Goal: Task Accomplishment & Management: Complete application form

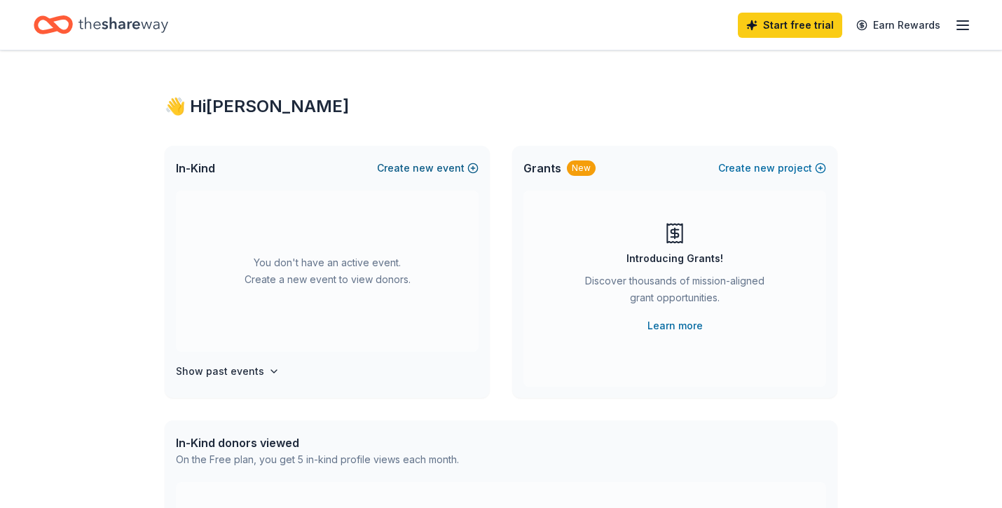
click at [464, 167] on button "Create new event" at bounding box center [428, 168] width 102 height 17
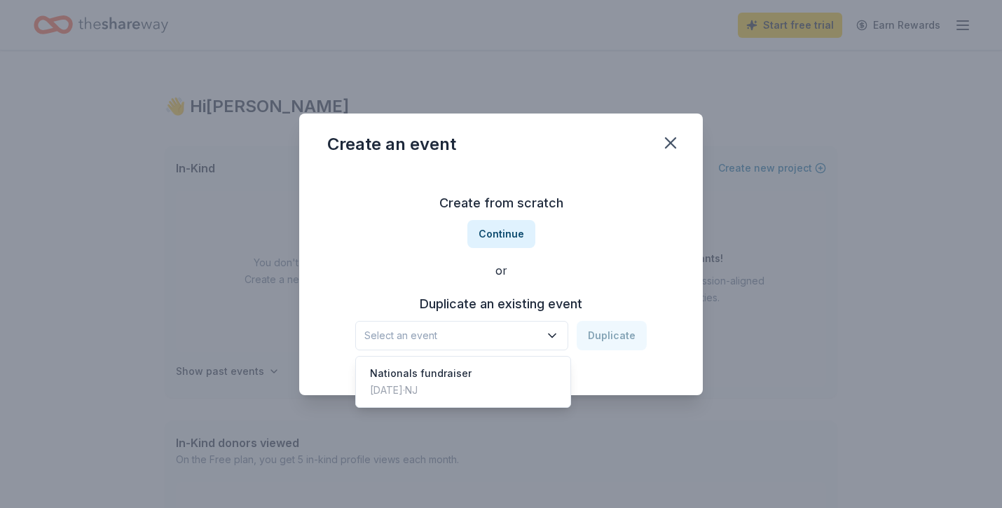
click at [446, 345] on button "Select an event" at bounding box center [461, 335] width 213 height 29
click at [507, 244] on button "Continue" at bounding box center [501, 234] width 68 height 28
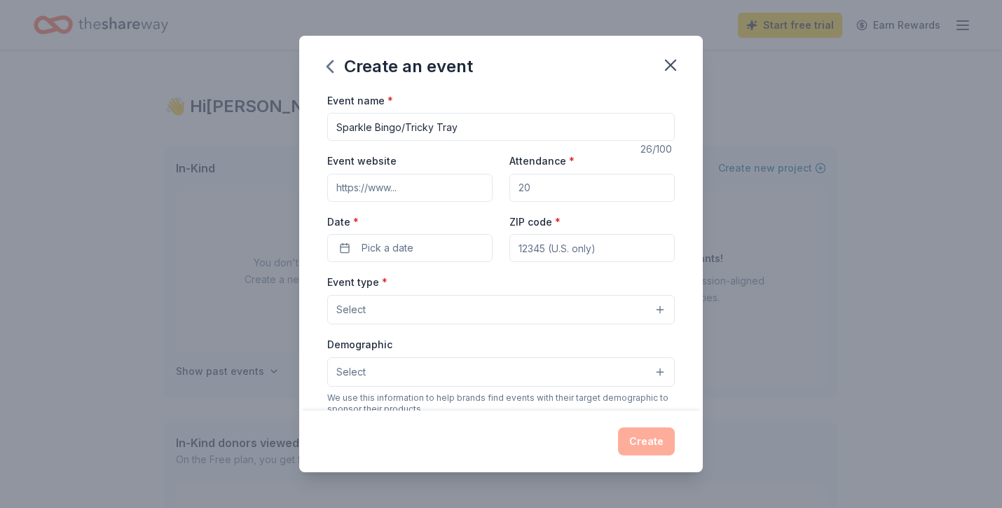
type input "Sparkle Bingo/Tricky Tray"
drag, startPoint x: 545, startPoint y: 184, endPoint x: 536, endPoint y: 184, distance: 9.1
click at [534, 184] on input "Attendance *" at bounding box center [591, 188] width 165 height 28
type input "200"
click at [417, 242] on button "Pick a date" at bounding box center [409, 248] width 165 height 28
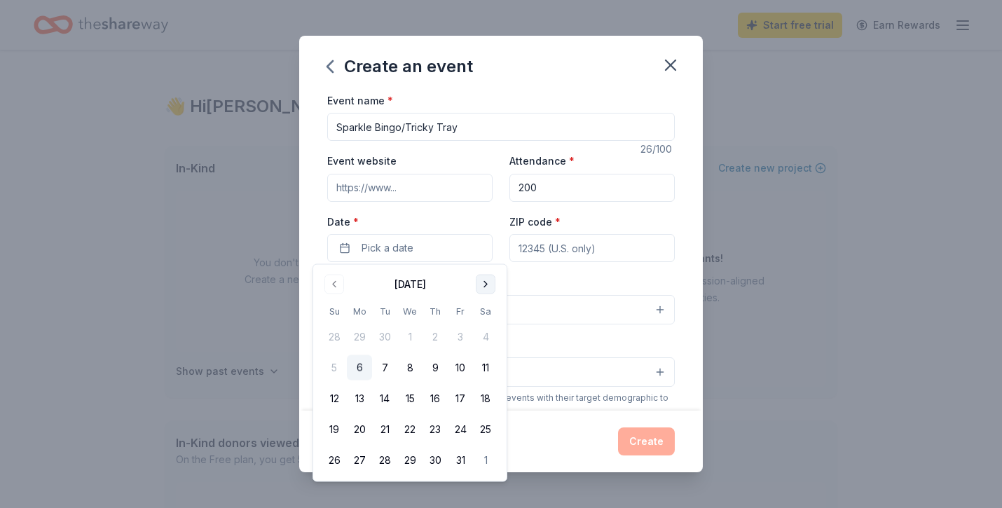
click at [485, 286] on button "Go to next month" at bounding box center [486, 285] width 20 height 20
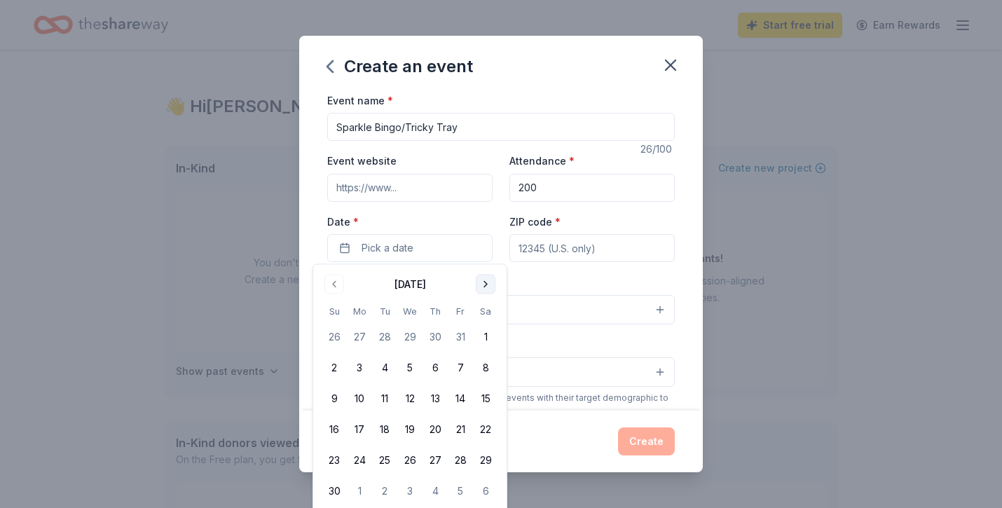
click at [485, 286] on button "Go to next month" at bounding box center [486, 285] width 20 height 20
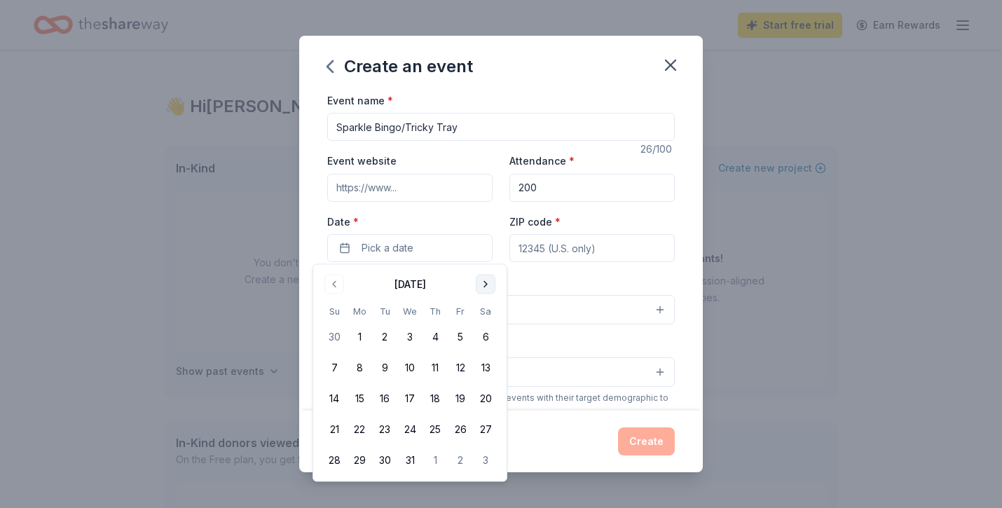
click at [485, 286] on button "Go to next month" at bounding box center [486, 285] width 20 height 20
click at [489, 400] on button "21" at bounding box center [485, 398] width 25 height 25
click at [569, 270] on div "Event name * Sparkle Bingo/Tricky Tray 26 /100 Event website Attendance * 200 D…" at bounding box center [500, 399] width 347 height 614
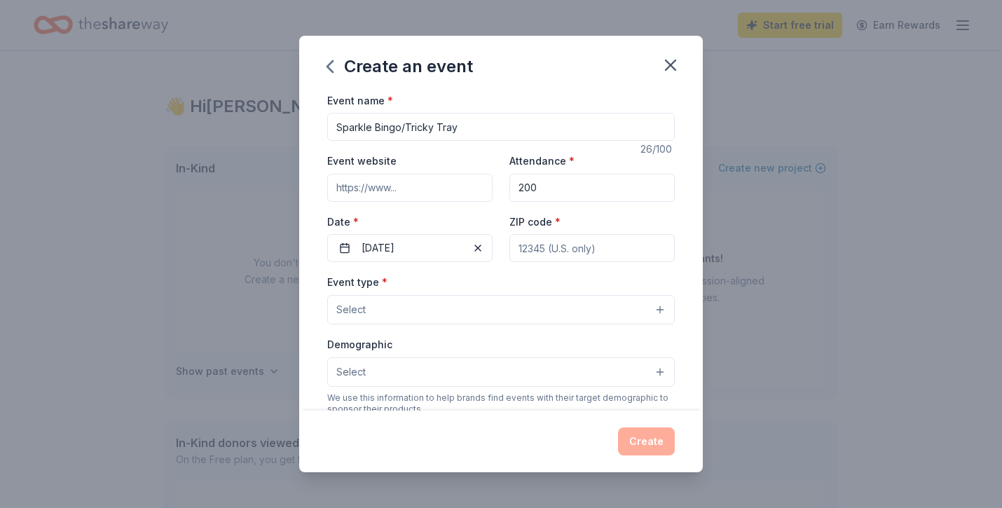
click at [569, 256] on input "ZIP code *" at bounding box center [591, 248] width 165 height 28
type input "08882"
click at [378, 305] on div "Select" at bounding box center [500, 309] width 347 height 29
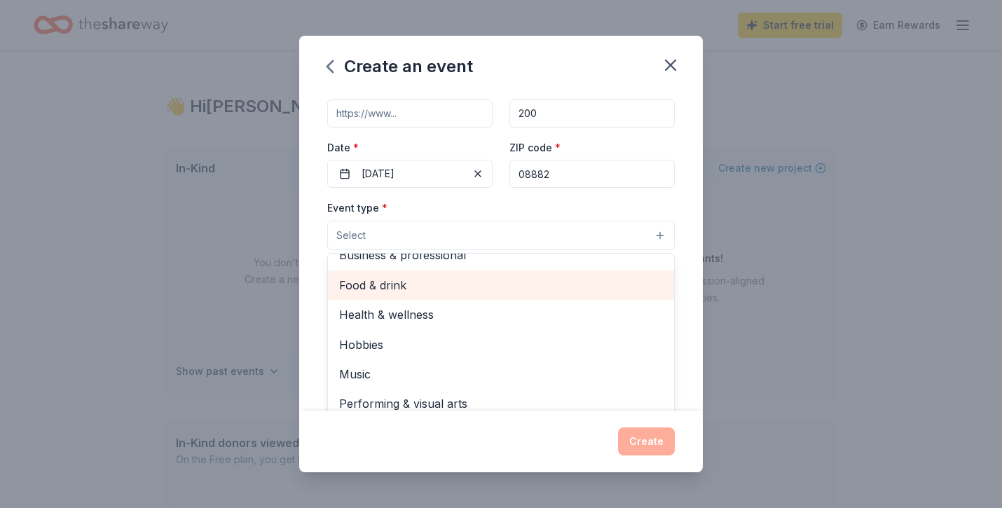
scroll to position [45, 0]
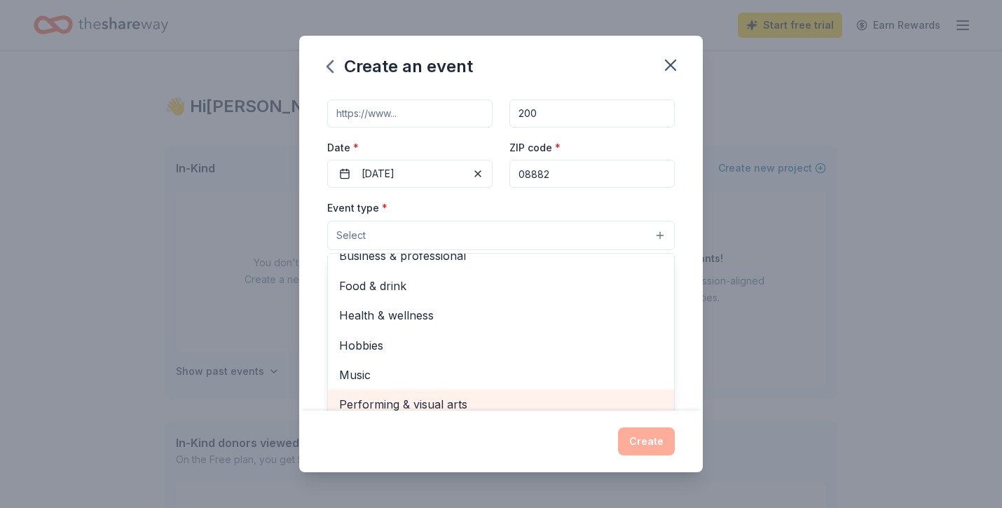
click at [408, 401] on span "Performing & visual arts" at bounding box center [501, 404] width 324 height 18
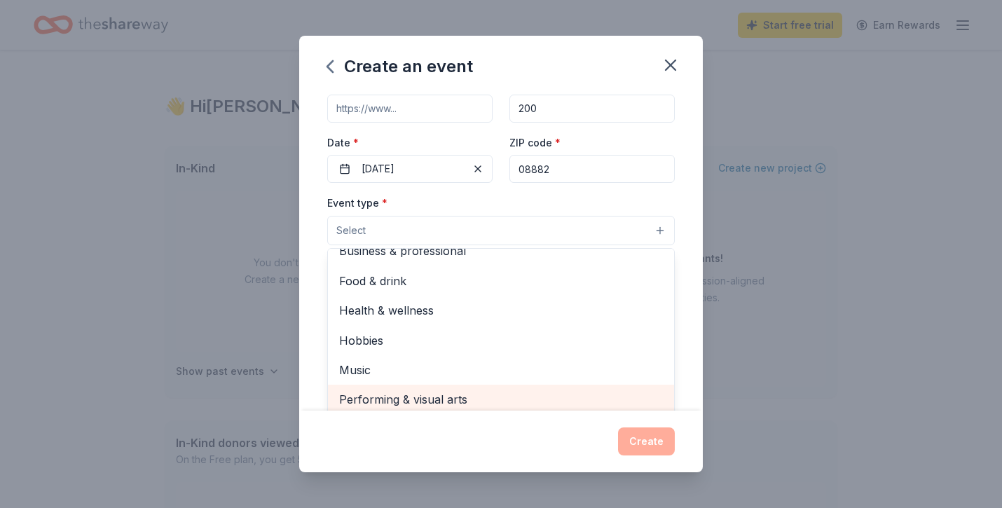
scroll to position [15, 0]
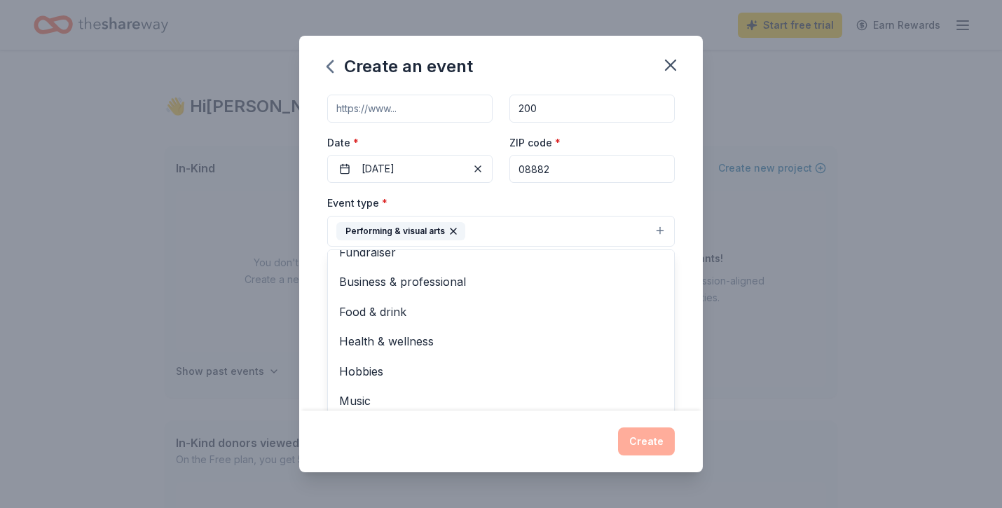
click at [309, 329] on div "Event name * Sparkle Bingo/Tricky Tray 26 /100 Event website Attendance * 200 D…" at bounding box center [501, 251] width 404 height 319
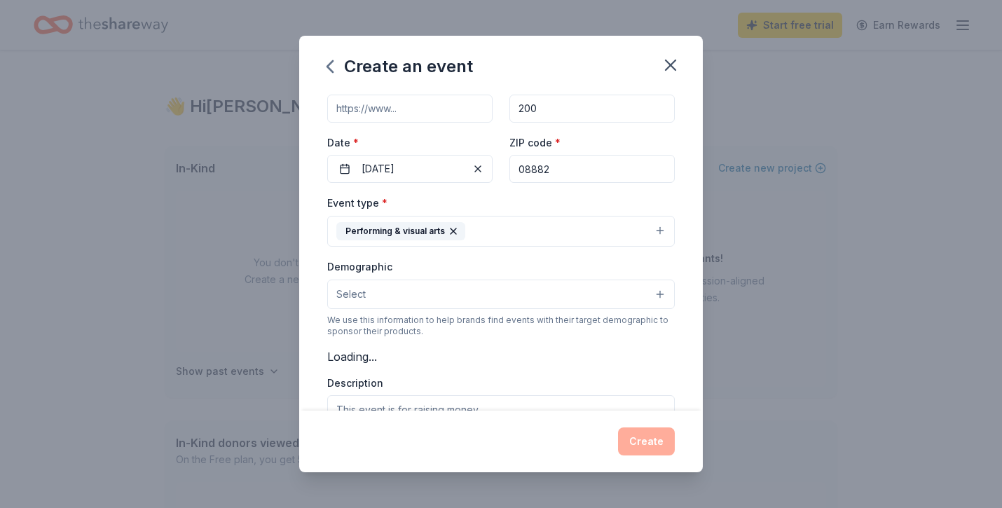
click at [610, 239] on button "Performing & visual arts" at bounding box center [500, 231] width 347 height 31
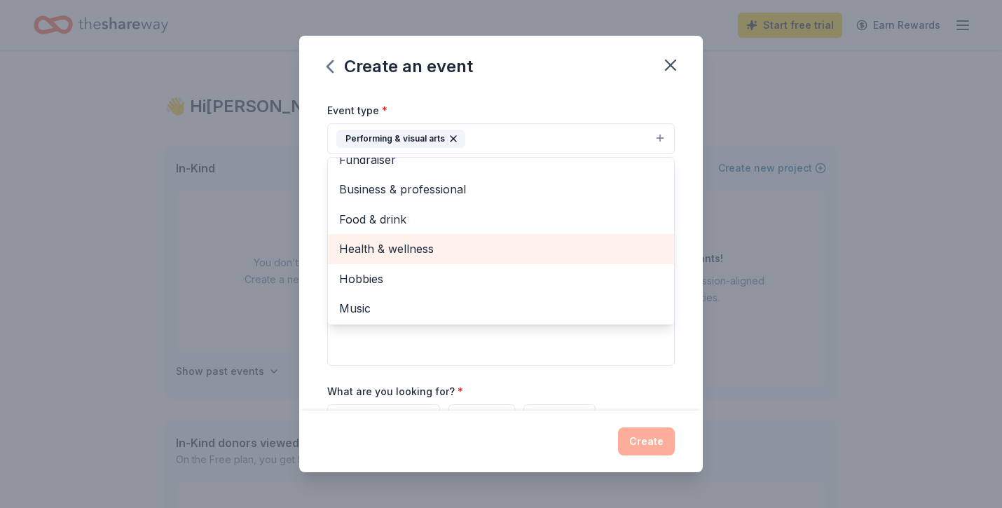
scroll to position [163, 0]
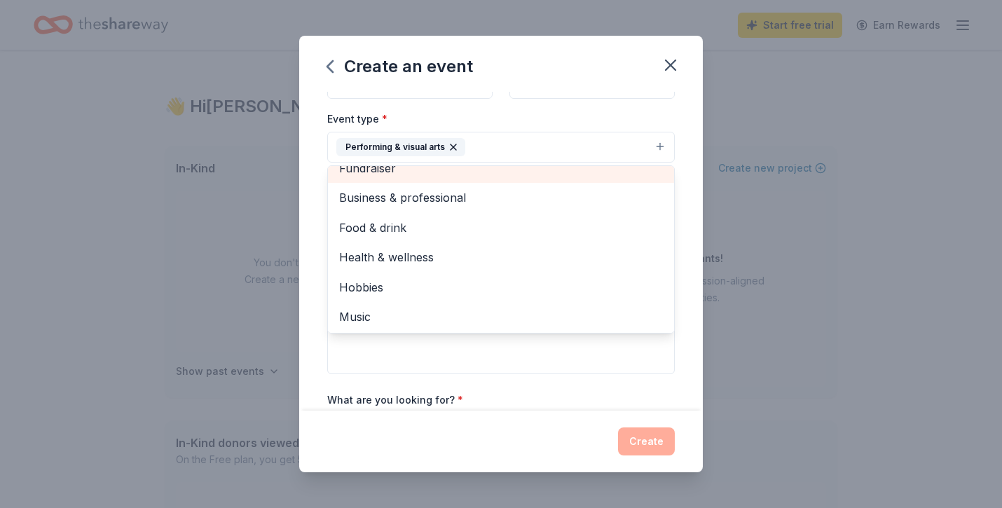
click at [513, 174] on span "Fundraiser" at bounding box center [501, 168] width 324 height 18
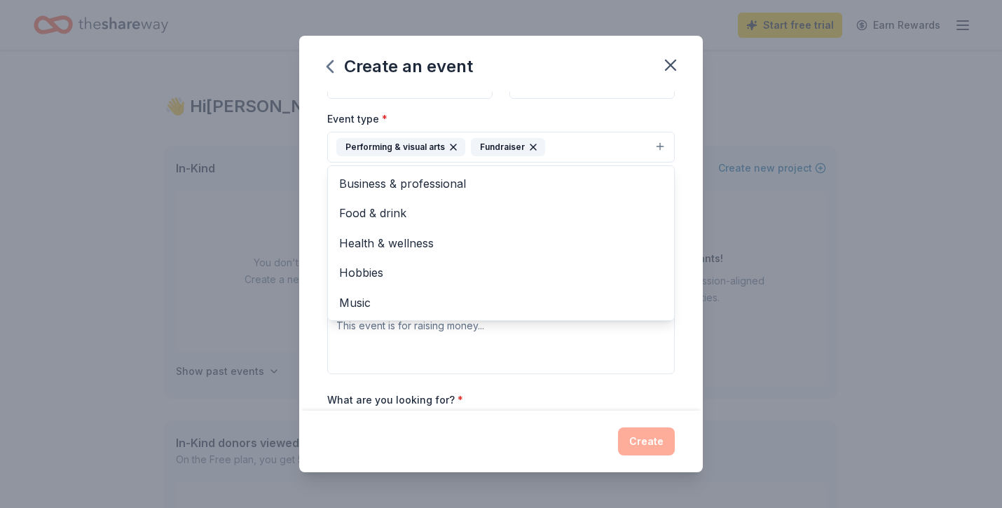
click at [317, 338] on div "Event name * Sparkle Bingo/Tricky Tray 26 /100 Event website Attendance * 200 D…" at bounding box center [501, 251] width 404 height 319
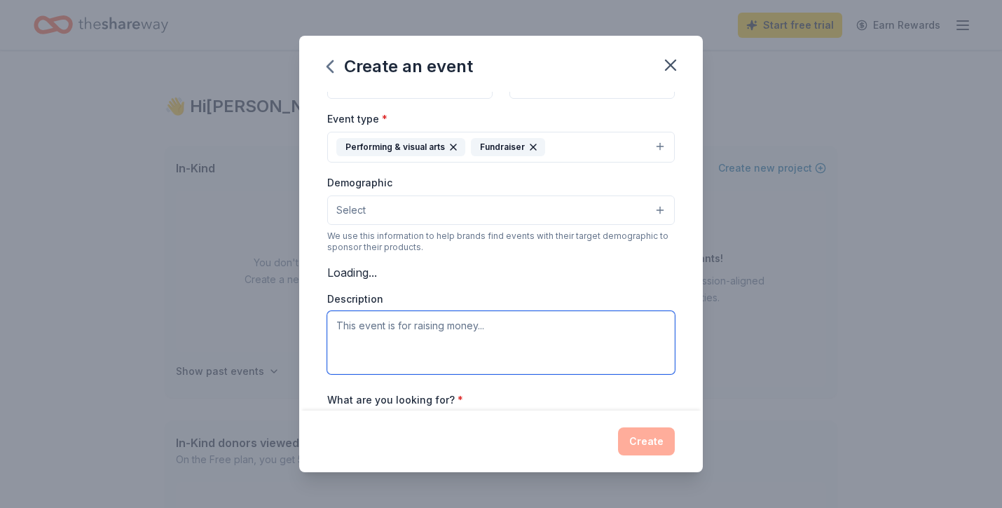
click at [376, 333] on textarea at bounding box center [500, 342] width 347 height 63
type textarea "t"
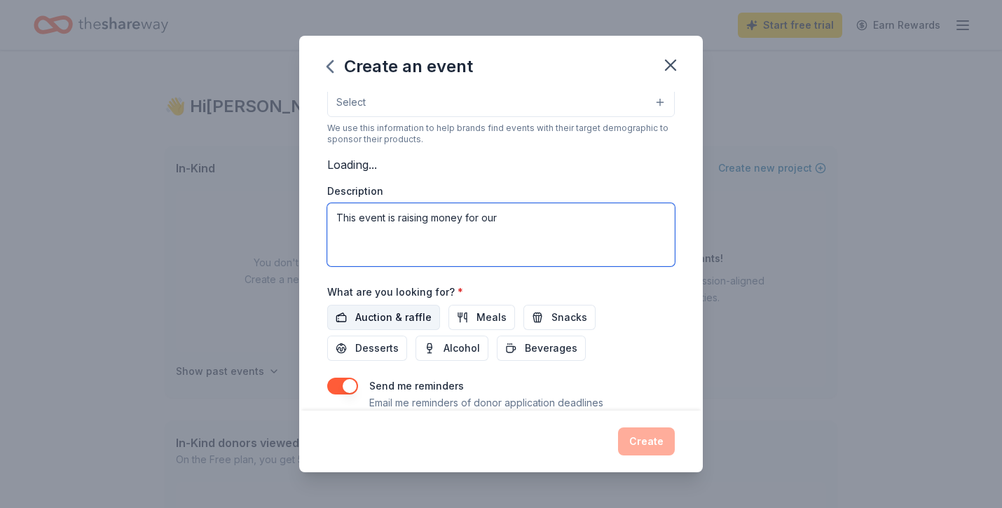
scroll to position [275, 0]
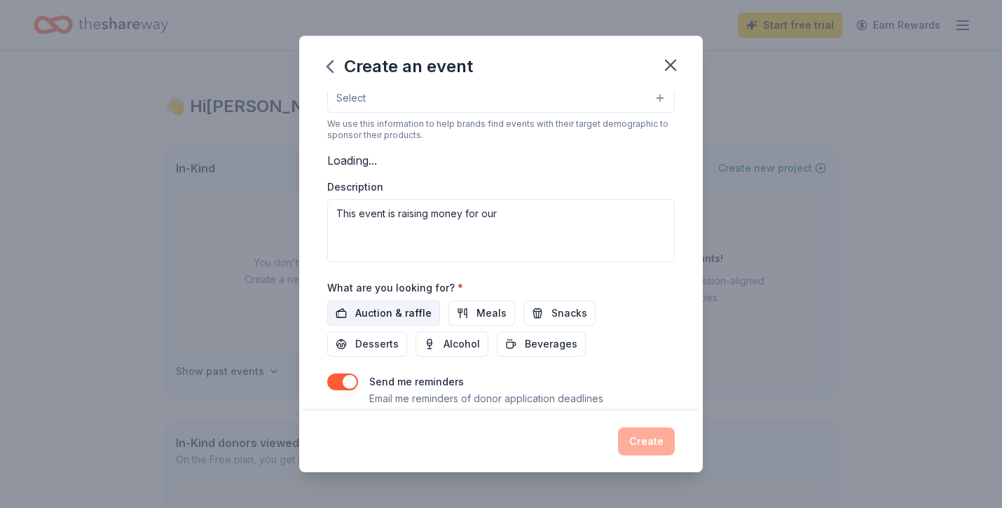
click at [406, 315] on span "Auction & raffle" at bounding box center [393, 313] width 76 height 17
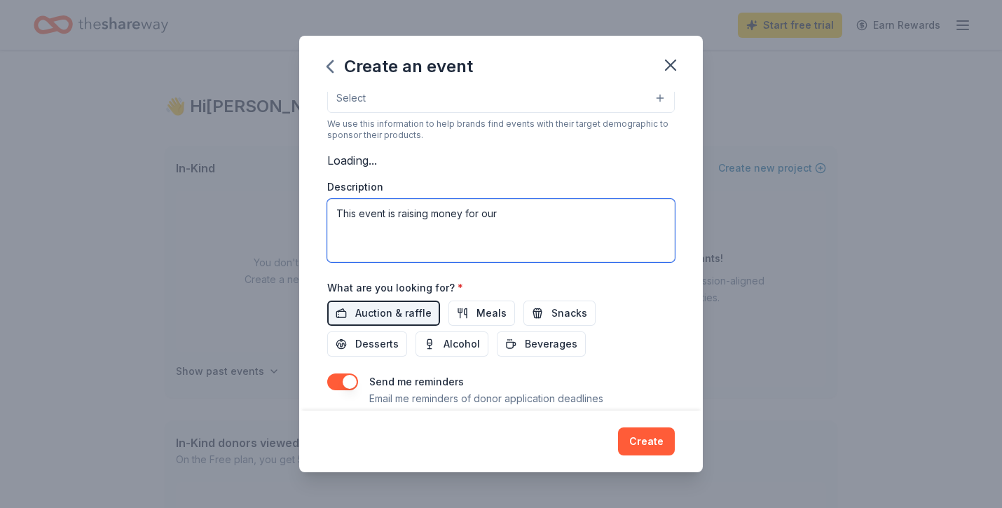
click at [536, 214] on textarea "This event is raising money for our" at bounding box center [500, 230] width 347 height 63
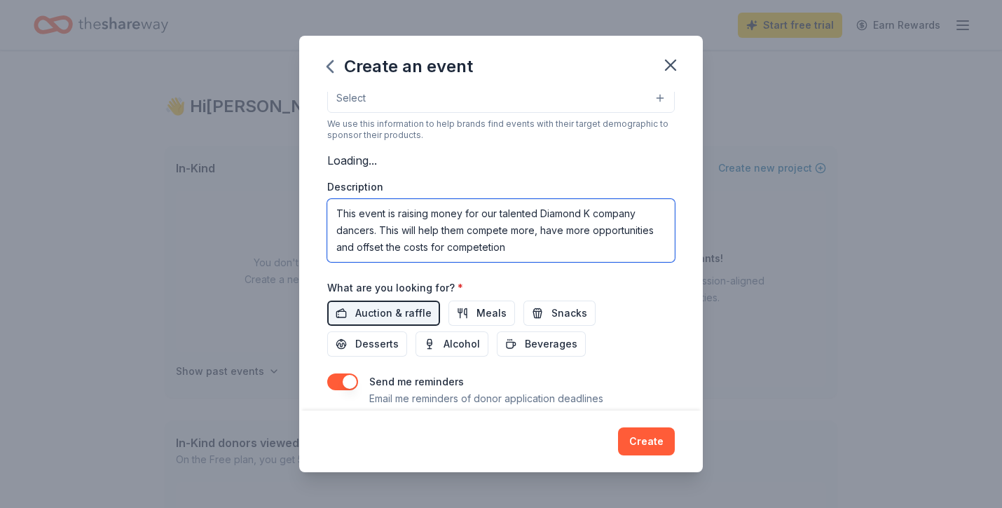
click at [492, 247] on textarea "This event is raising money for our talented Diamond K company dancers. This wi…" at bounding box center [500, 230] width 347 height 63
click at [509, 244] on textarea "This event is raising money for our talented Diamond K company dancers. This wi…" at bounding box center [500, 230] width 347 height 63
type textarea "This event is raising money for our talented Diamond K company dancers. This wi…"
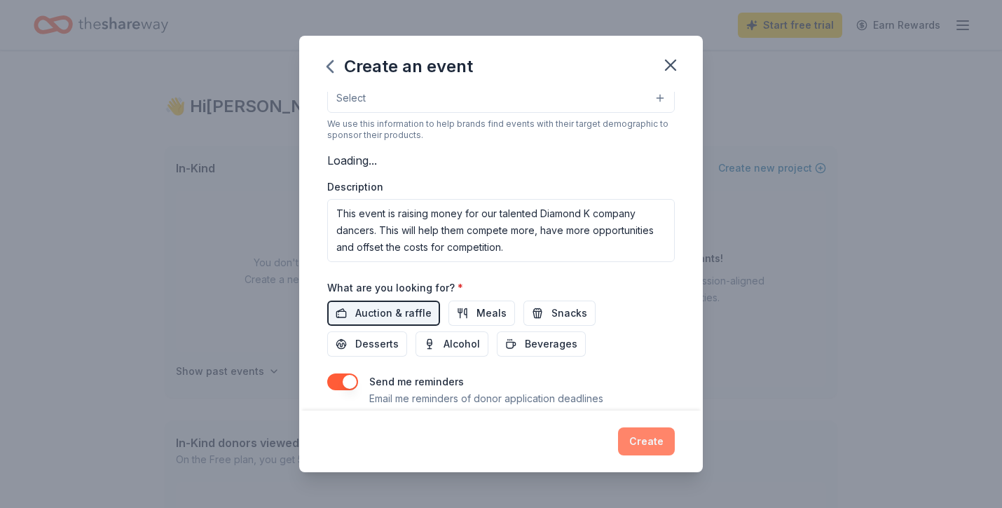
click at [649, 449] on button "Create" at bounding box center [646, 441] width 57 height 28
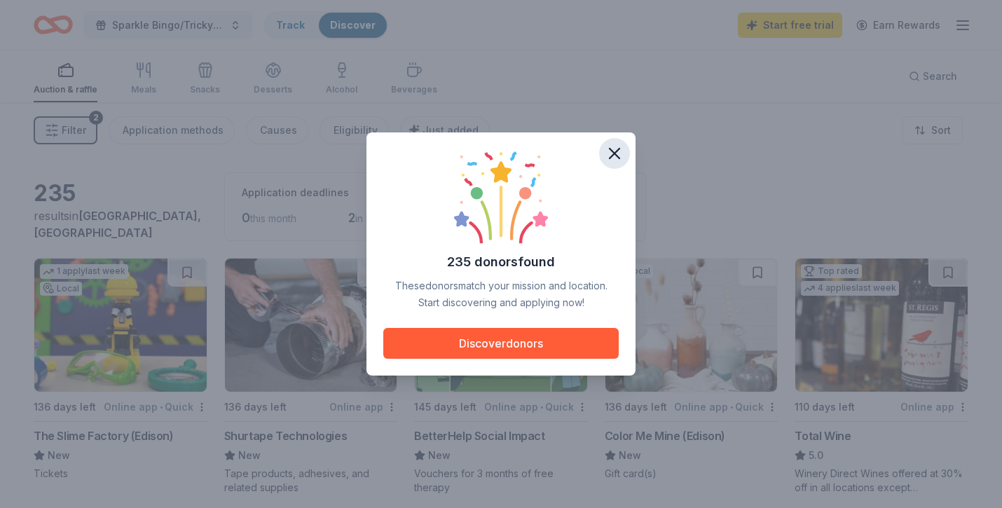
click at [614, 156] on icon "button" at bounding box center [615, 154] width 20 height 20
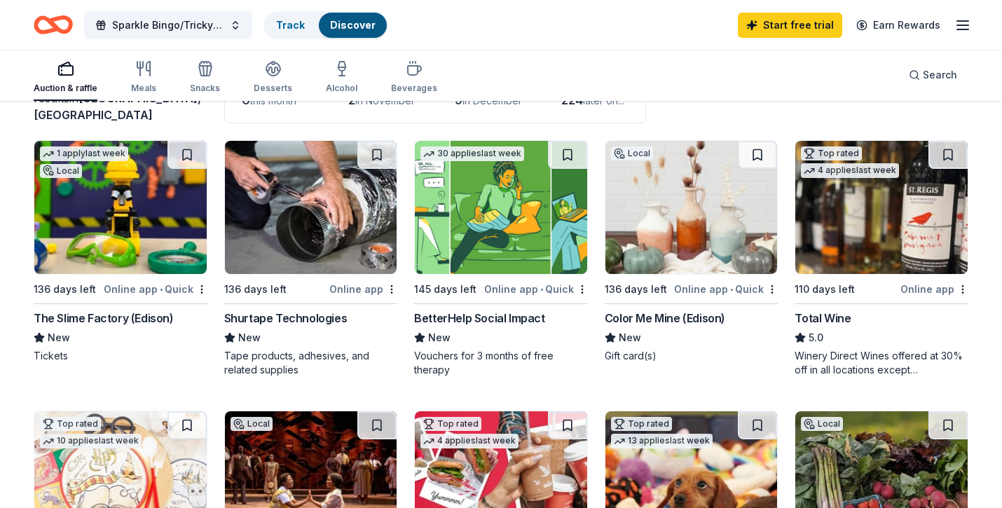
scroll to position [121, 0]
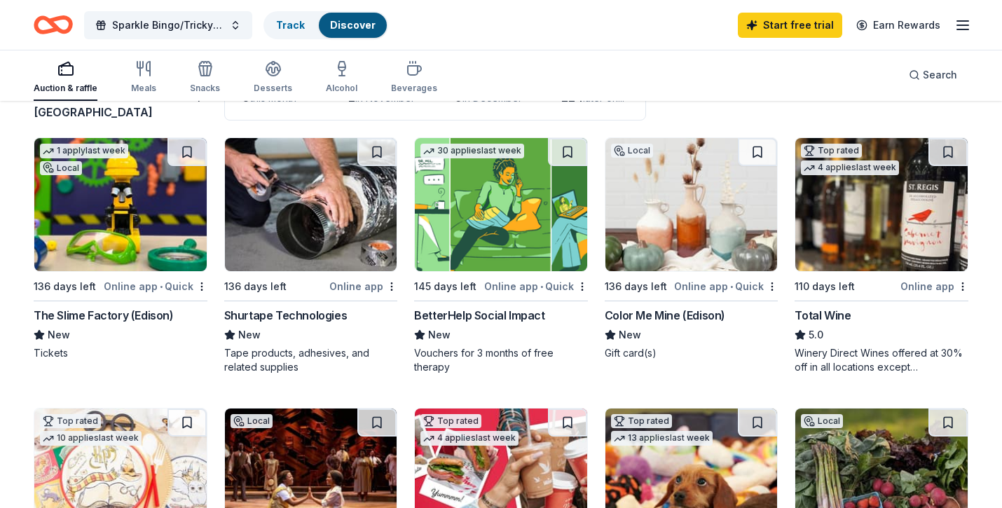
click at [158, 229] on img at bounding box center [120, 204] width 172 height 133
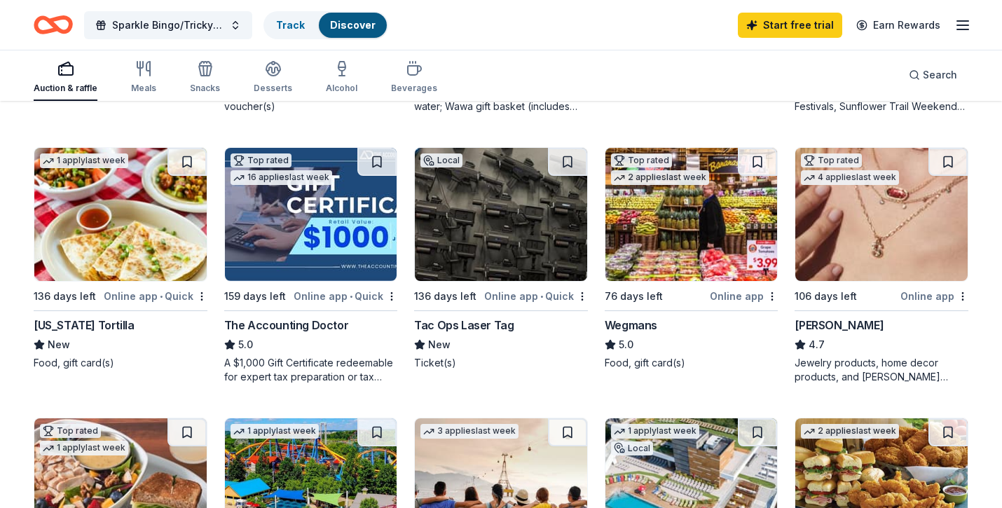
scroll to position [691, 0]
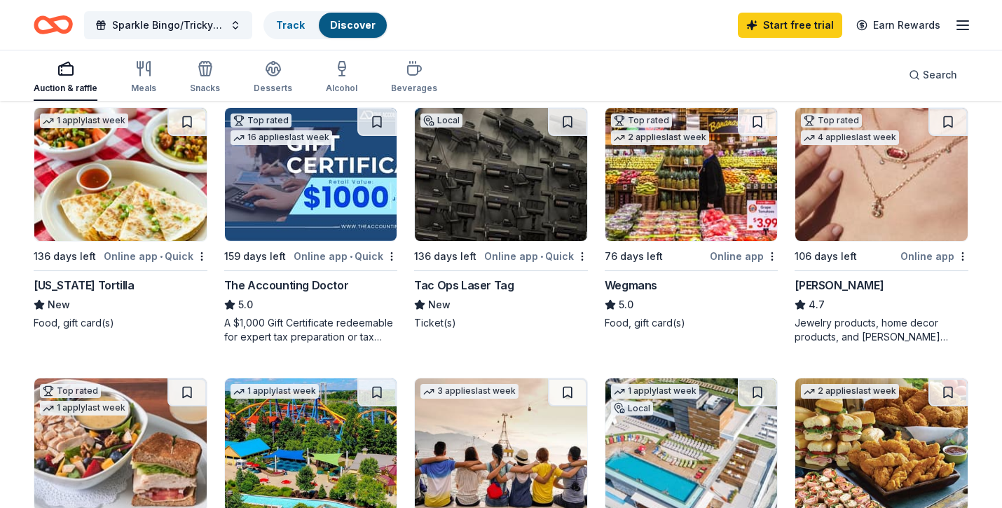
click at [895, 207] on img at bounding box center [881, 174] width 172 height 133
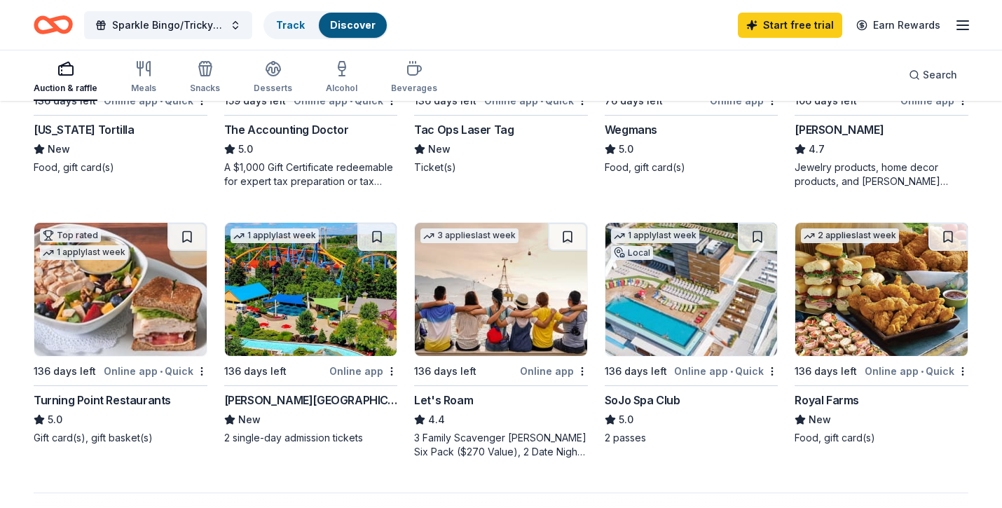
scroll to position [848, 0]
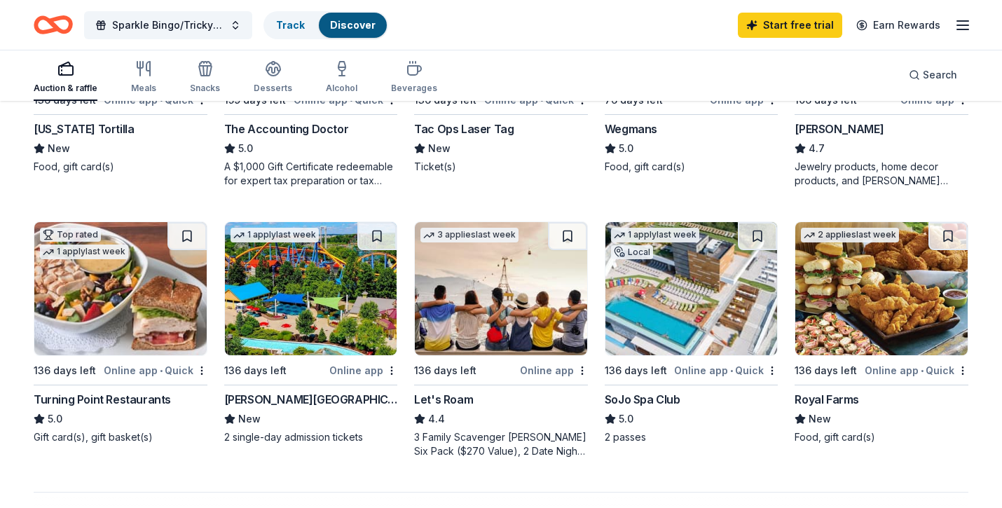
click at [675, 247] on div "1 apply last week Local" at bounding box center [654, 242] width 99 height 40
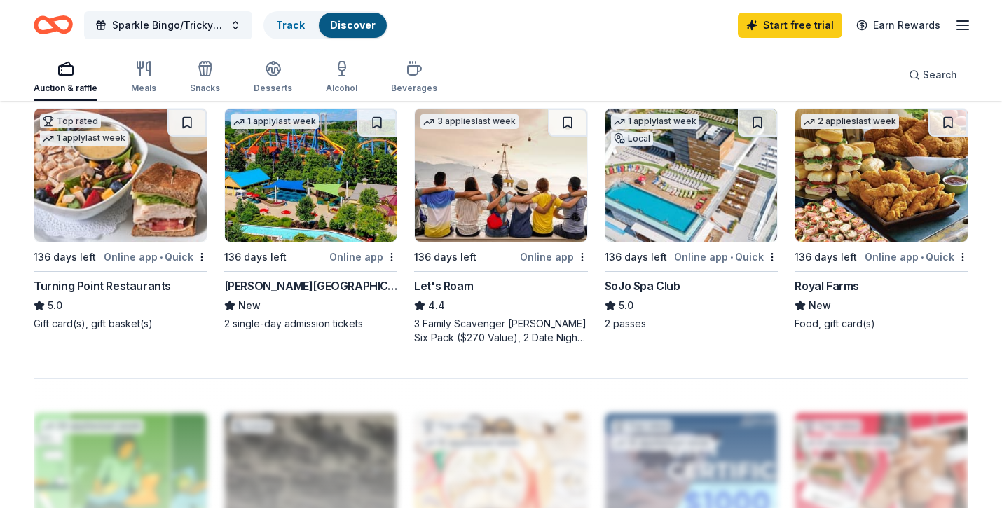
scroll to position [963, 0]
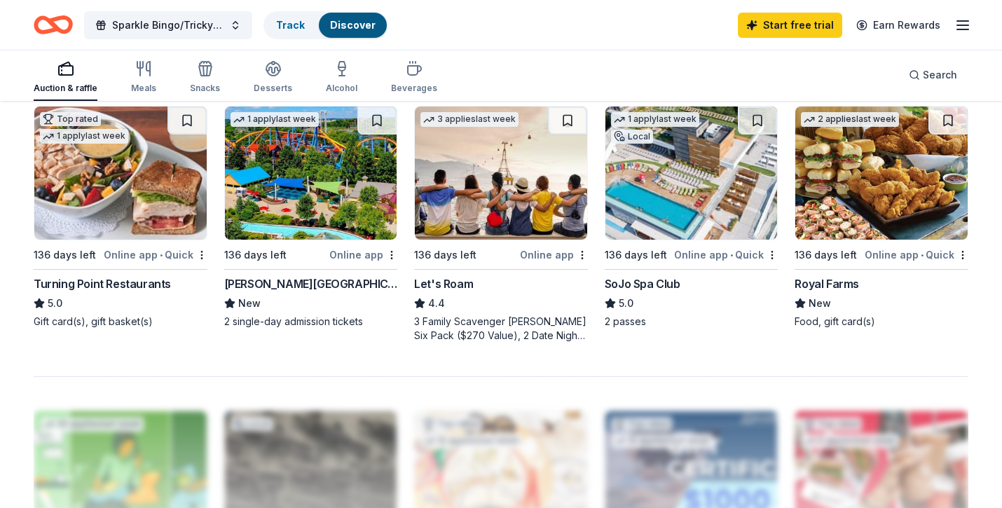
click at [294, 182] on img at bounding box center [311, 172] width 172 height 133
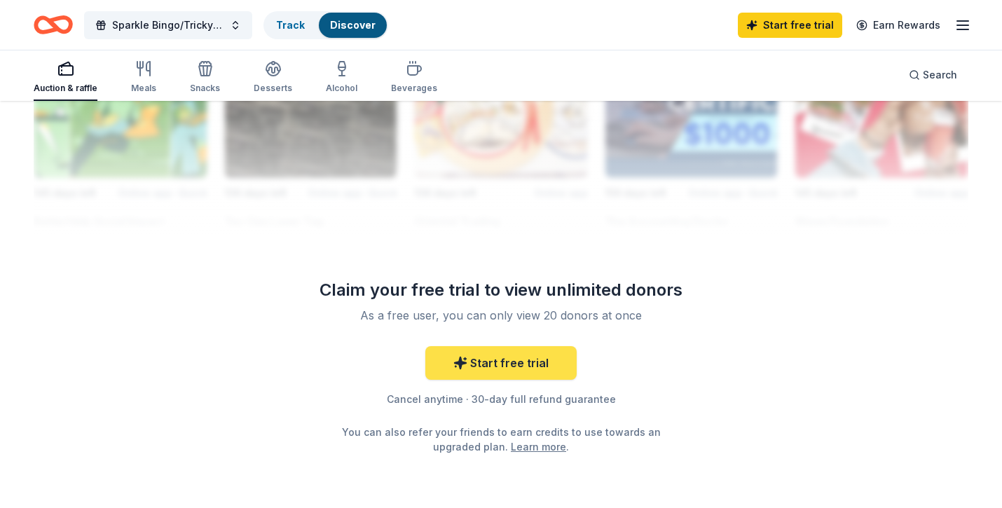
scroll to position [1333, 0]
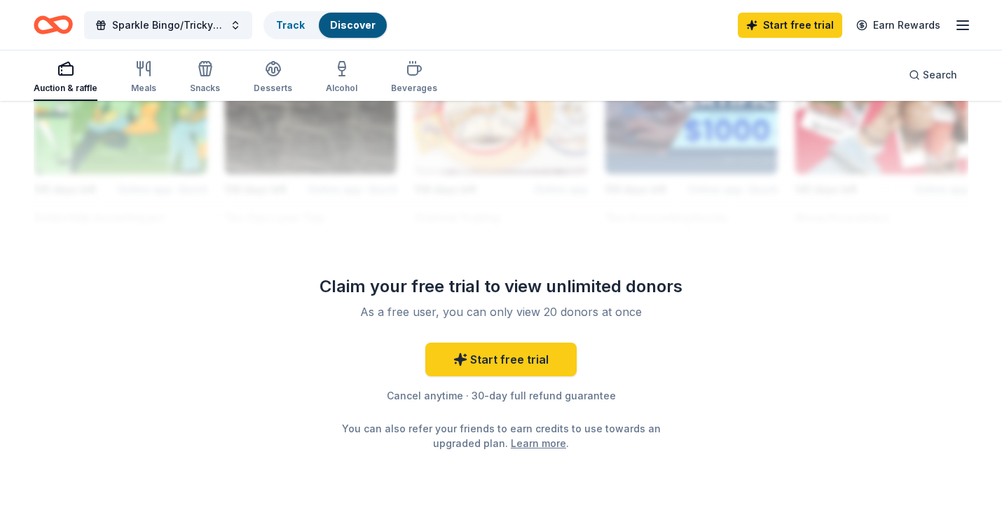
click at [492, 380] on div "Start free trial Cancel anytime · 30-day full refund guarantee You can also ref…" at bounding box center [501, 397] width 404 height 108
click at [508, 354] on link "Start free trial" at bounding box center [500, 360] width 151 height 34
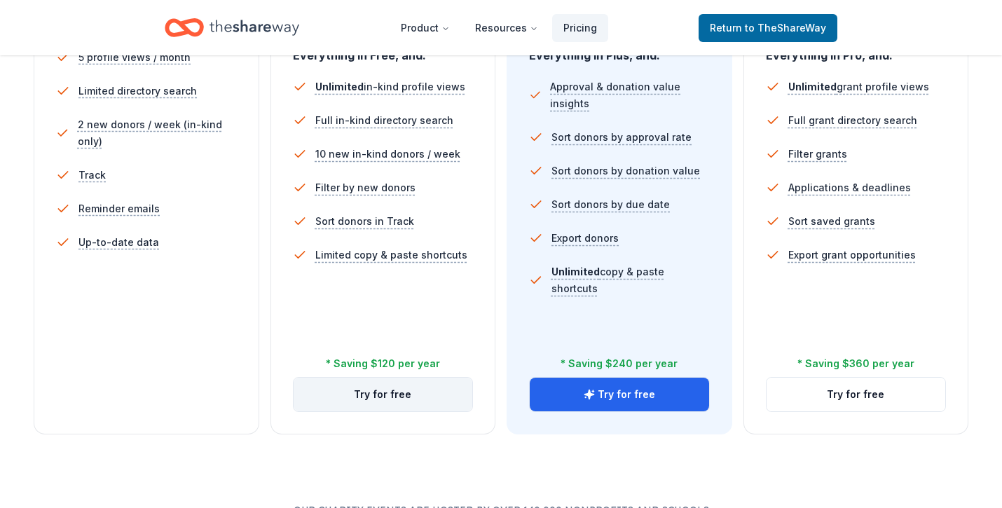
scroll to position [441, 0]
click at [394, 397] on button "Try for free" at bounding box center [383, 395] width 179 height 34
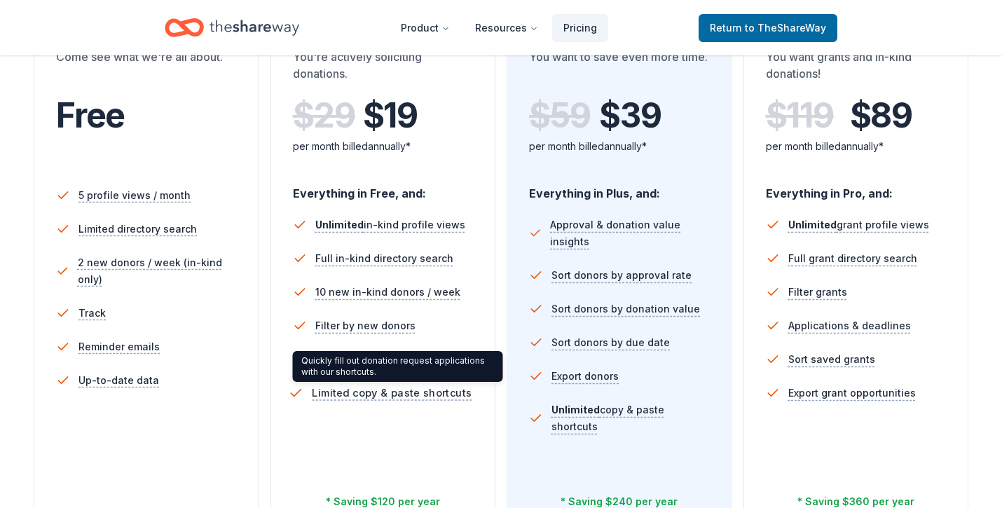
scroll to position [294, 0]
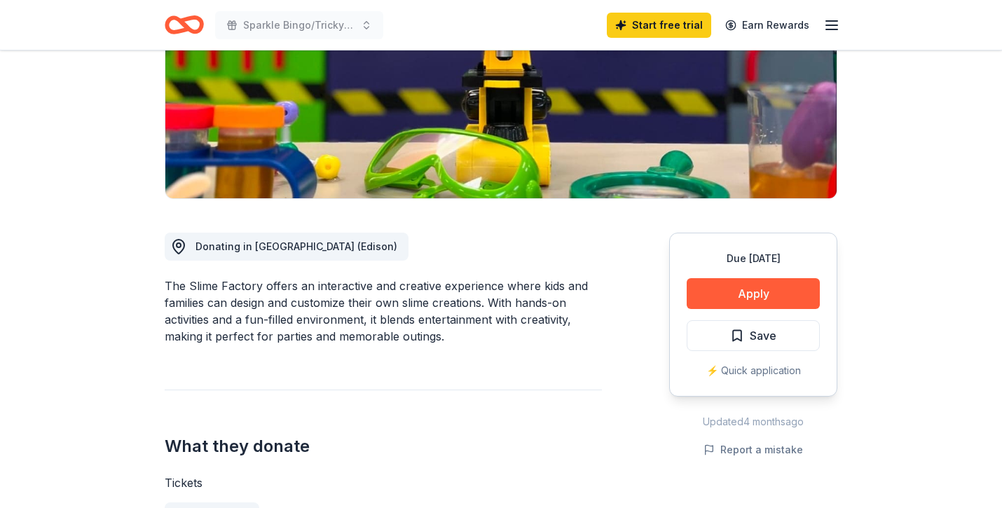
scroll to position [226, 0]
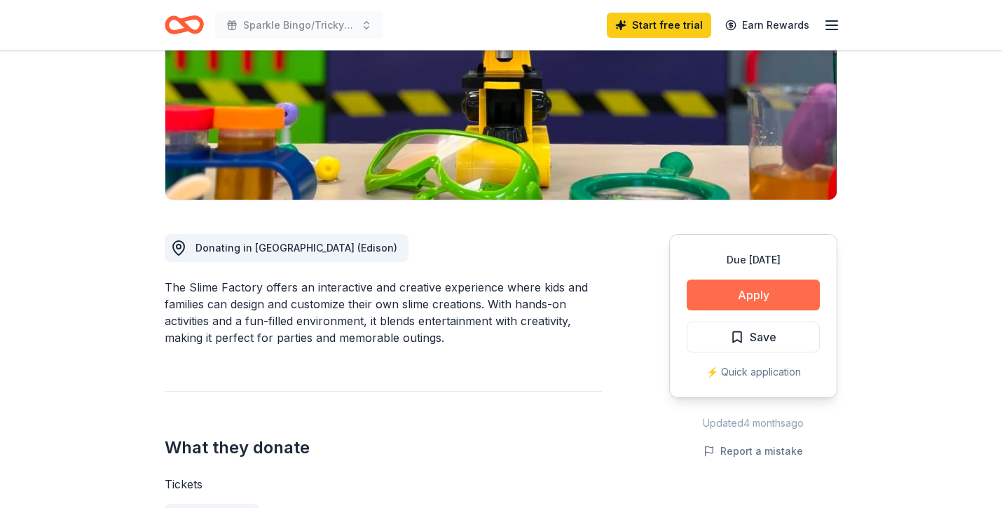
click at [715, 294] on button "Apply" at bounding box center [753, 295] width 133 height 31
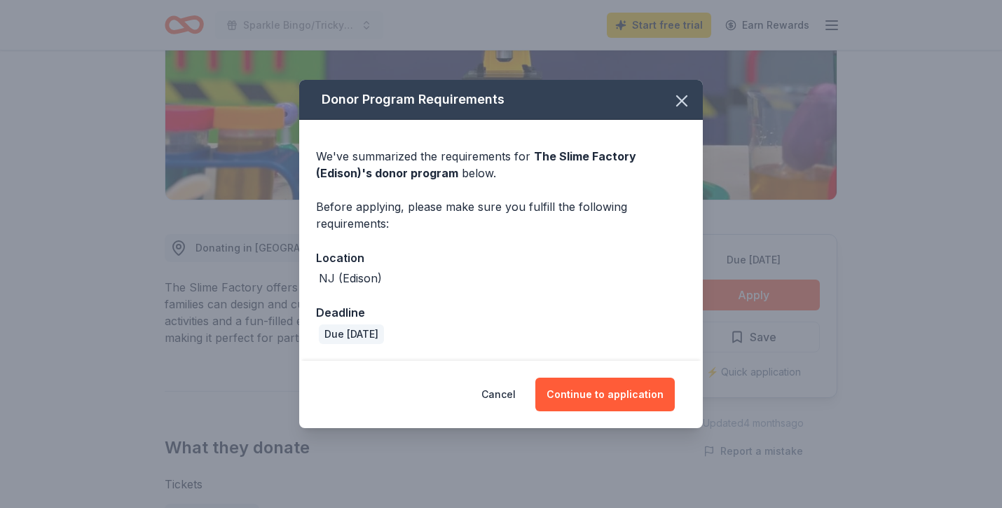
click at [597, 413] on div "Cancel Continue to application" at bounding box center [501, 394] width 404 height 67
click at [599, 399] on button "Continue to application" at bounding box center [604, 395] width 139 height 34
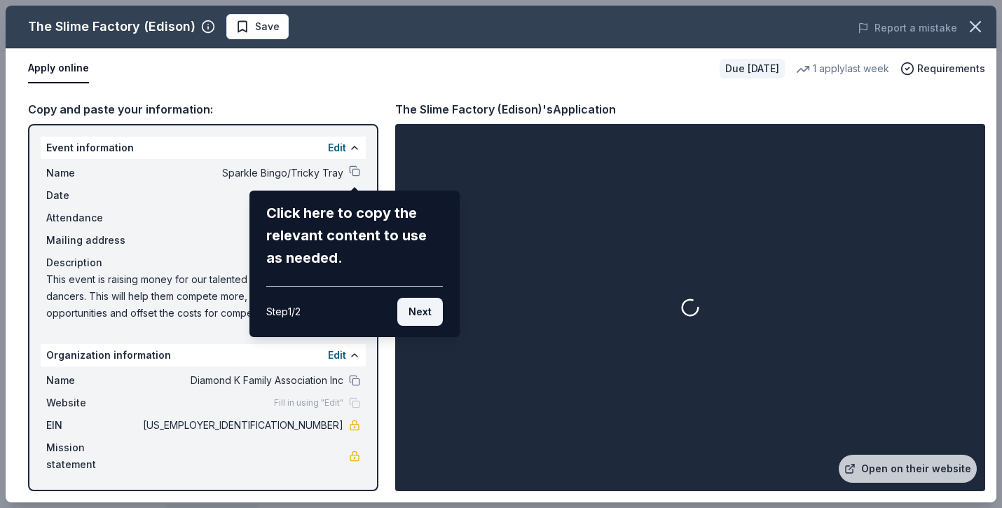
click at [418, 312] on button "Next" at bounding box center [420, 312] width 46 height 28
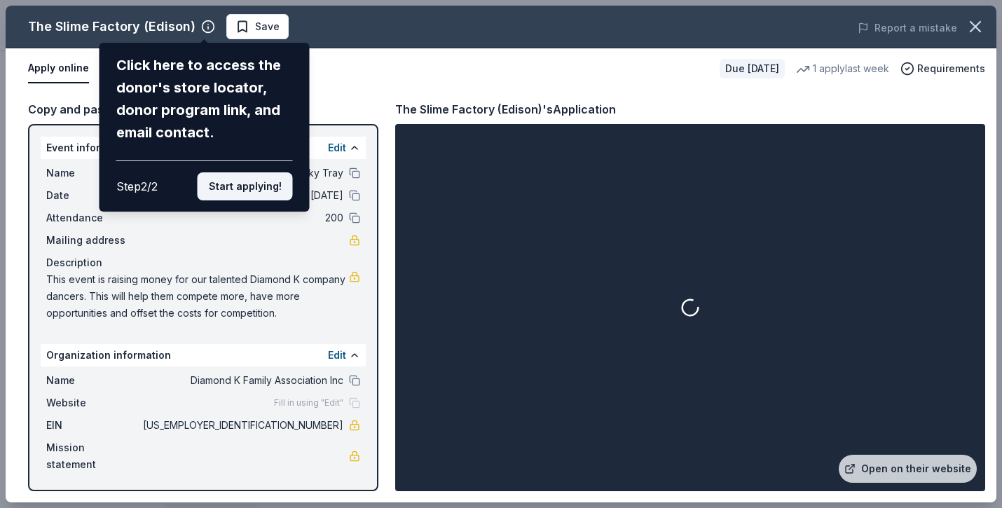
click at [259, 172] on button "Start applying!" at bounding box center [245, 186] width 95 height 28
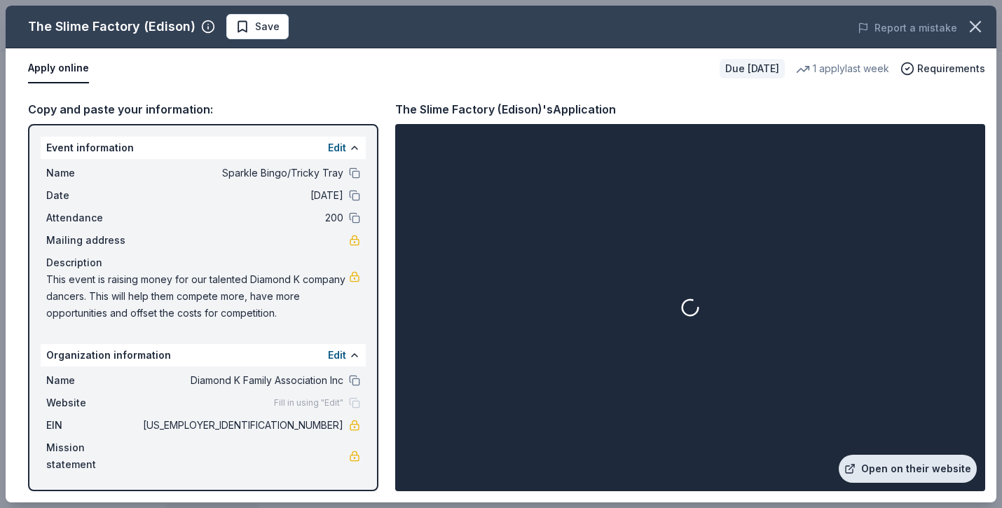
click at [884, 467] on link "Open on their website" at bounding box center [908, 469] width 138 height 28
click at [37, 78] on button "Apply online" at bounding box center [58, 68] width 61 height 29
click at [53, 63] on button "Apply online" at bounding box center [58, 68] width 61 height 29
click at [982, 28] on icon "button" at bounding box center [975, 27] width 20 height 20
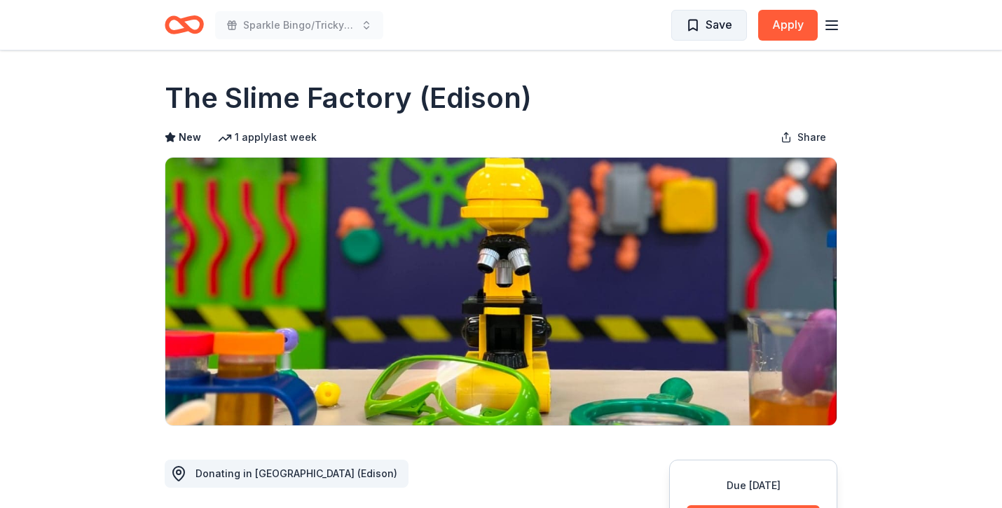
scroll to position [0, 0]
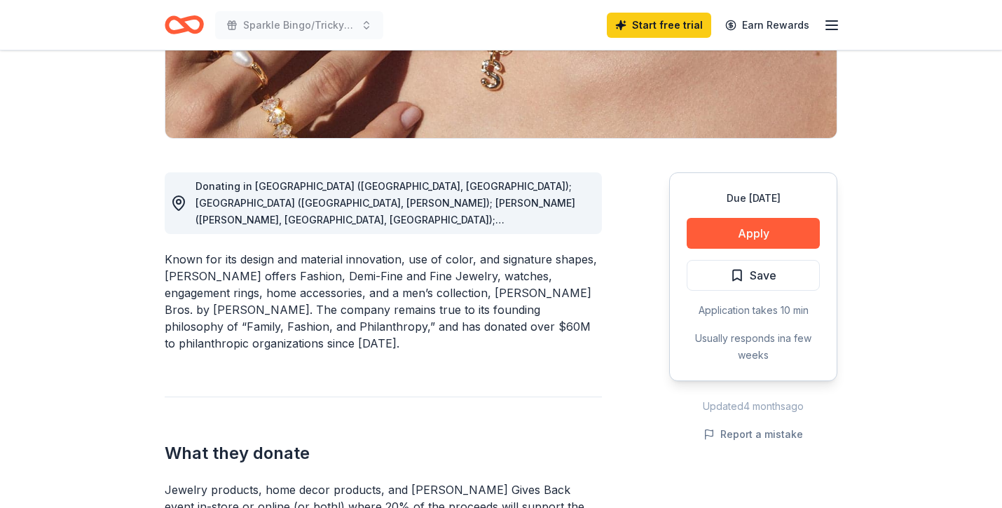
scroll to position [288, 0]
click at [750, 232] on button "Apply" at bounding box center [753, 232] width 133 height 31
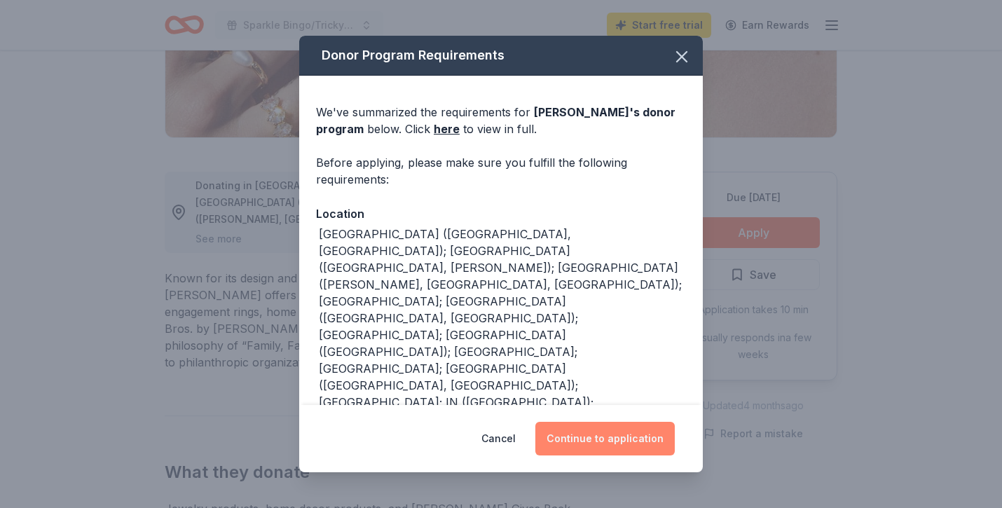
click at [608, 439] on button "Continue to application" at bounding box center [604, 439] width 139 height 34
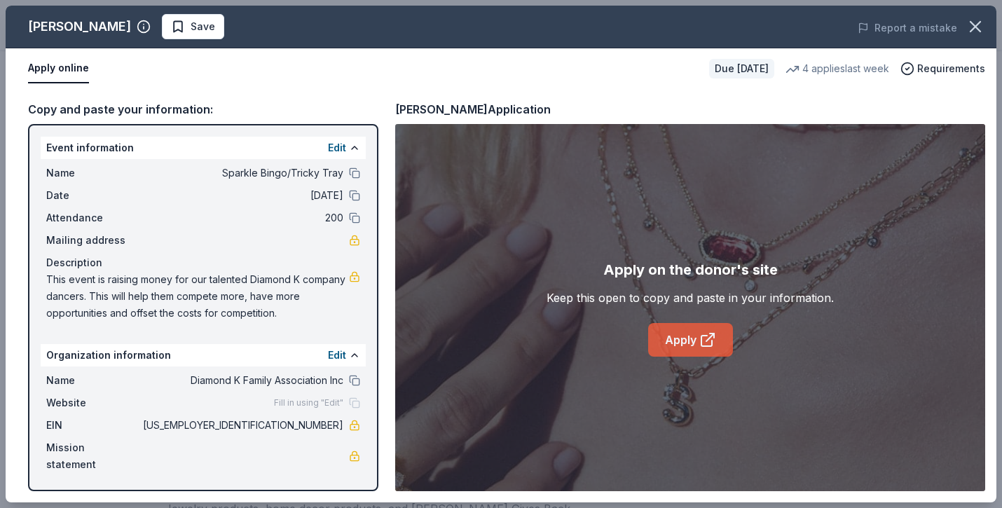
click at [677, 331] on link "Apply" at bounding box center [690, 340] width 85 height 34
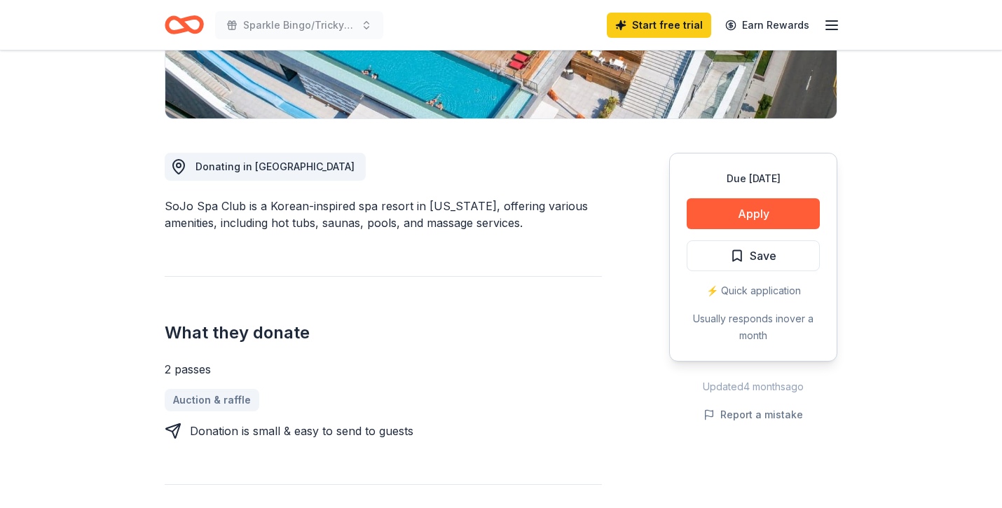
scroll to position [299, 0]
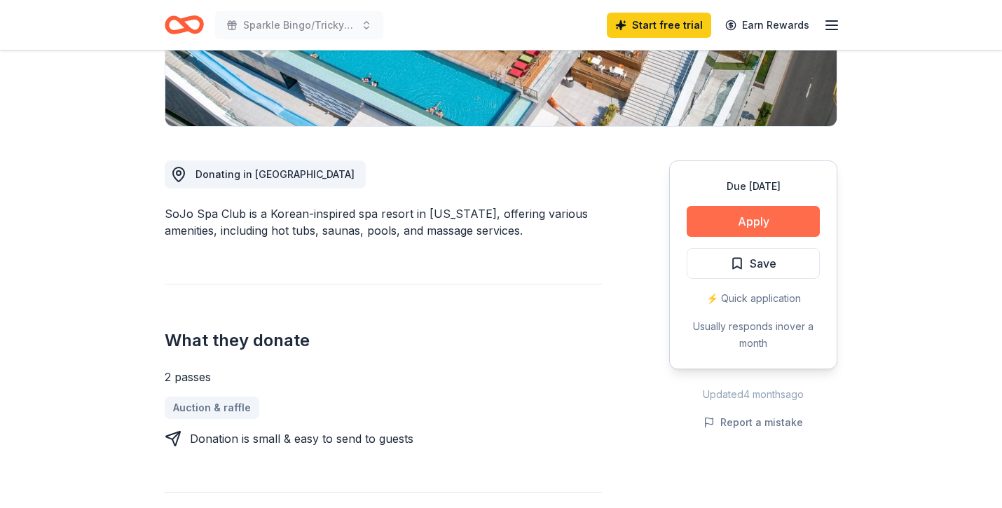
click at [762, 212] on button "Apply" at bounding box center [753, 221] width 133 height 31
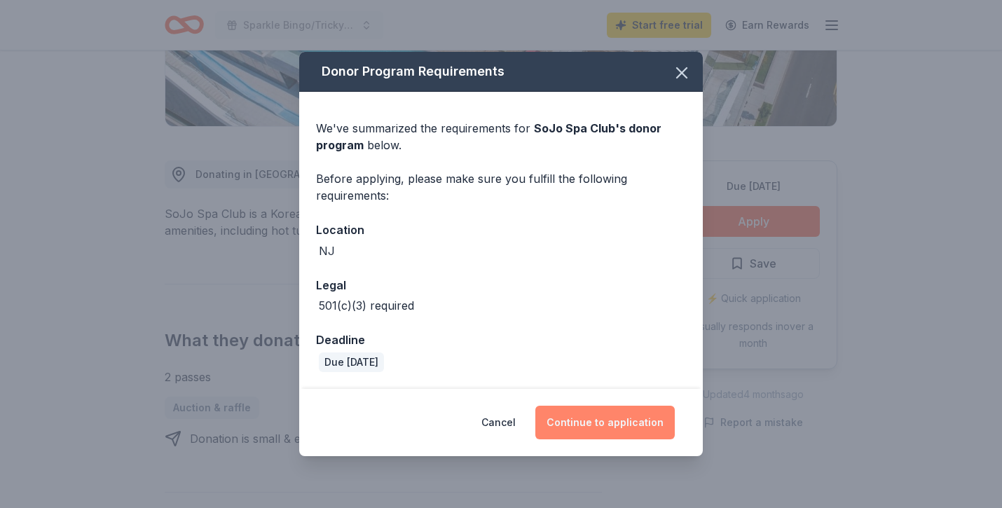
click at [578, 422] on button "Continue to application" at bounding box center [604, 423] width 139 height 34
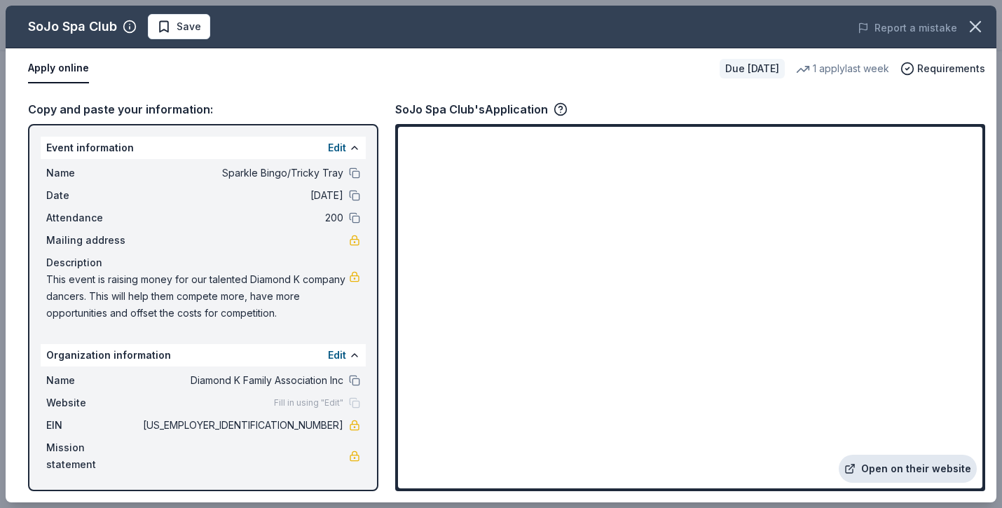
click at [904, 465] on link "Open on their website" at bounding box center [908, 469] width 138 height 28
drag, startPoint x: 283, startPoint y: 427, endPoint x: 344, endPoint y: 422, distance: 61.1
click at [344, 422] on div "EIN 93-4920803" at bounding box center [203, 425] width 314 height 17
drag, startPoint x: 344, startPoint y: 422, endPoint x: 324, endPoint y: 422, distance: 19.6
click at [324, 422] on div "EIN 93-4920803" at bounding box center [203, 425] width 314 height 17
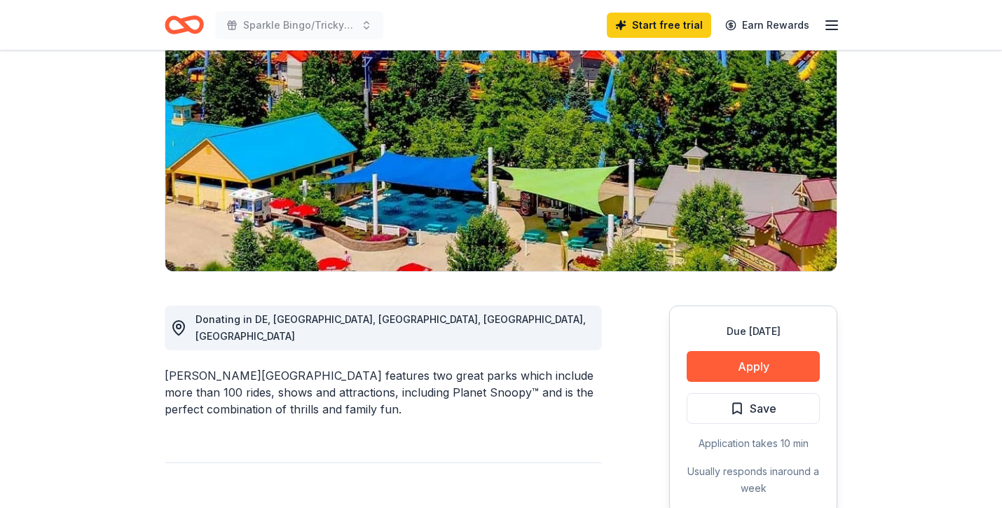
scroll to position [156, 0]
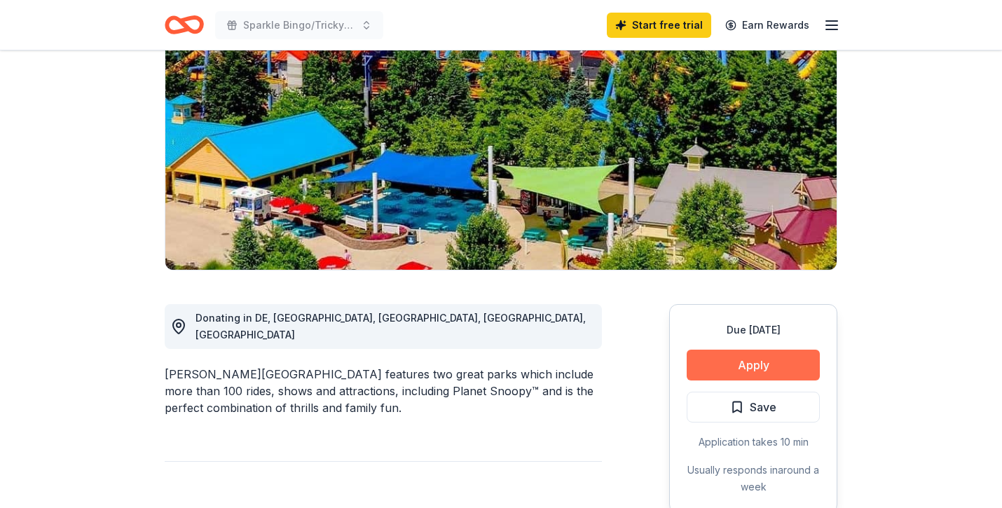
click at [728, 364] on button "Apply" at bounding box center [753, 365] width 133 height 31
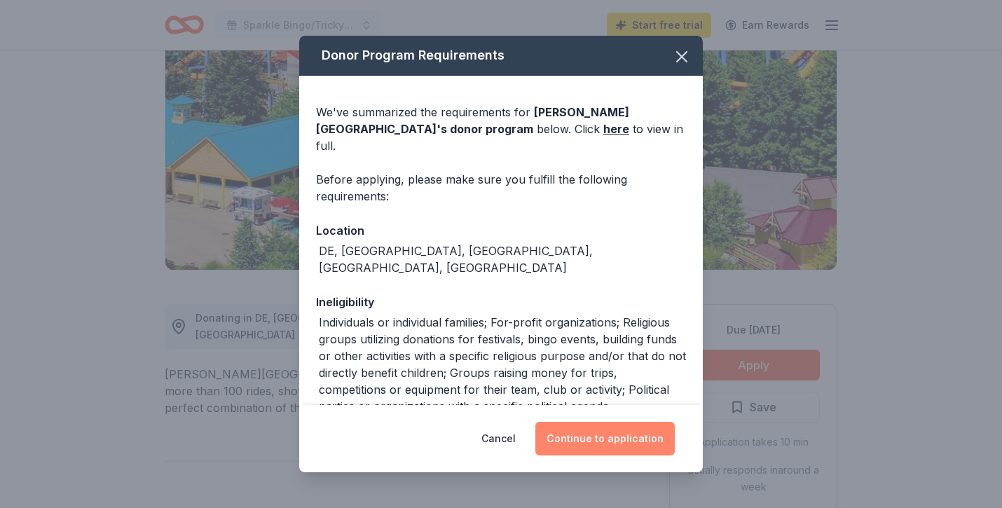
click at [582, 448] on button "Continue to application" at bounding box center [604, 439] width 139 height 34
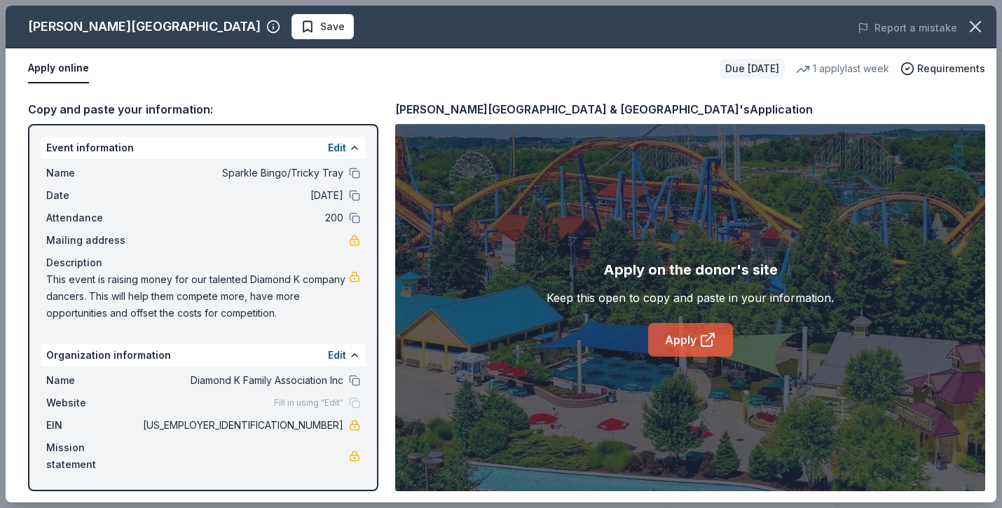
click at [701, 340] on icon at bounding box center [706, 341] width 11 height 11
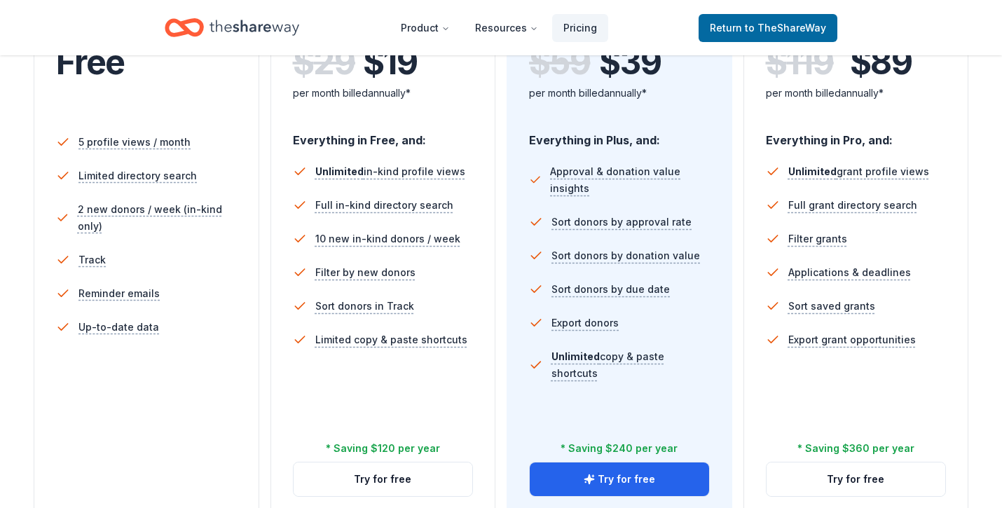
scroll to position [356, 0]
click at [602, 491] on button "Try for free" at bounding box center [619, 479] width 179 height 34
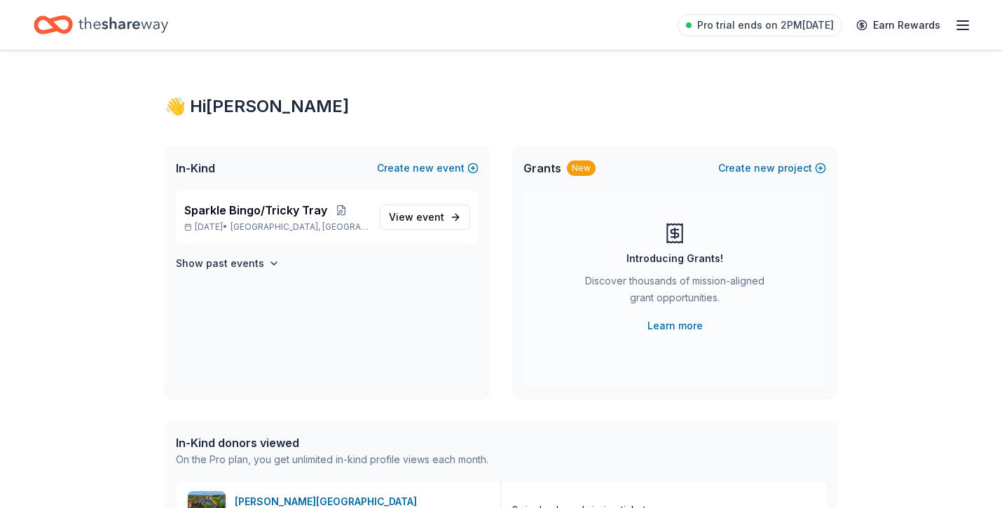
scroll to position [43, 0]
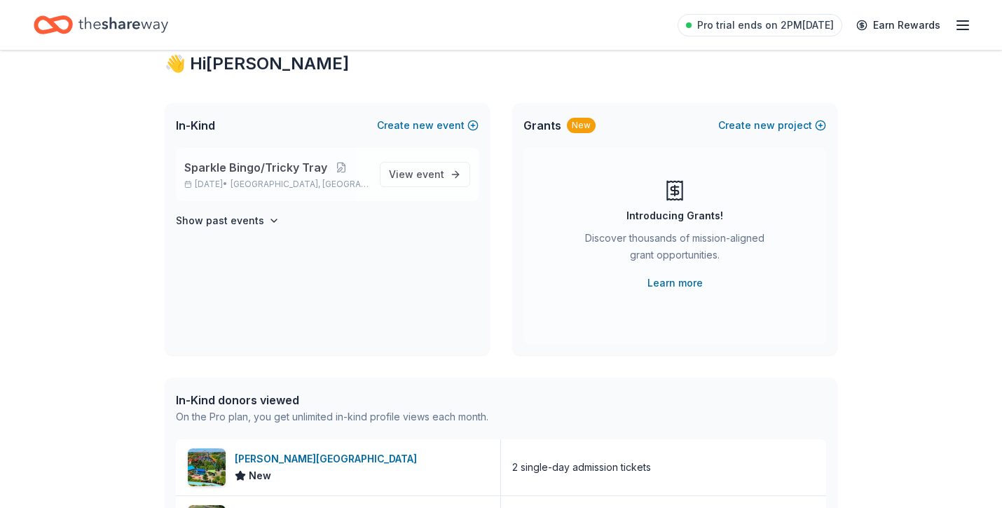
click at [278, 174] on span "Sparkle Bingo/Tricky Tray" at bounding box center [255, 167] width 143 height 17
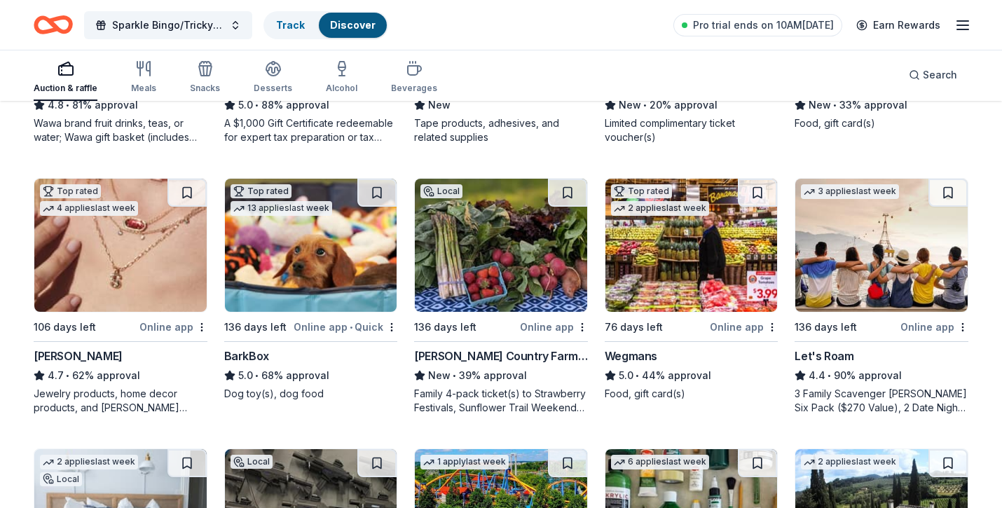
scroll to position [621, 0]
click at [508, 247] on img at bounding box center [501, 245] width 172 height 133
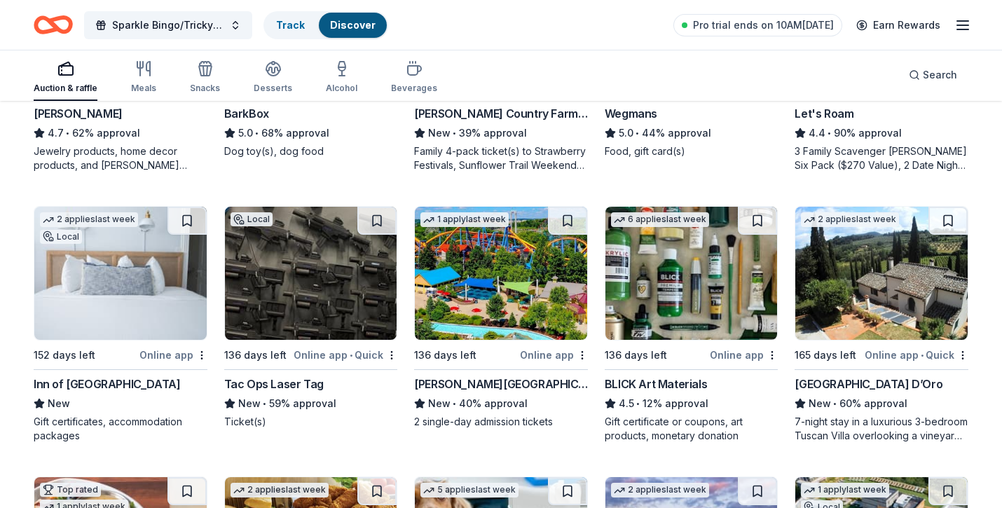
scroll to position [864, 0]
click at [106, 251] on img at bounding box center [120, 272] width 172 height 133
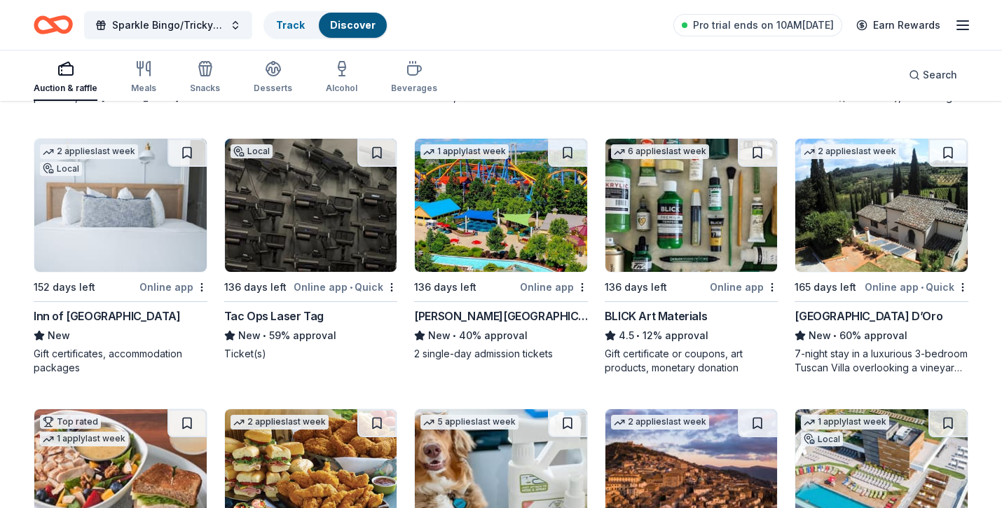
scroll to position [932, 0]
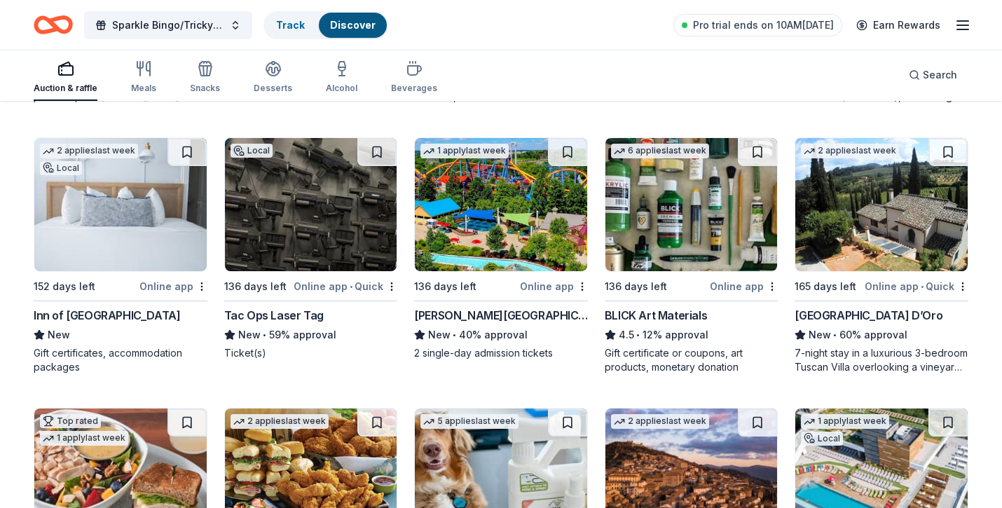
click at [869, 204] on img at bounding box center [881, 204] width 172 height 133
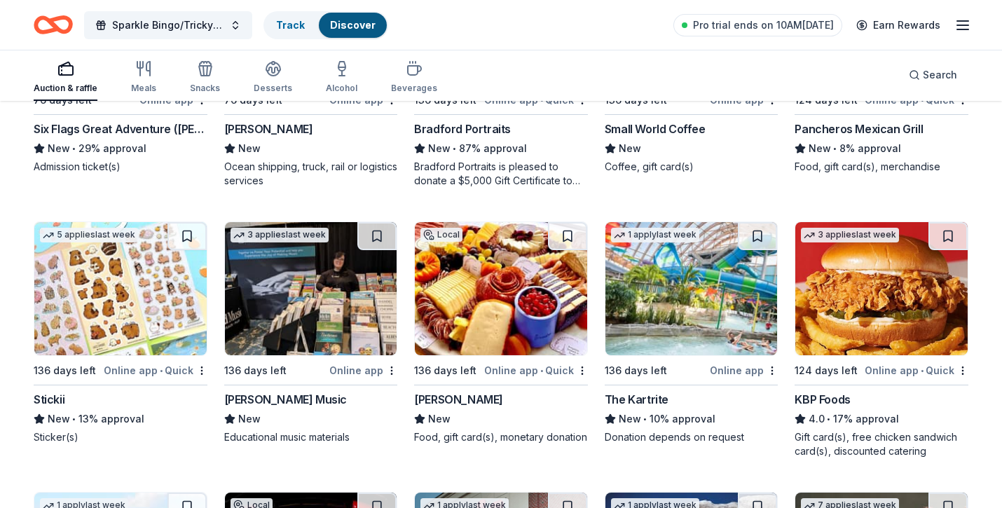
scroll to position [1658, 0]
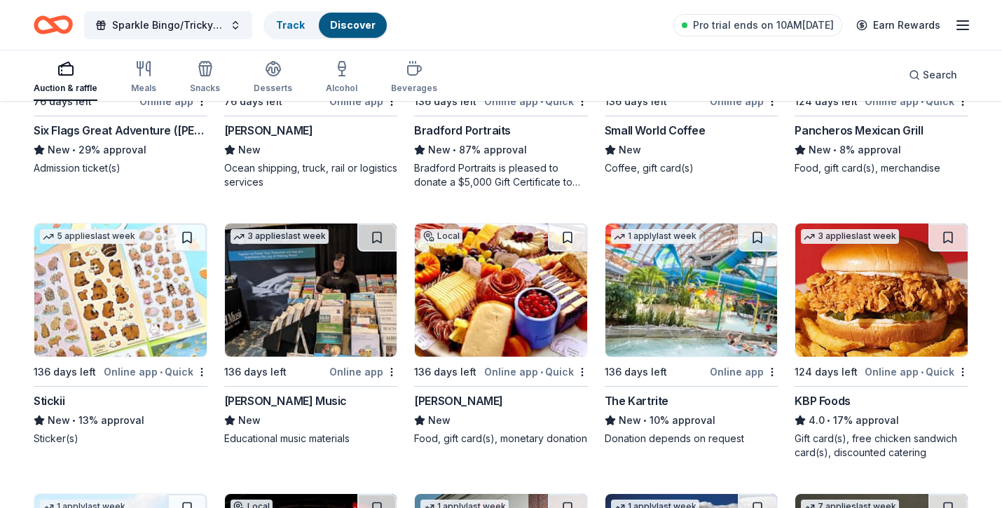
click at [669, 317] on img at bounding box center [691, 289] width 172 height 133
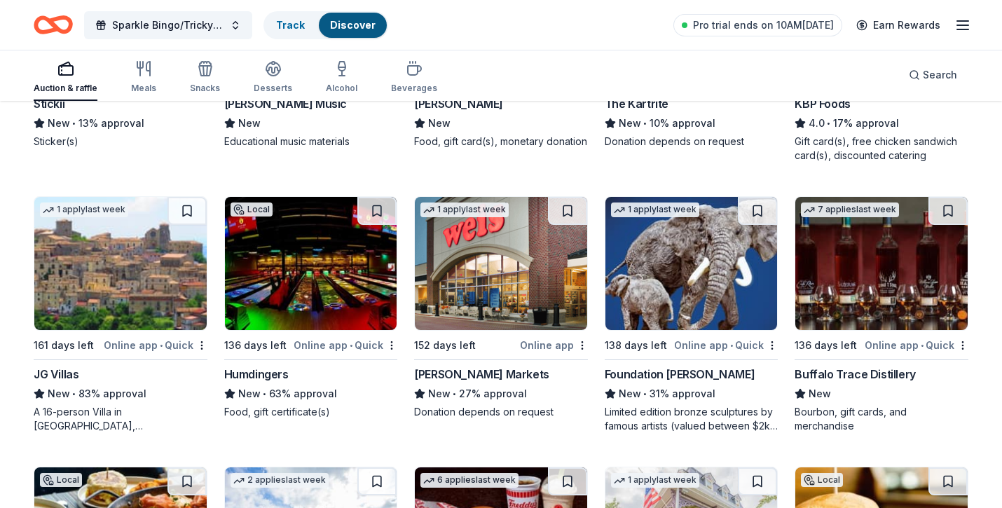
scroll to position [1962, 0]
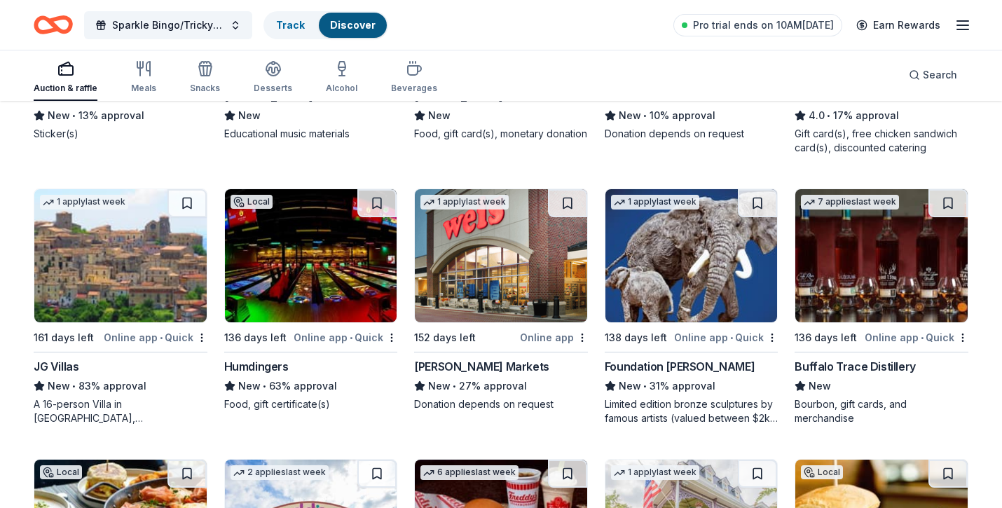
click at [116, 277] on img at bounding box center [120, 255] width 172 height 133
click at [677, 262] on img at bounding box center [691, 255] width 172 height 133
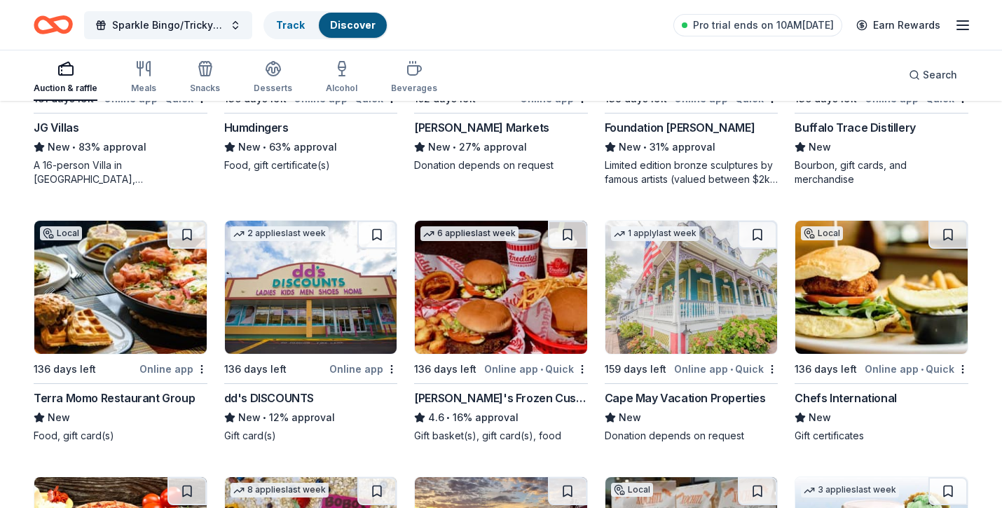
scroll to position [2205, 0]
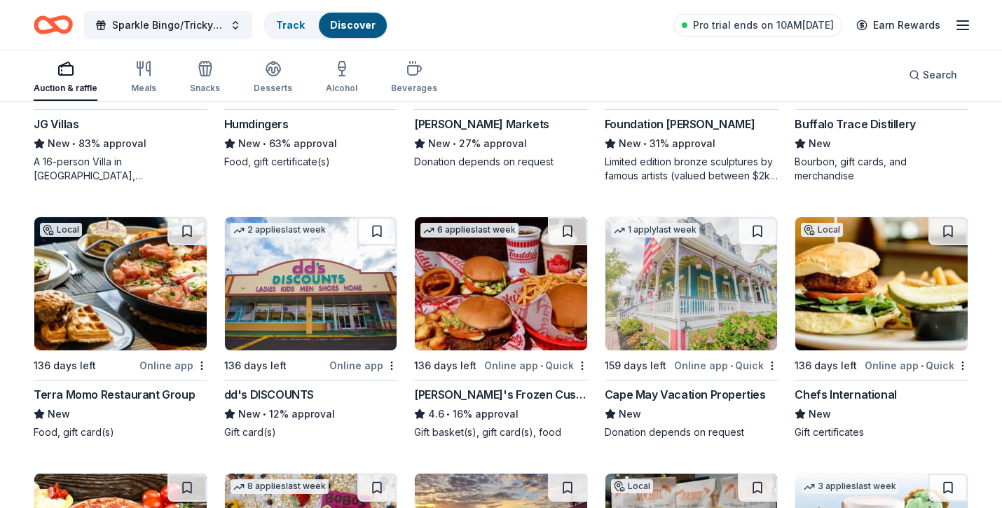
click at [661, 251] on img at bounding box center [691, 283] width 172 height 133
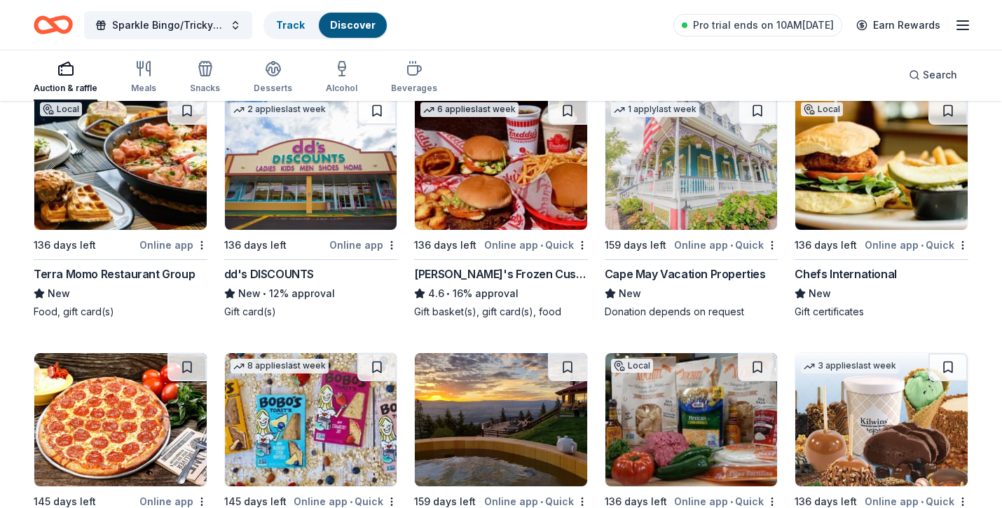
scroll to position [2327, 0]
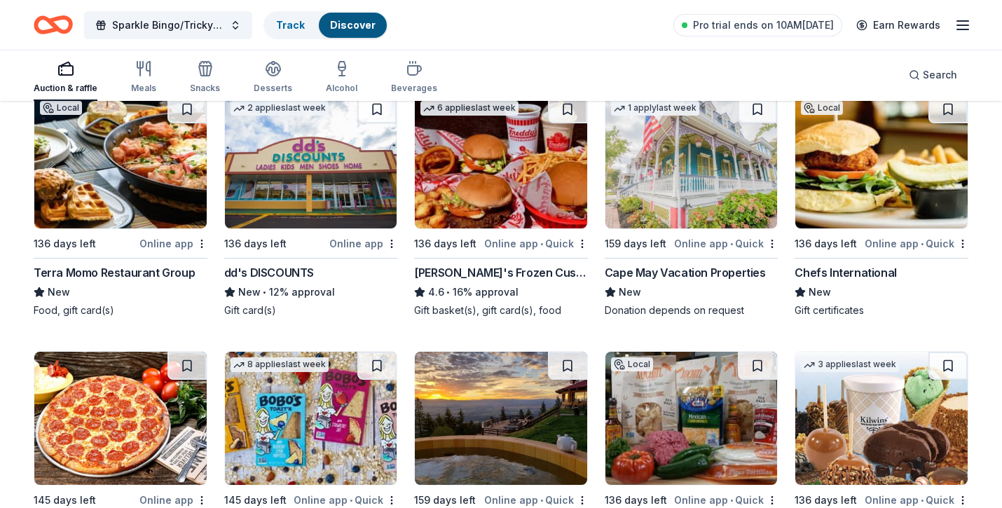
click at [708, 206] on img at bounding box center [691, 161] width 172 height 133
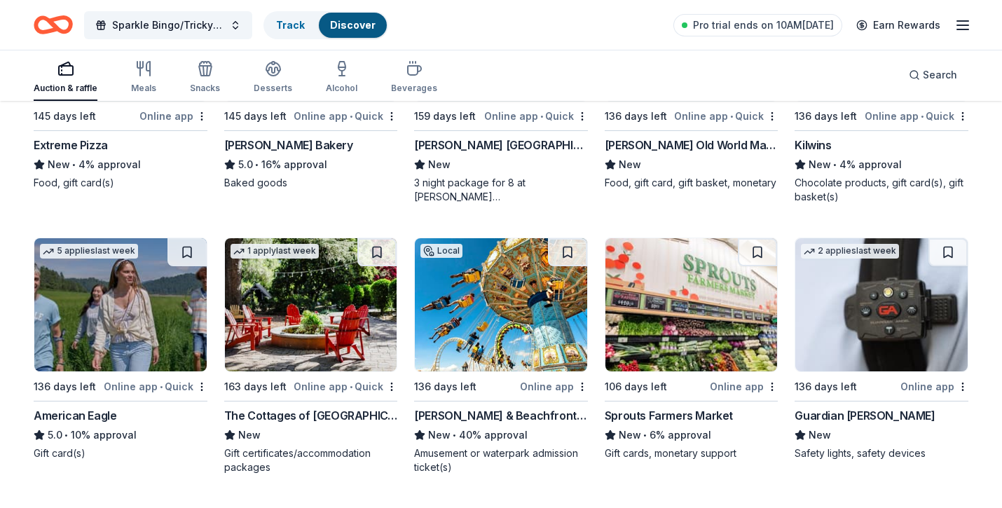
scroll to position [2711, 0]
click at [325, 291] on img at bounding box center [311, 303] width 172 height 133
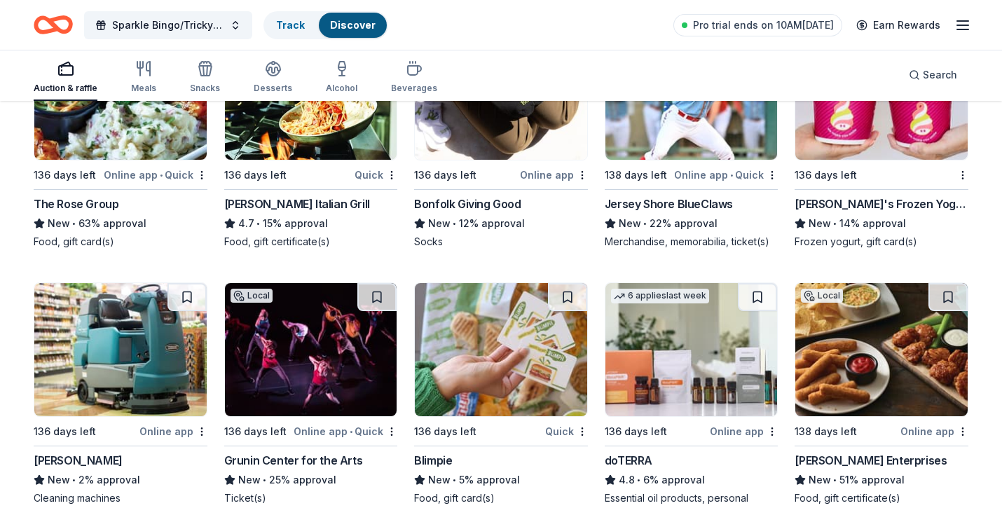
scroll to position [4002, 0]
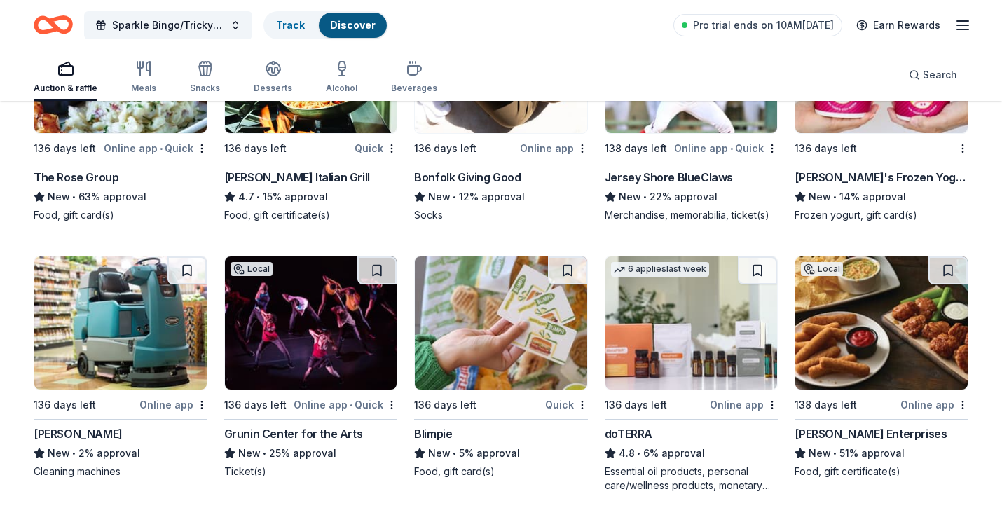
click at [287, 312] on img at bounding box center [311, 322] width 172 height 133
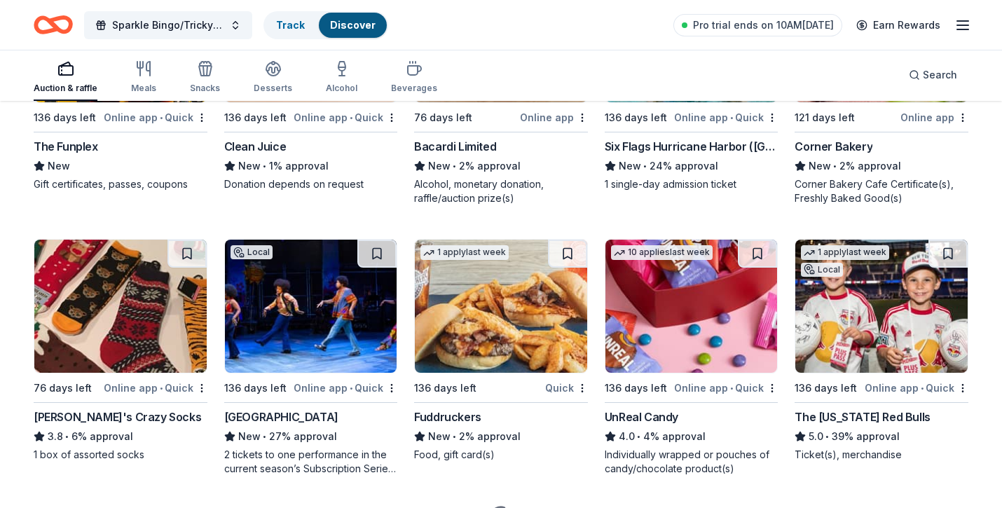
scroll to position [5643, 0]
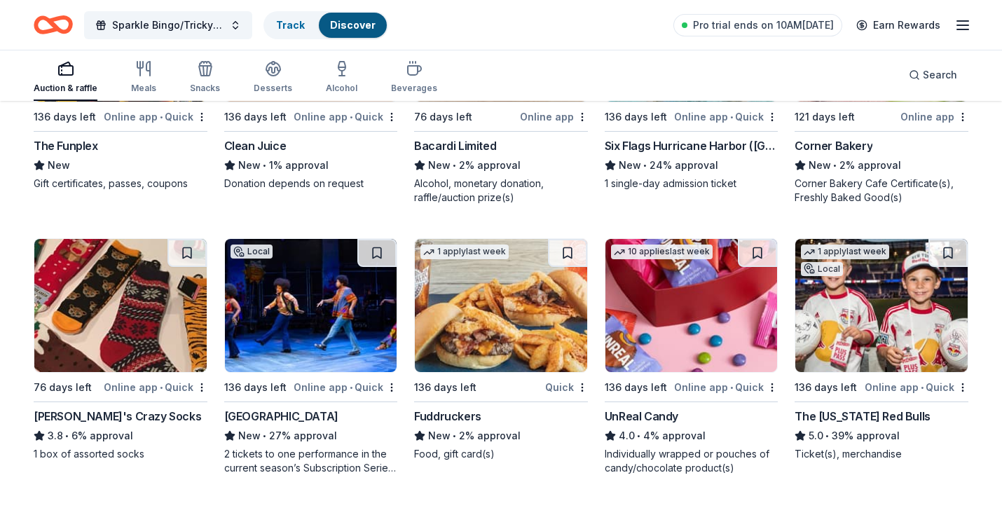
click at [841, 342] on img at bounding box center [881, 305] width 172 height 133
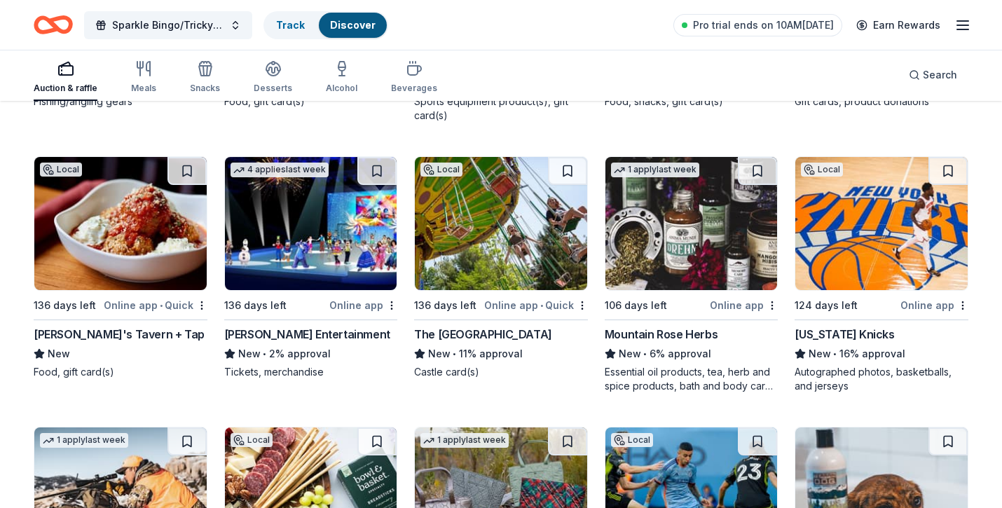
scroll to position [6523, 0]
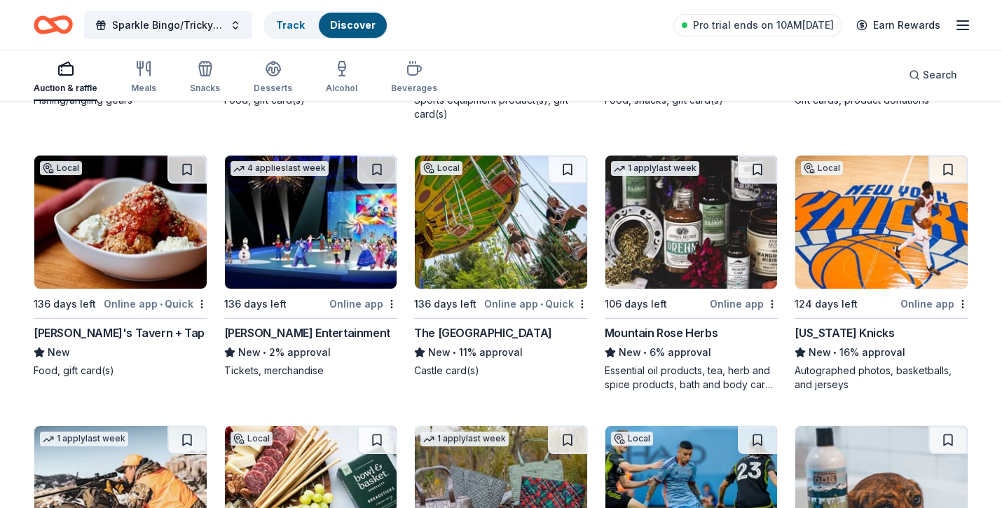
click at [905, 240] on img at bounding box center [881, 222] width 172 height 133
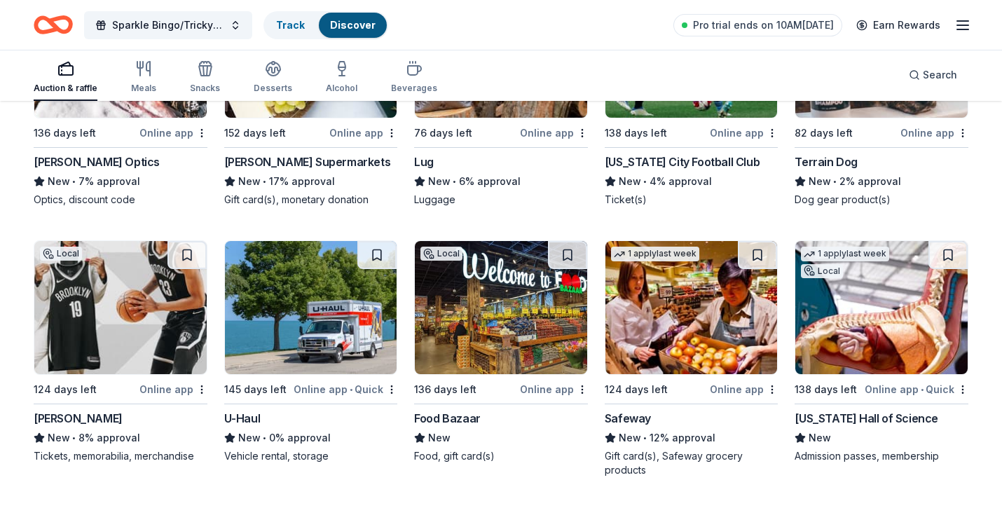
scroll to position [6969, 0]
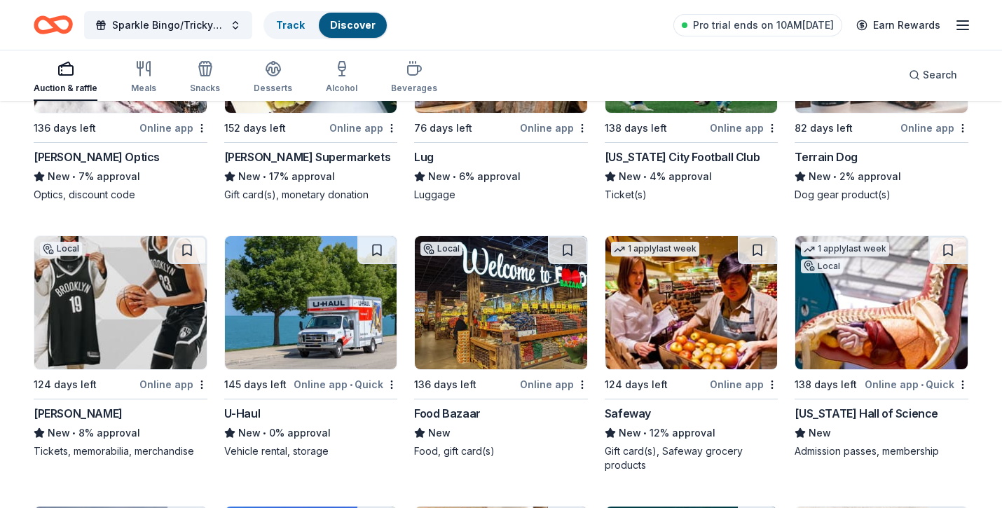
click at [150, 287] on img at bounding box center [120, 302] width 172 height 133
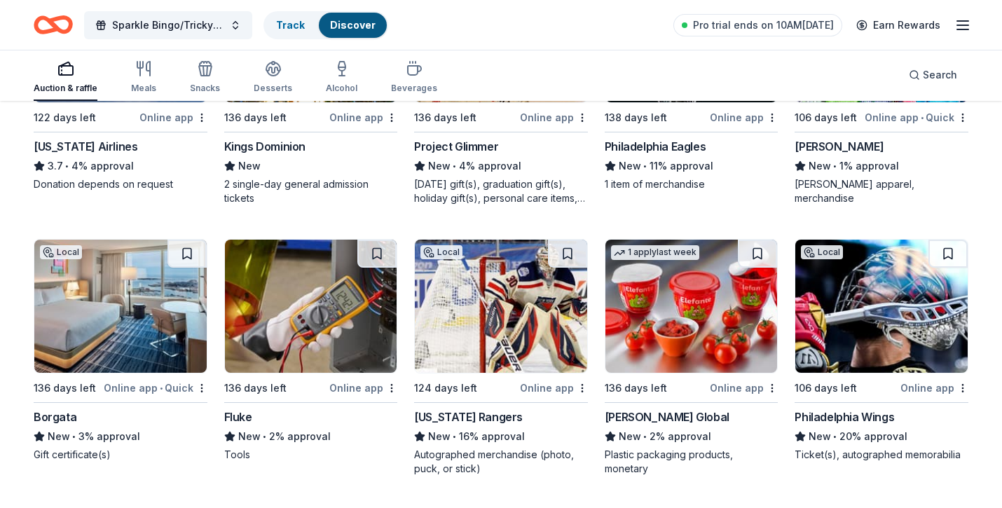
scroll to position [7510, 0]
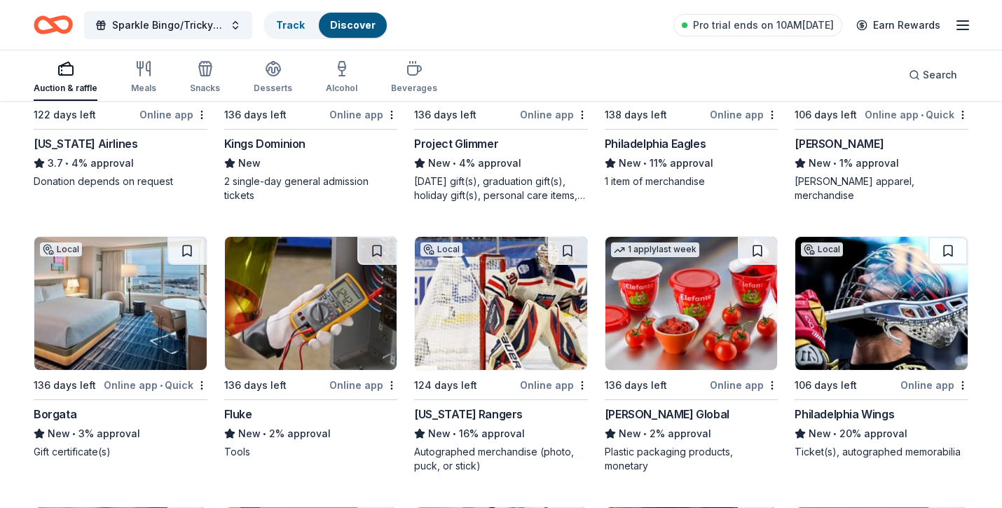
click at [523, 311] on img at bounding box center [501, 303] width 172 height 133
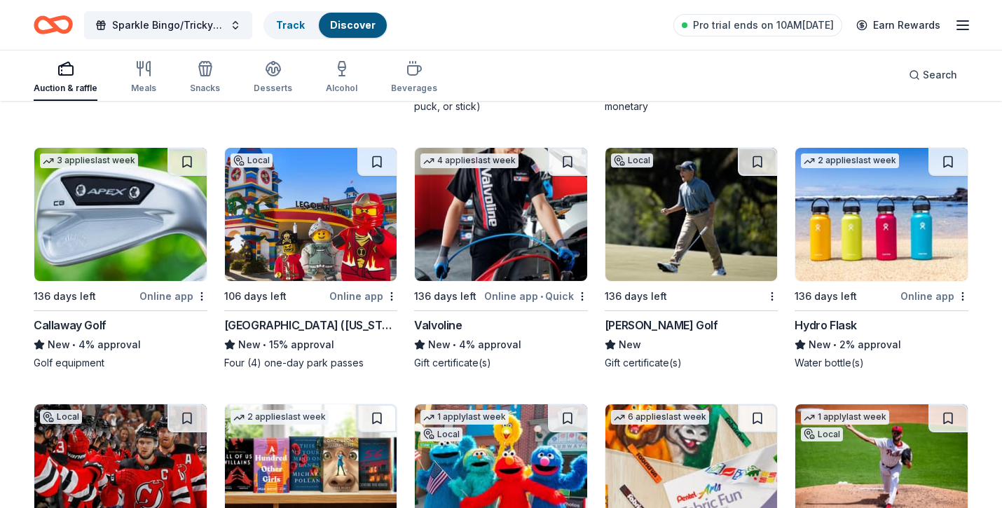
scroll to position [7870, 0]
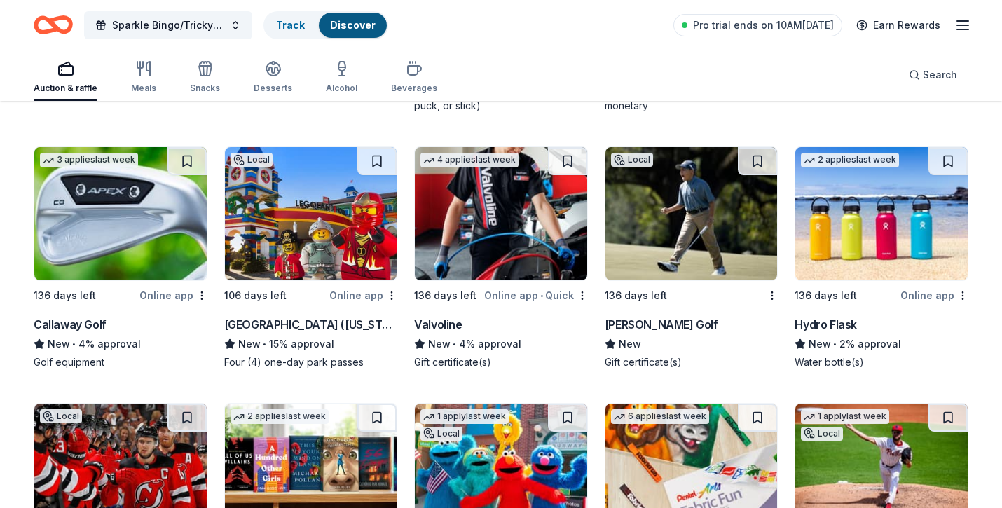
click at [329, 208] on img at bounding box center [311, 213] width 172 height 133
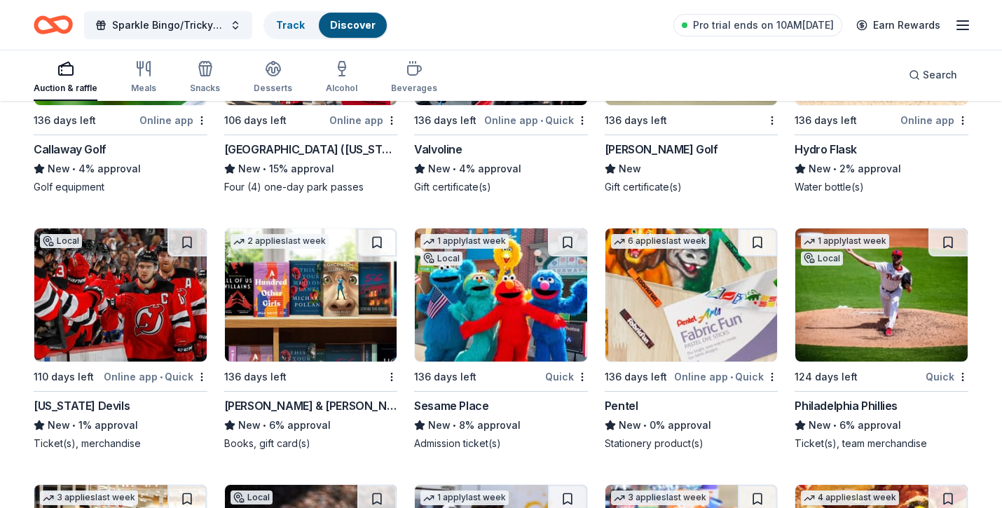
scroll to position [8044, 0]
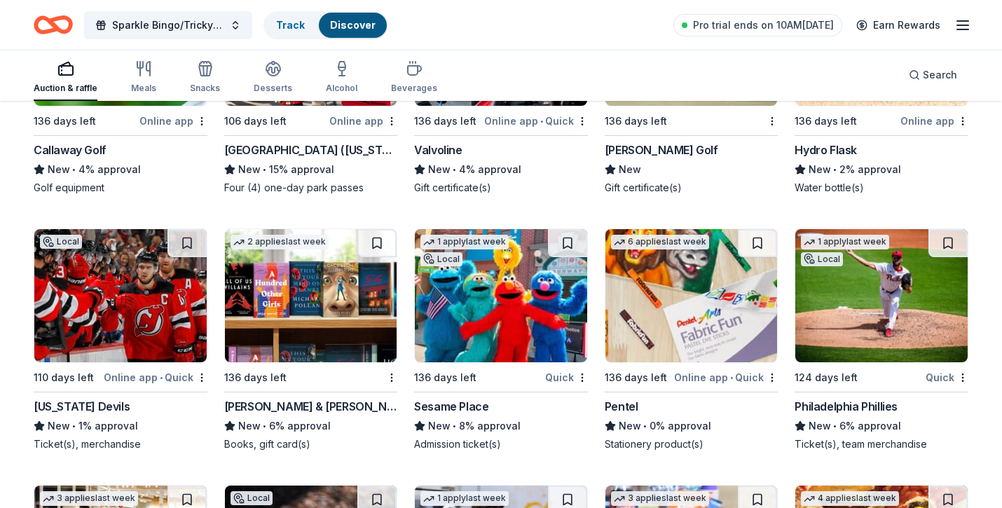
click at [128, 284] on img at bounding box center [120, 295] width 172 height 133
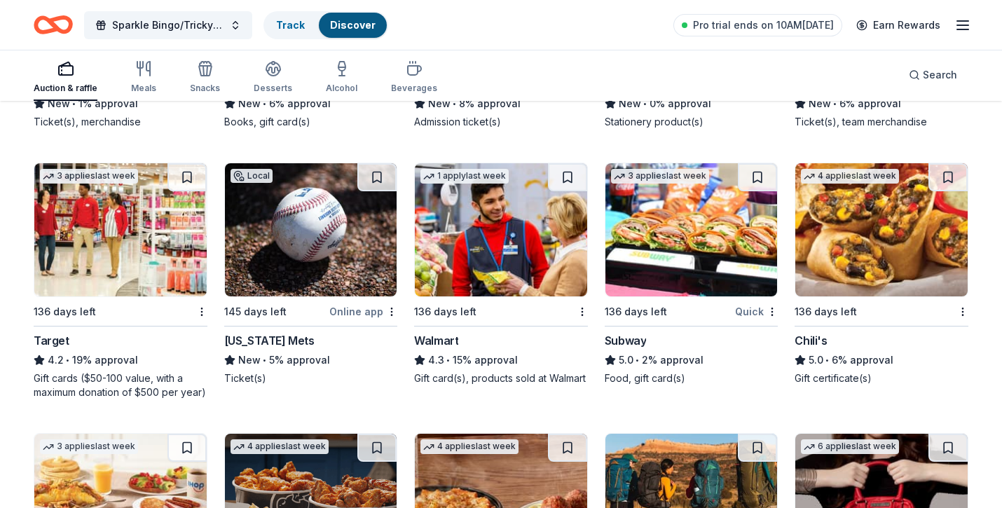
scroll to position [8366, 0]
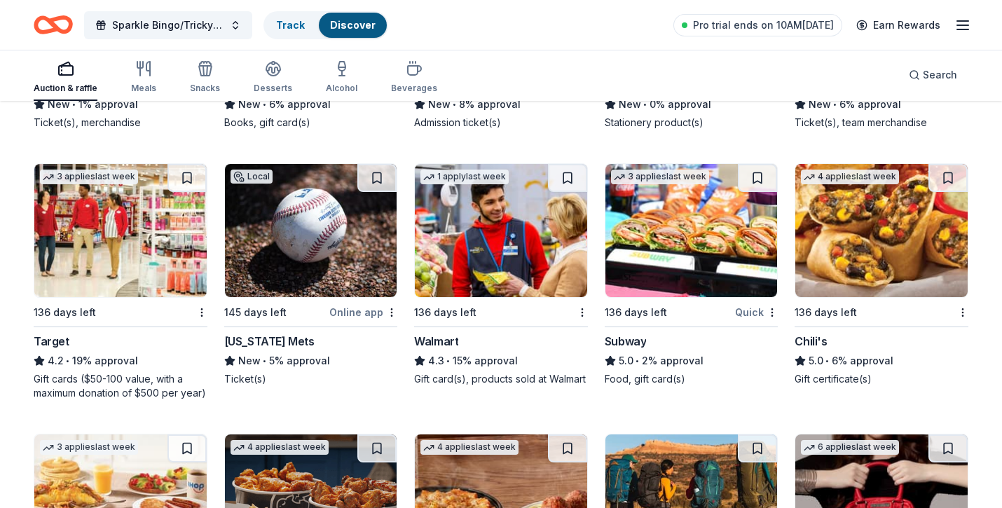
click at [359, 227] on img at bounding box center [311, 230] width 172 height 133
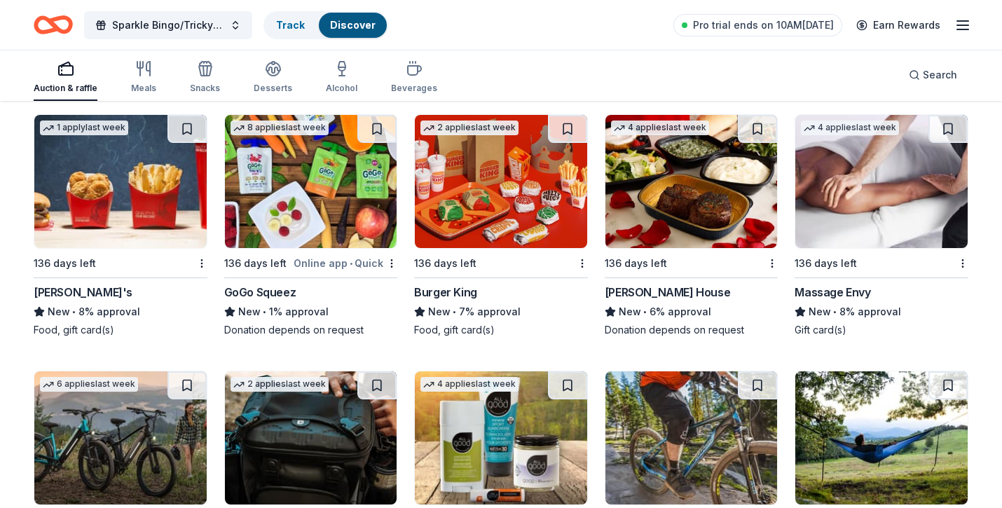
scroll to position [8946, 0]
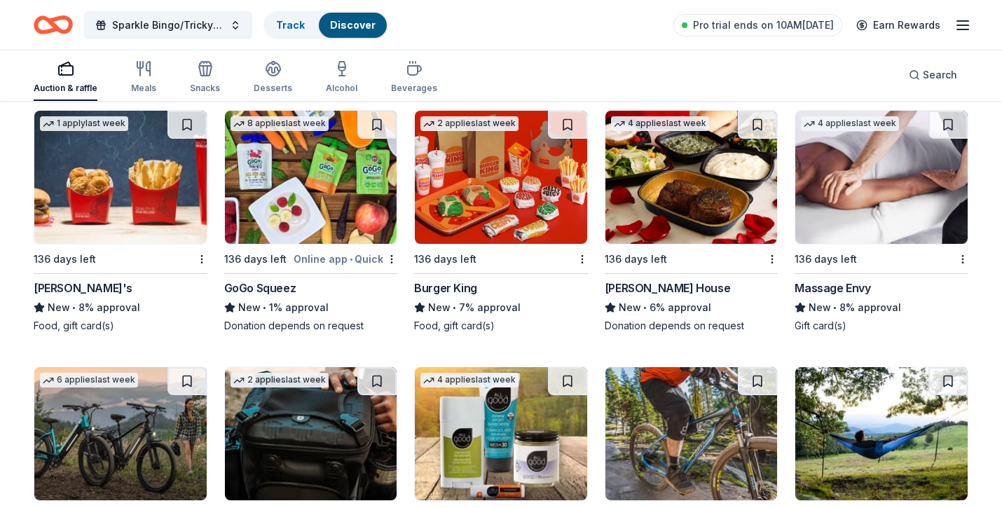
click at [677, 181] on img at bounding box center [691, 177] width 172 height 133
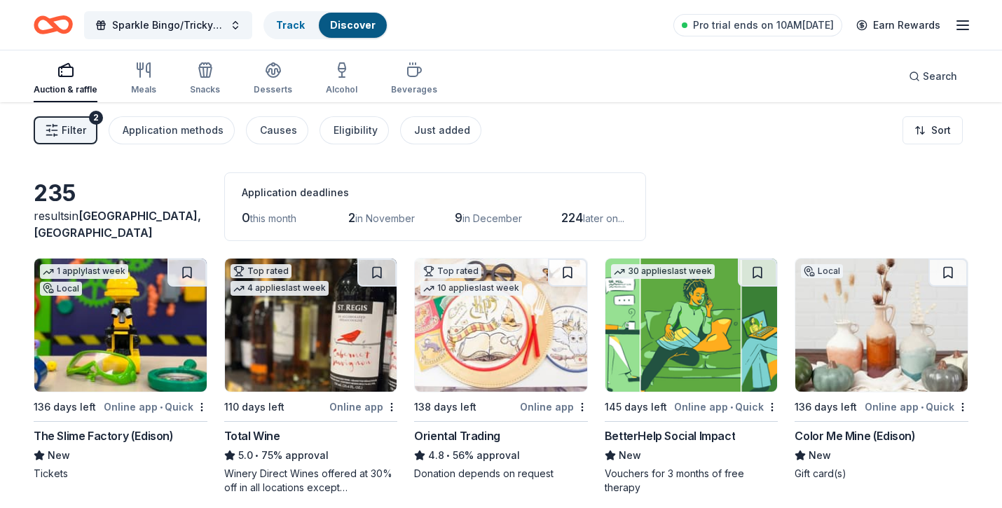
scroll to position [0, 0]
click at [345, 139] on button "Eligibility" at bounding box center [353, 130] width 69 height 28
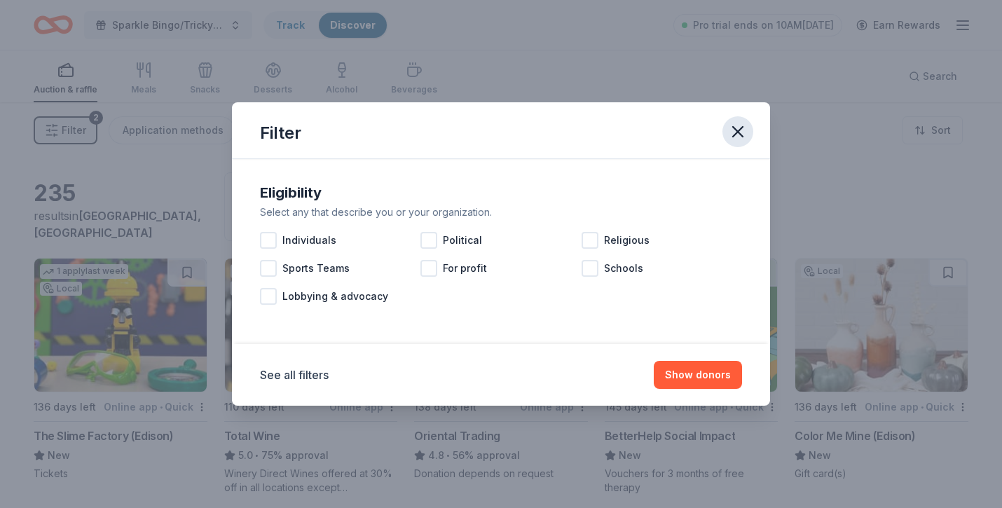
click at [741, 130] on icon "button" at bounding box center [738, 132] width 20 height 20
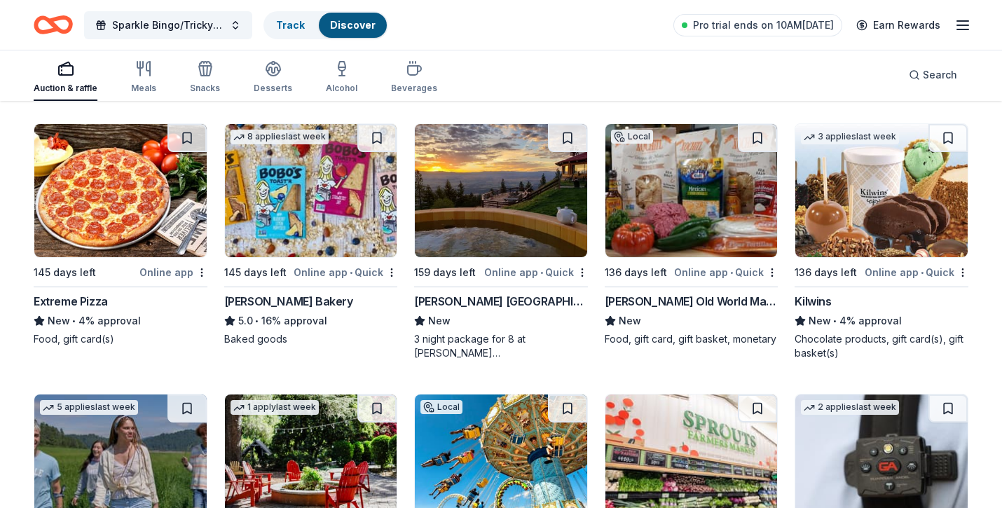
scroll to position [2555, 0]
click at [500, 245] on img at bounding box center [501, 189] width 172 height 133
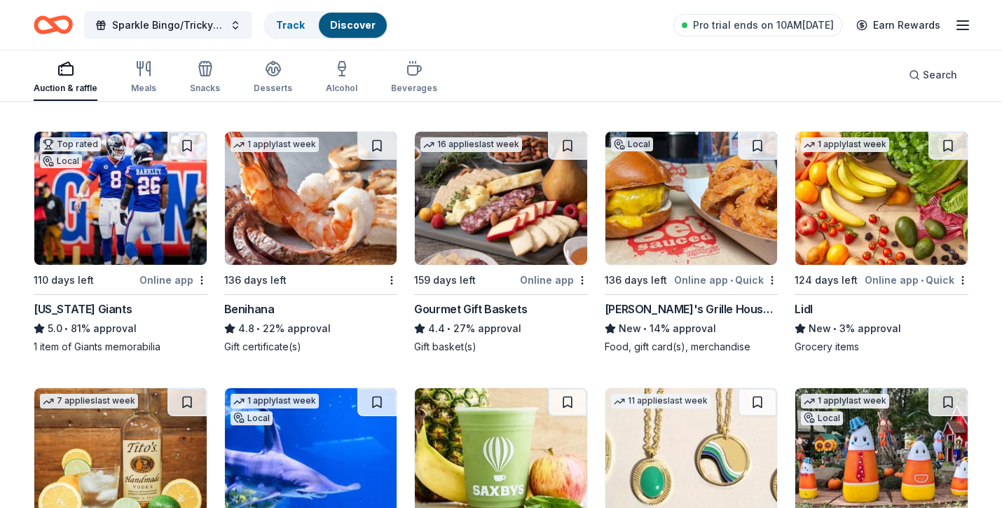
scroll to position [3088, 0]
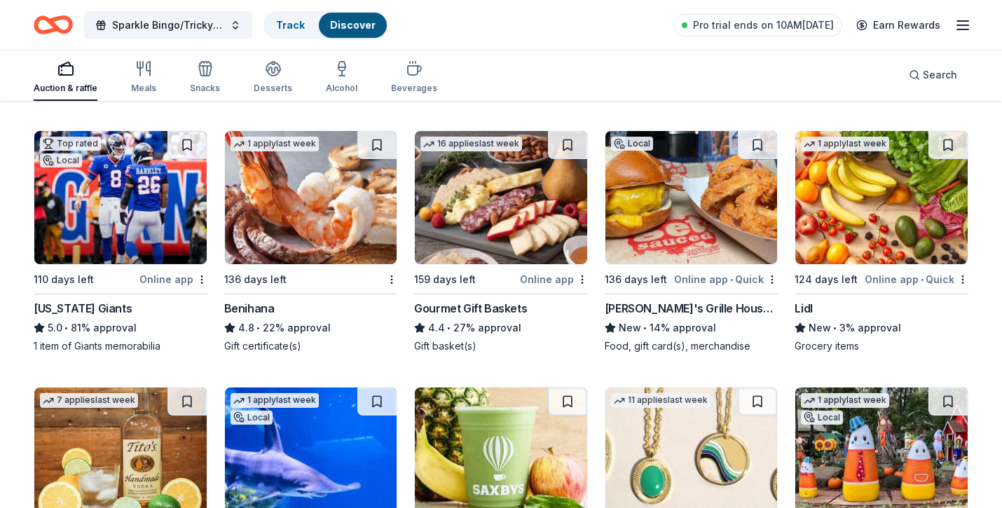
click at [354, 224] on img at bounding box center [311, 197] width 172 height 133
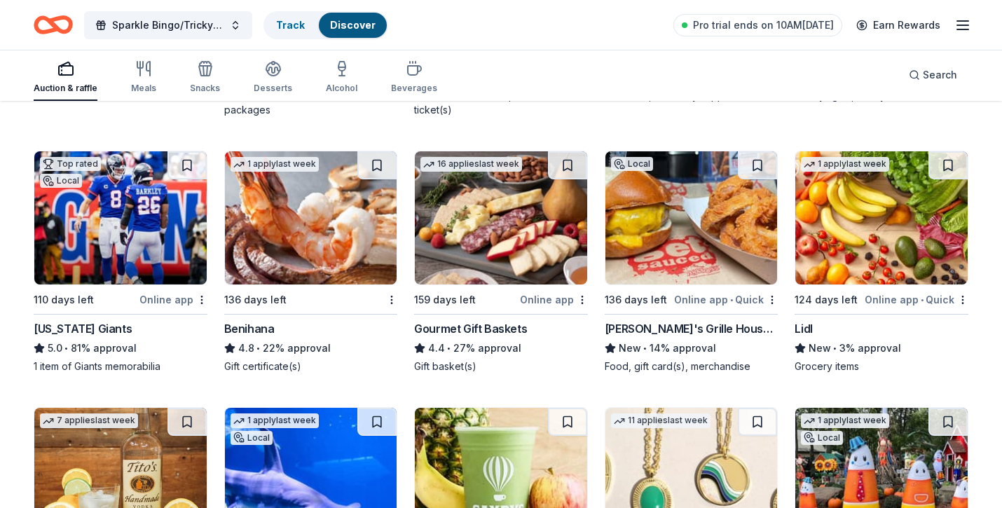
click at [274, 207] on img at bounding box center [311, 217] width 172 height 133
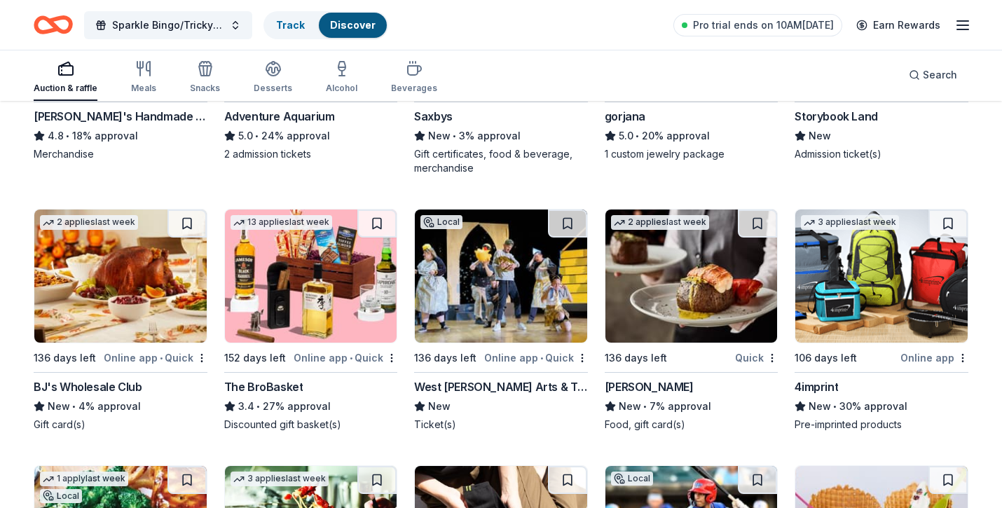
scroll to position [3537, 0]
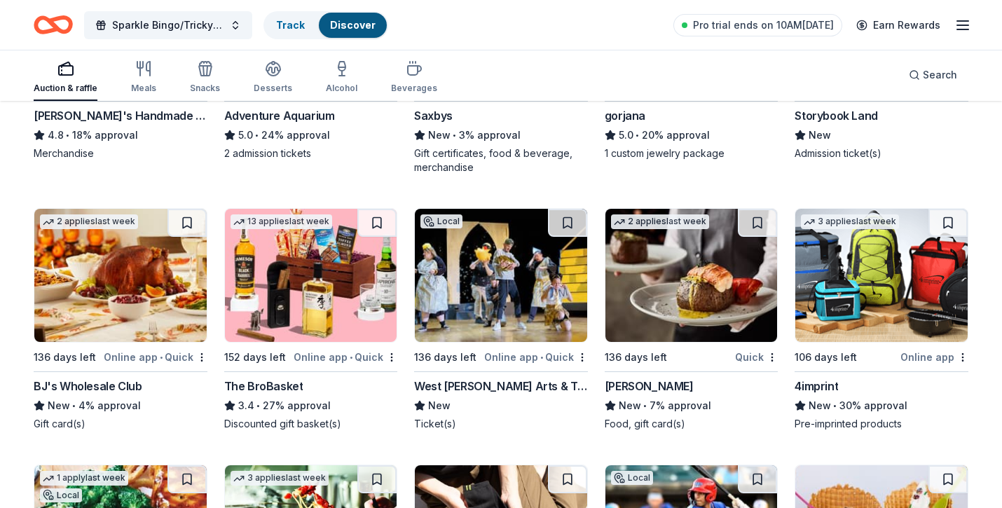
click at [311, 312] on img at bounding box center [311, 275] width 172 height 133
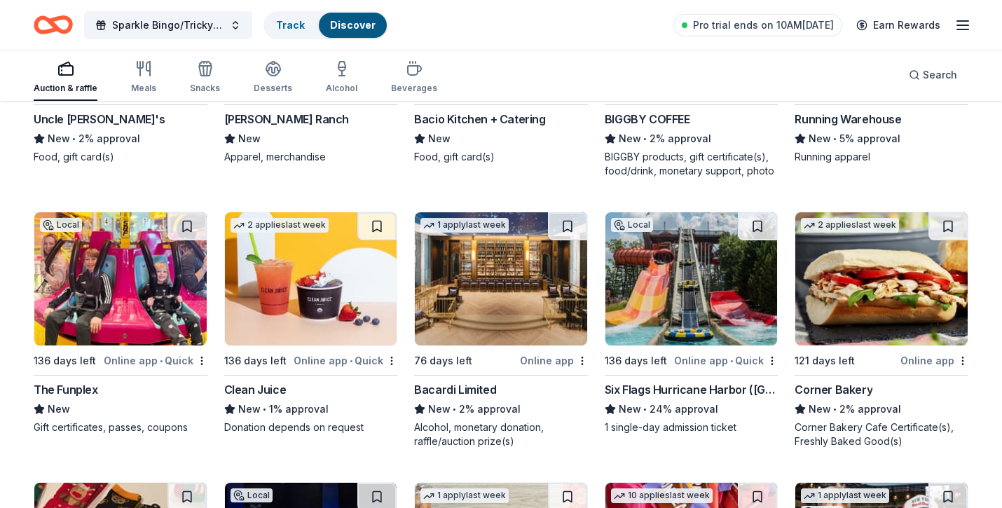
scroll to position [5399, 0]
click at [485, 298] on img at bounding box center [501, 278] width 172 height 133
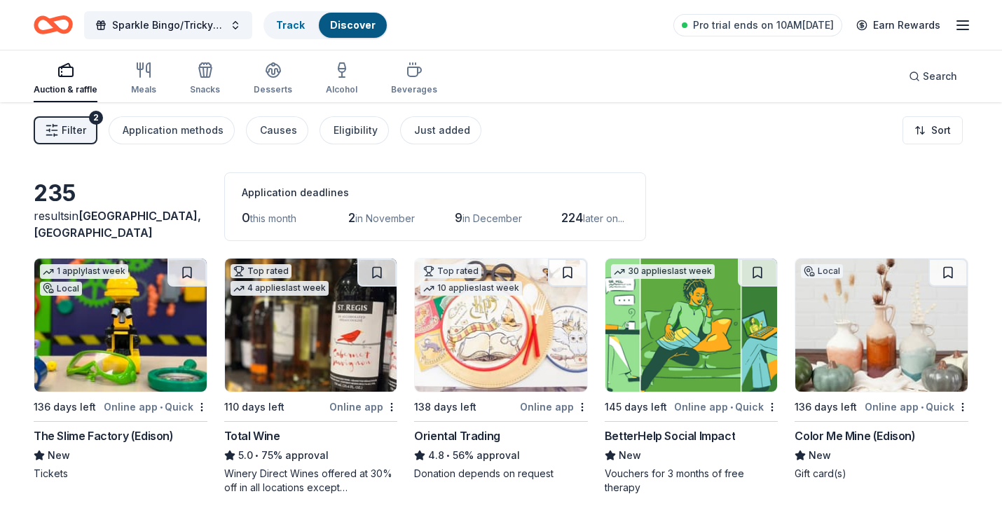
scroll to position [0, 0]
click at [420, 133] on div "Just added" at bounding box center [442, 130] width 56 height 17
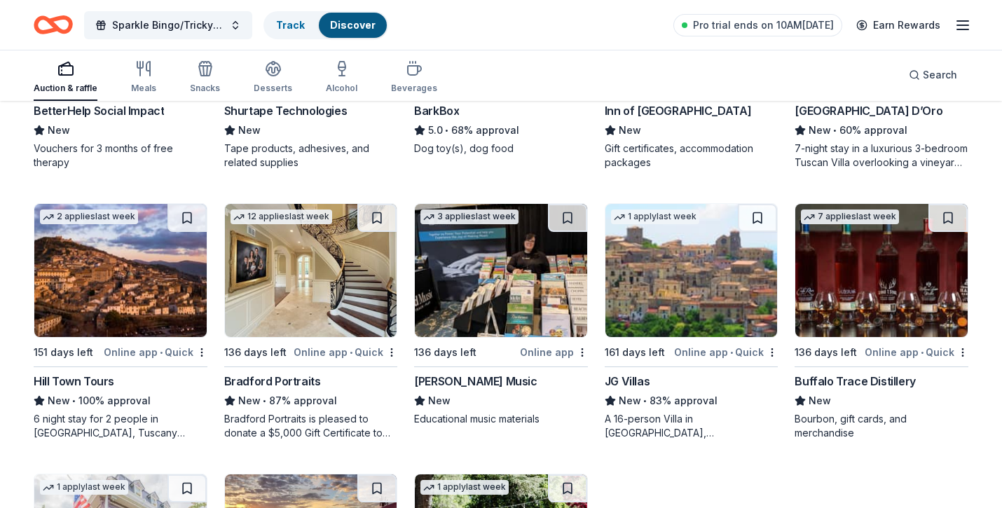
scroll to position [324, 0]
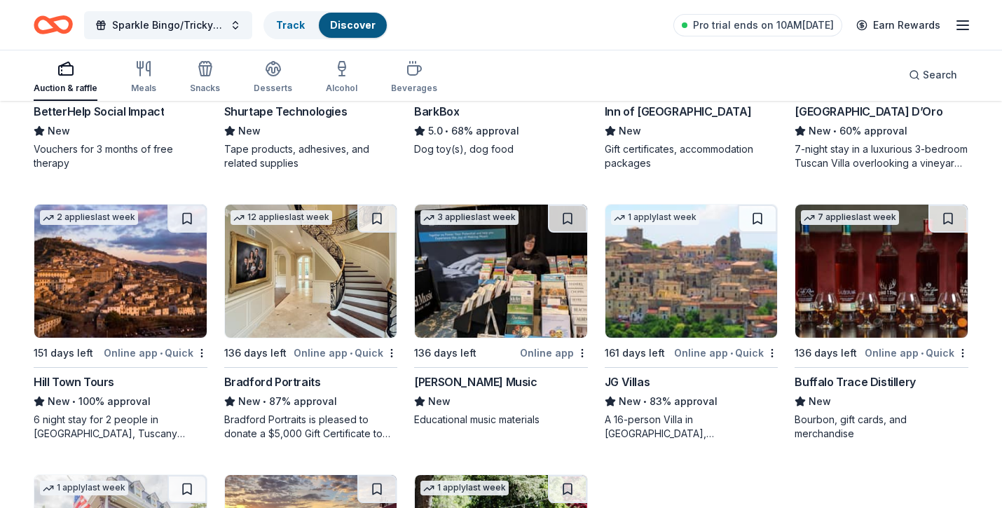
click at [310, 268] on img at bounding box center [311, 271] width 172 height 133
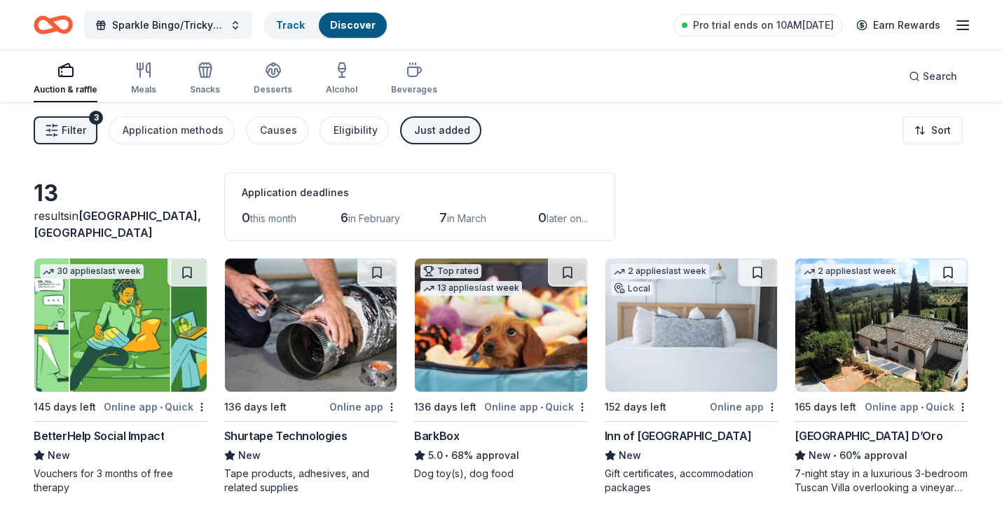
scroll to position [0, 0]
click at [354, 129] on div "Eligibility" at bounding box center [355, 130] width 44 height 17
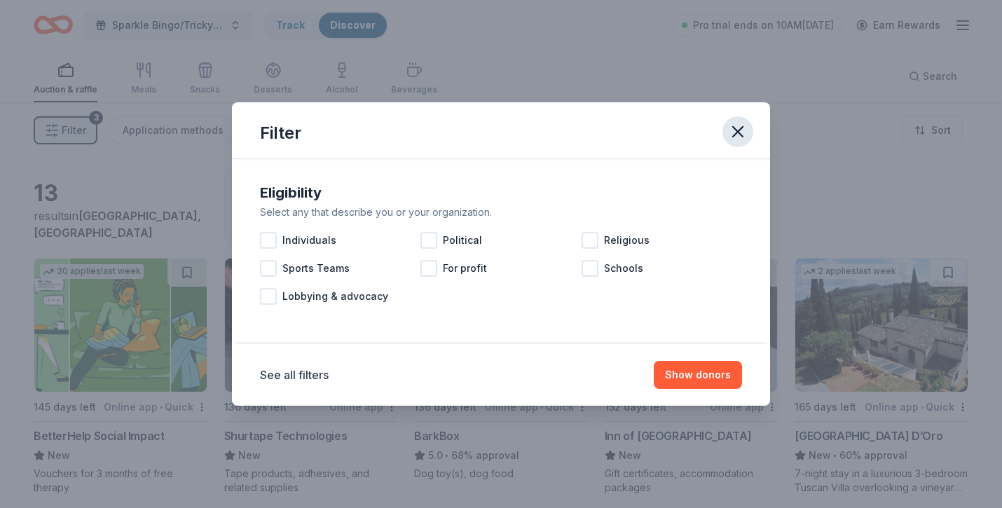
click at [745, 127] on icon "button" at bounding box center [738, 132] width 20 height 20
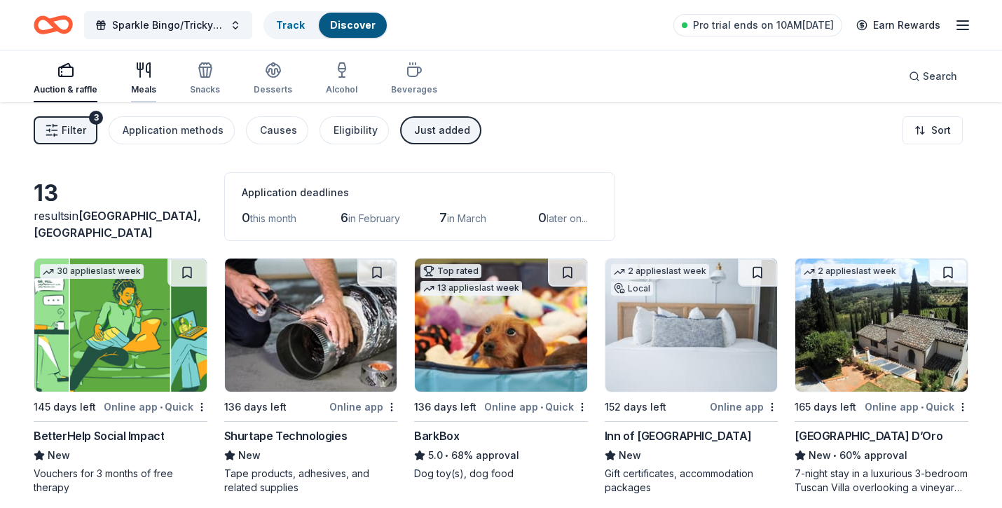
click at [135, 73] on icon "button" at bounding box center [143, 70] width 17 height 17
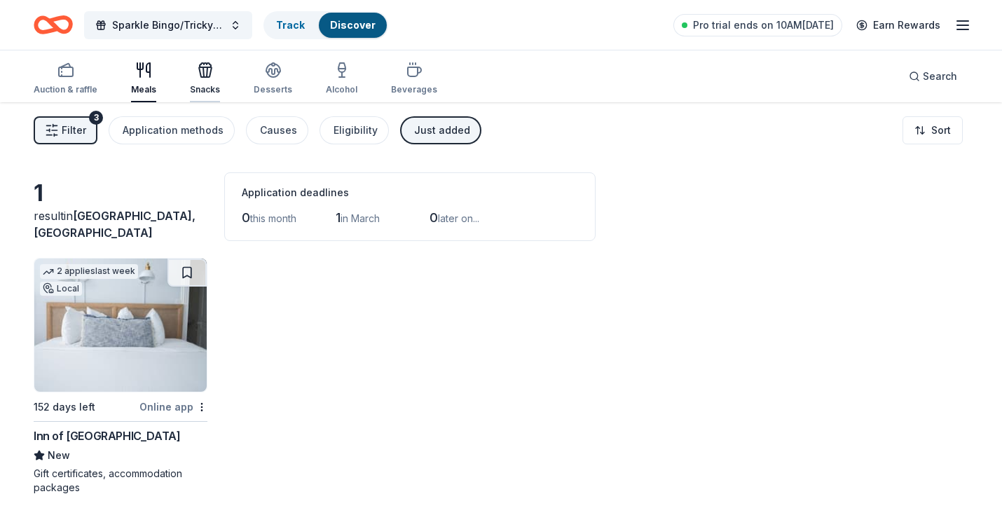
click at [212, 83] on div "Snacks" at bounding box center [205, 79] width 30 height 34
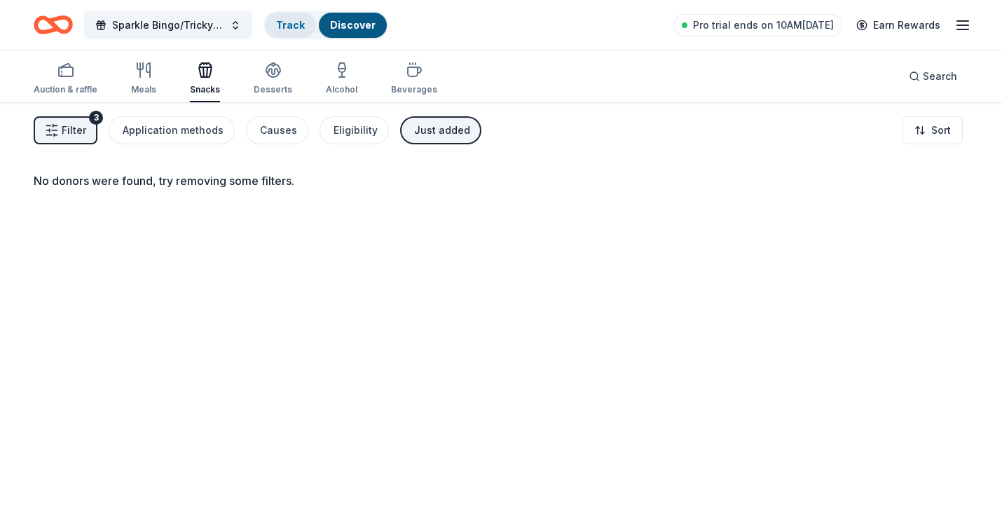
click at [288, 26] on link "Track" at bounding box center [290, 25] width 29 height 12
click at [289, 26] on link "Track" at bounding box center [290, 25] width 29 height 12
click at [298, 23] on link "Track" at bounding box center [290, 25] width 29 height 12
click at [277, 24] on link "Track" at bounding box center [290, 25] width 29 height 12
click at [64, 128] on span "Filter" at bounding box center [74, 130] width 25 height 17
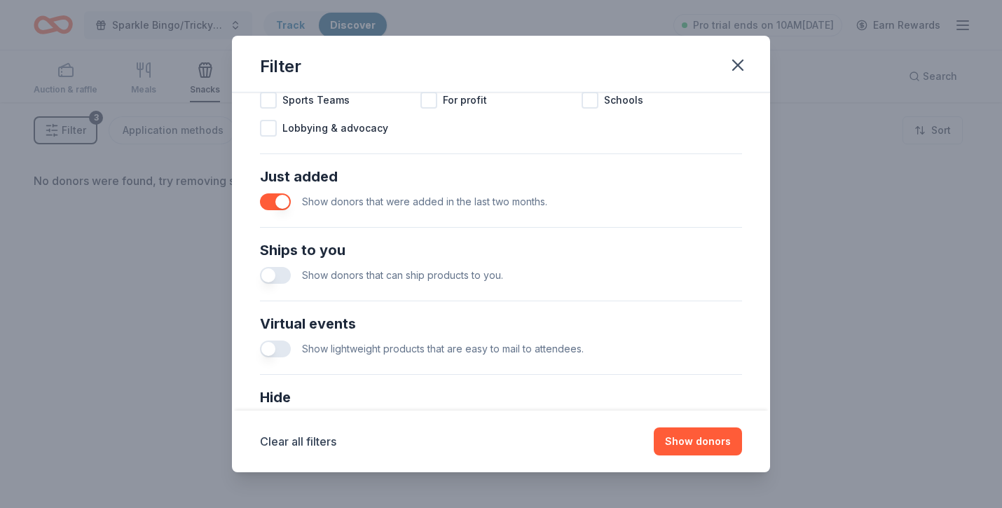
scroll to position [488, 0]
click at [270, 280] on button "button" at bounding box center [275, 277] width 31 height 17
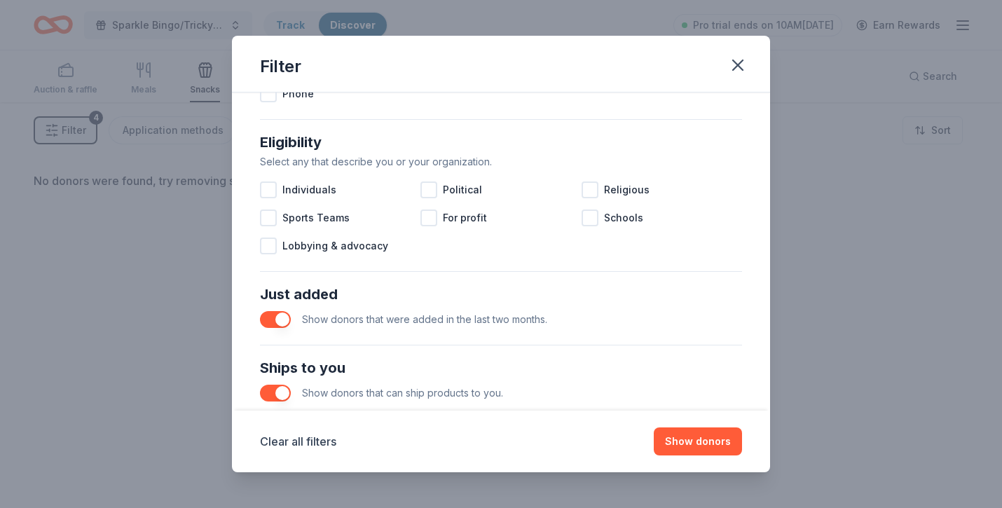
scroll to position [364, 0]
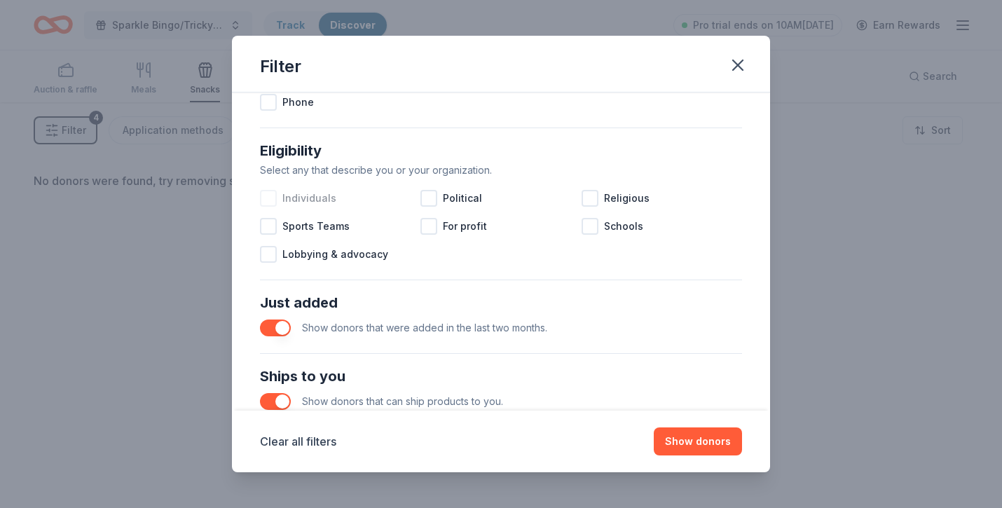
click at [278, 196] on div "Individuals" at bounding box center [340, 198] width 160 height 28
click at [287, 223] on span "Sports Teams" at bounding box center [315, 226] width 67 height 17
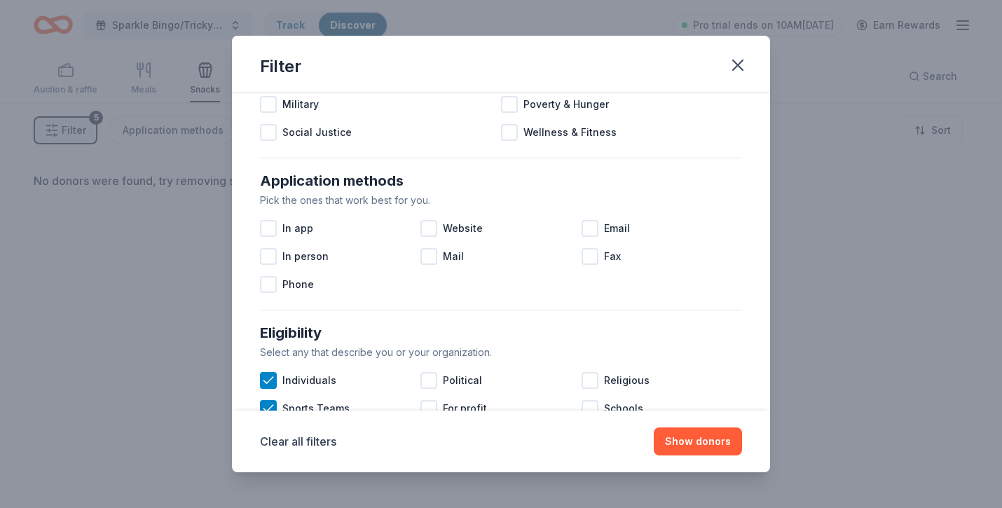
scroll to position [175, 0]
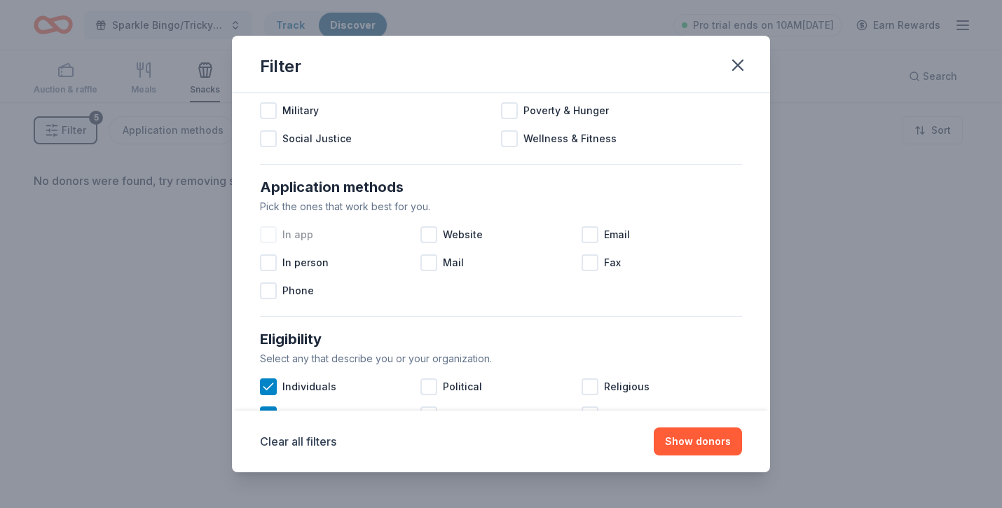
click at [285, 238] on span "In app" at bounding box center [297, 234] width 31 height 17
click at [428, 235] on div at bounding box center [428, 234] width 17 height 17
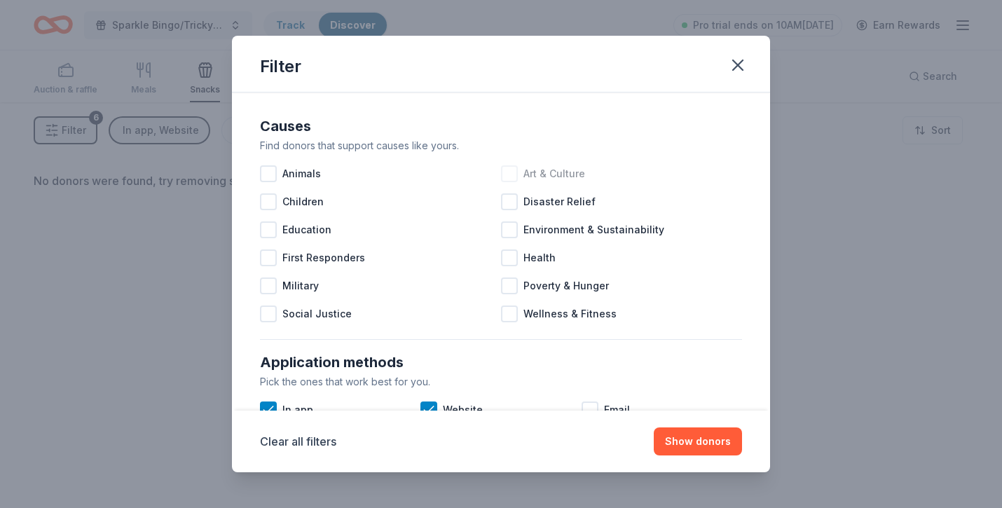
click at [512, 172] on div at bounding box center [509, 173] width 17 height 17
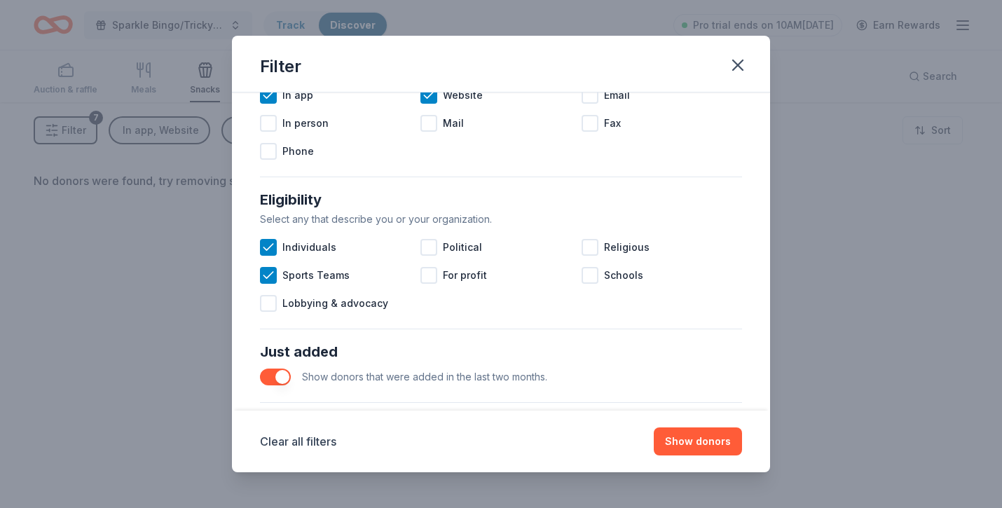
scroll to position [313, 0]
click at [670, 448] on button "Show donors" at bounding box center [698, 441] width 88 height 28
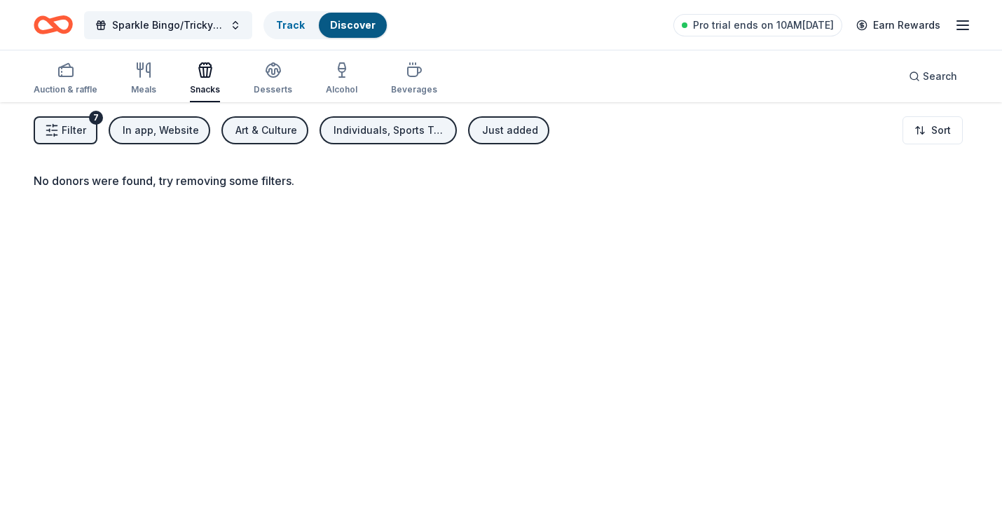
scroll to position [0, 0]
click at [68, 132] on span "Filter" at bounding box center [74, 130] width 25 height 17
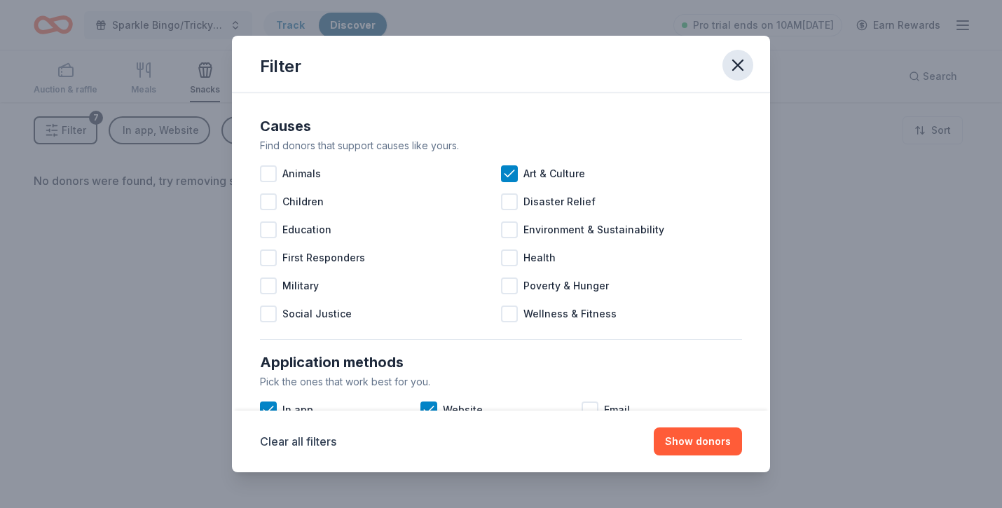
click at [746, 64] on icon "button" at bounding box center [738, 65] width 20 height 20
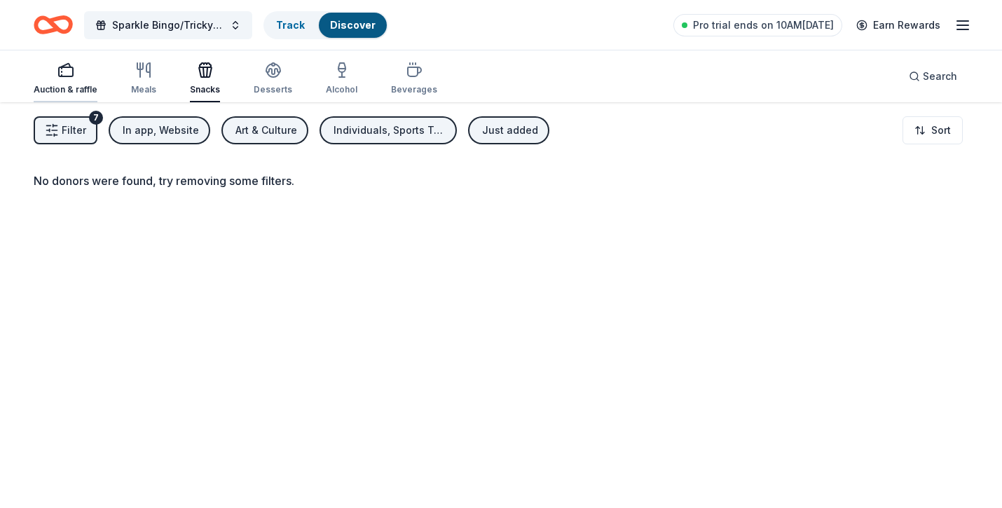
click at [60, 85] on div "Auction & raffle" at bounding box center [66, 89] width 64 height 11
click at [36, 27] on icon "Home" at bounding box center [47, 25] width 22 height 14
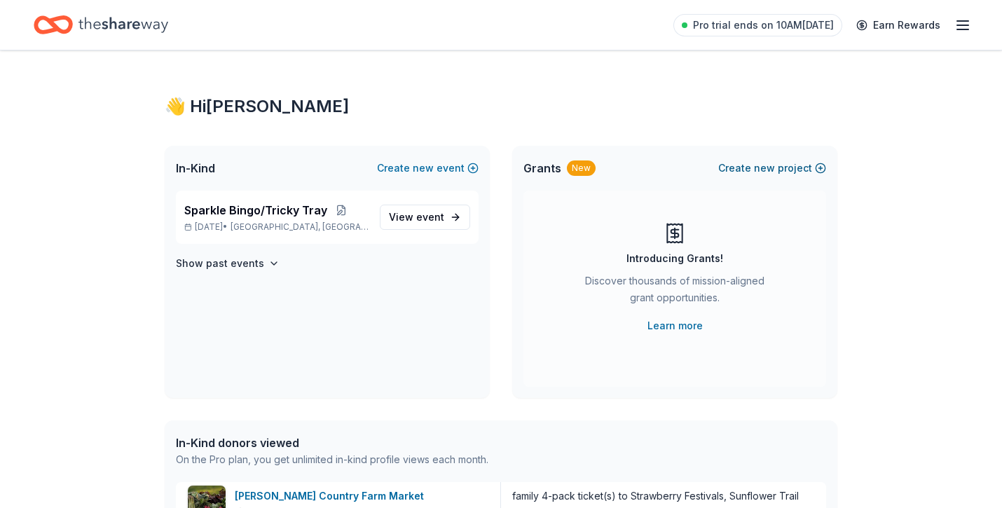
click at [762, 170] on span "new" at bounding box center [764, 168] width 21 height 17
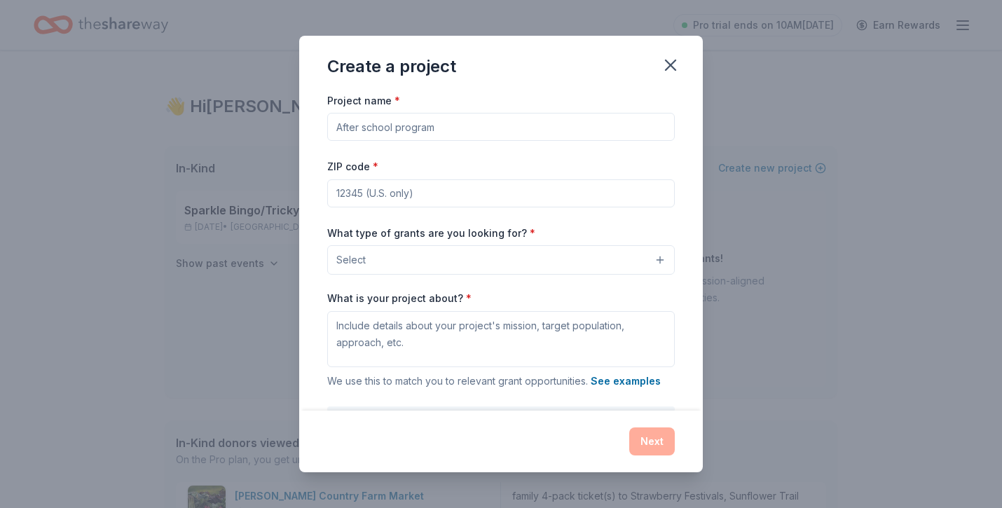
click at [553, 140] on input "Project name *" at bounding box center [500, 127] width 347 height 28
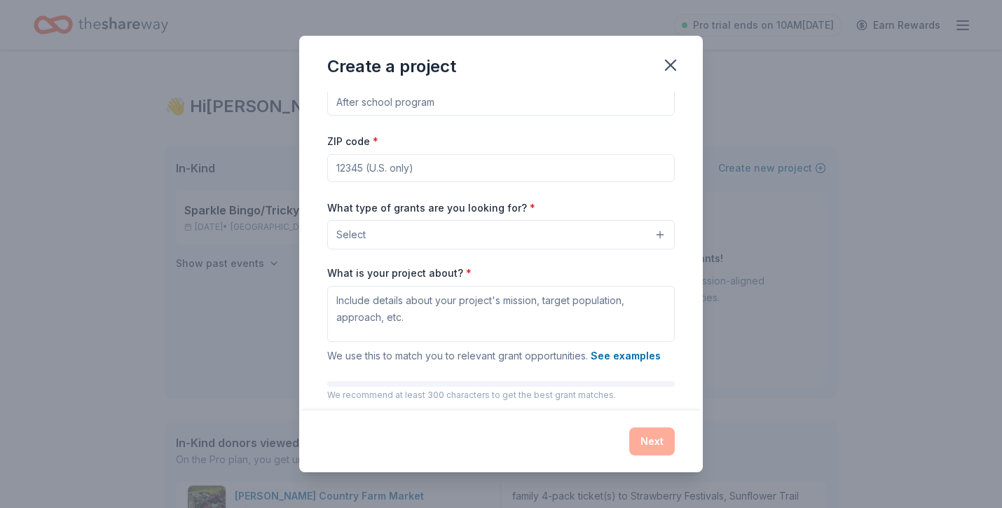
click at [516, 249] on div "Select" at bounding box center [500, 234] width 347 height 29
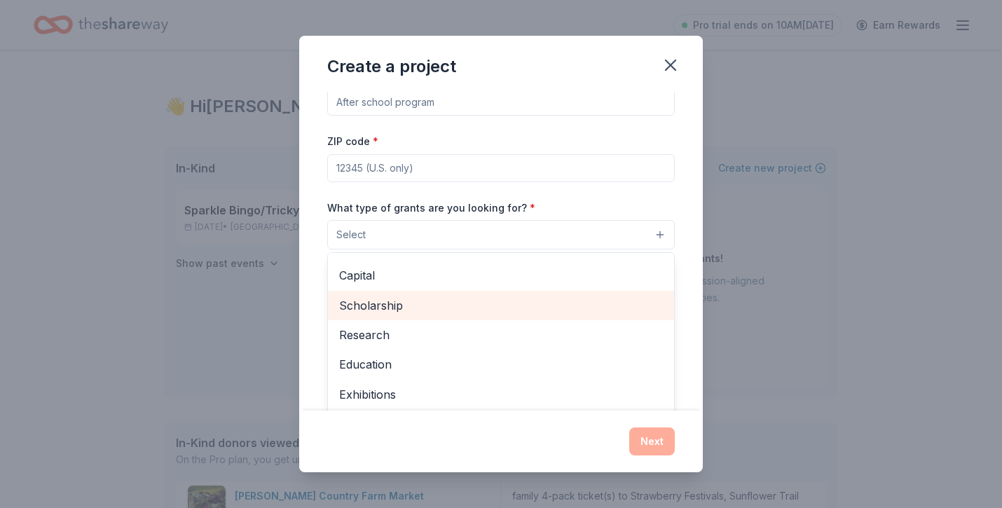
scroll to position [38, 0]
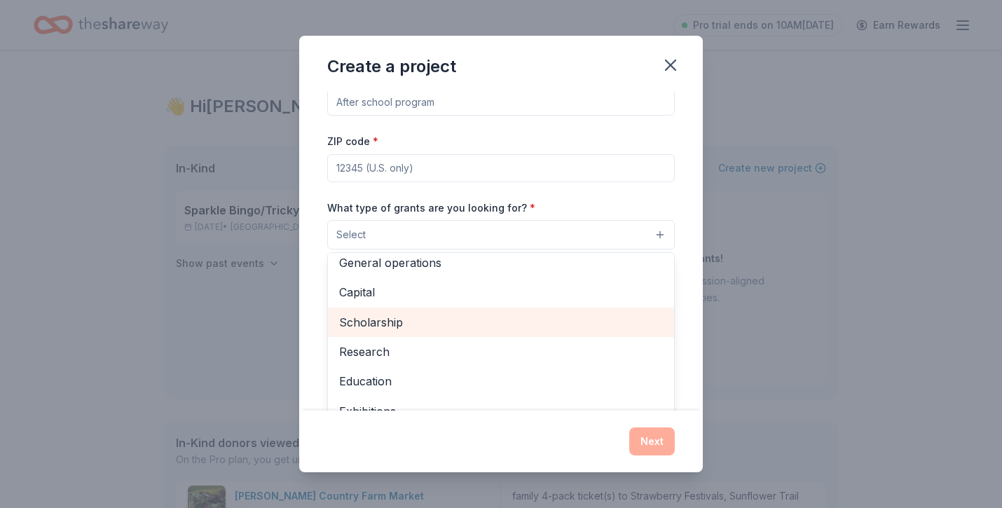
click at [456, 320] on span "Scholarship" at bounding box center [501, 322] width 324 height 18
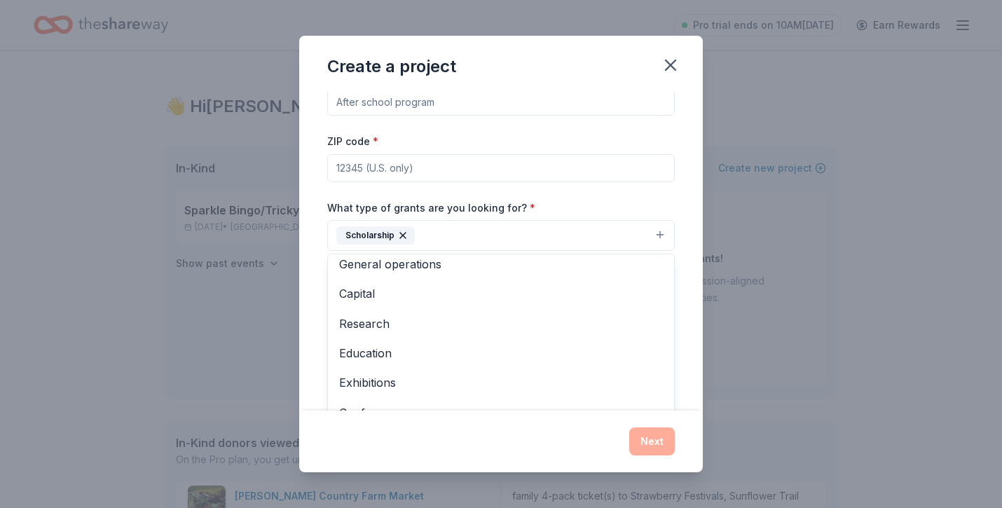
click at [531, 139] on div "ZIP code *" at bounding box center [500, 157] width 347 height 50
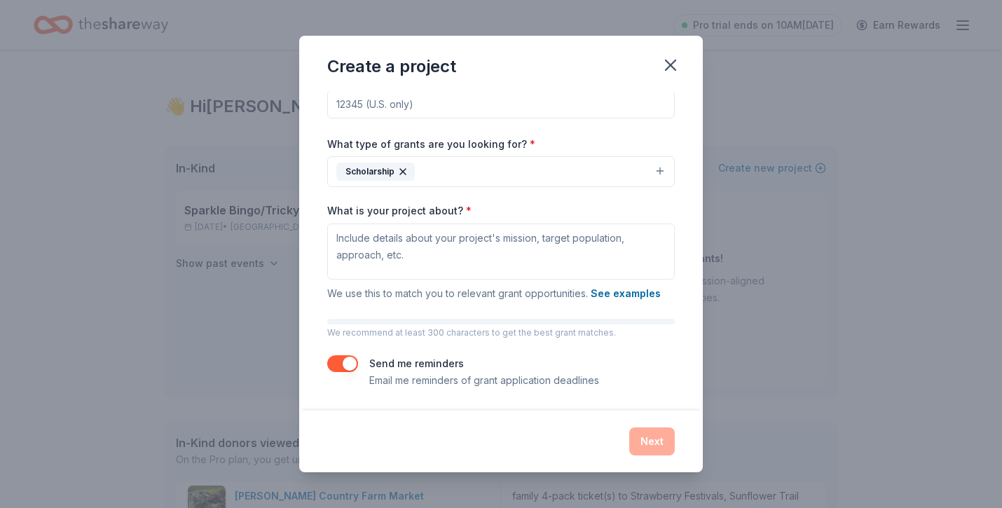
scroll to position [88, 0]
click at [675, 62] on icon "button" at bounding box center [671, 65] width 20 height 20
click at [667, 70] on icon "button" at bounding box center [671, 65] width 20 height 20
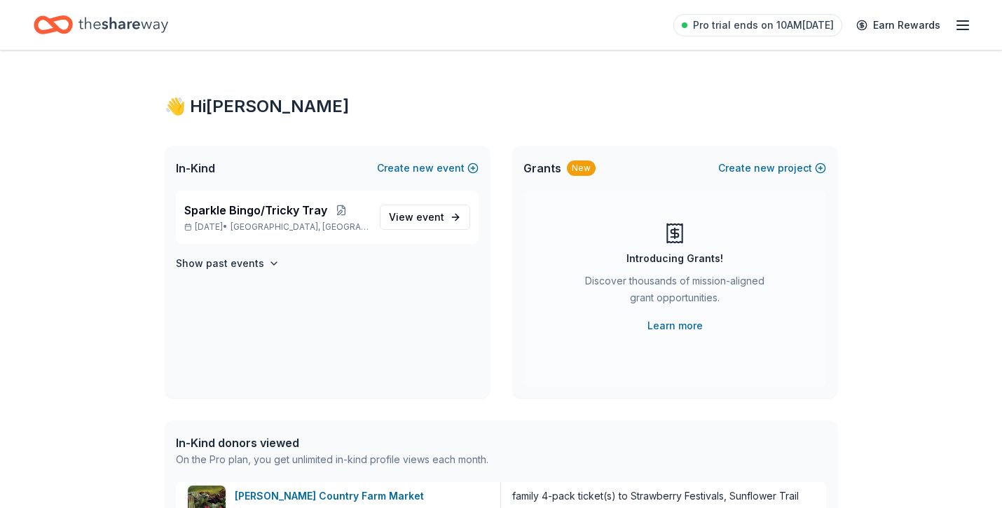
scroll to position [0, 0]
click at [347, 220] on div "Sparkle Bingo/Tricky Tray Mar 21, 2026 • South River, NJ" at bounding box center [276, 217] width 184 height 31
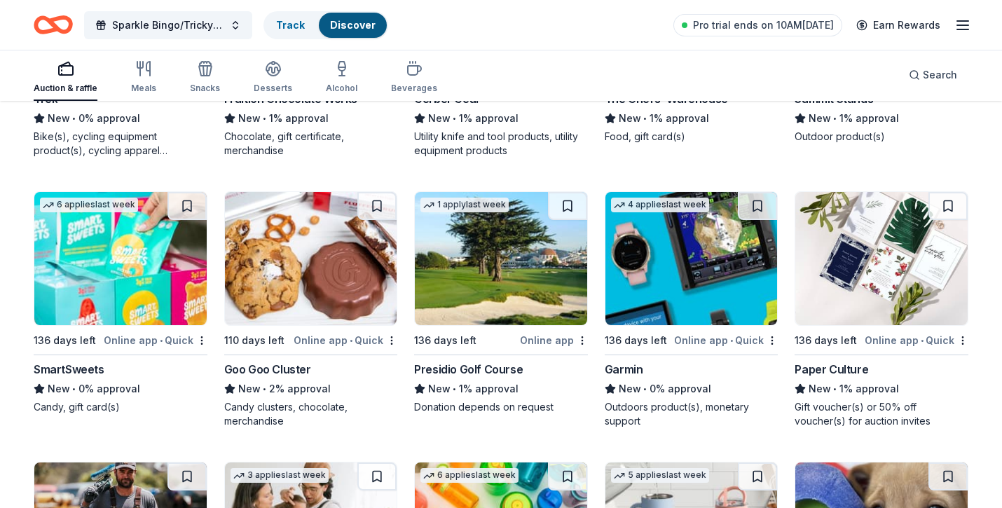
scroll to position [10743, 0]
click at [102, 261] on img at bounding box center [120, 258] width 172 height 133
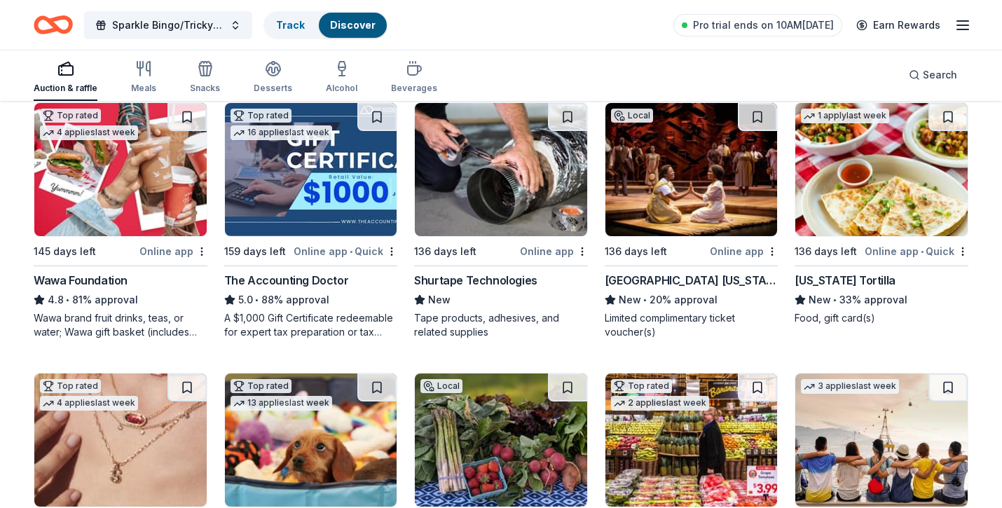
scroll to position [413, 0]
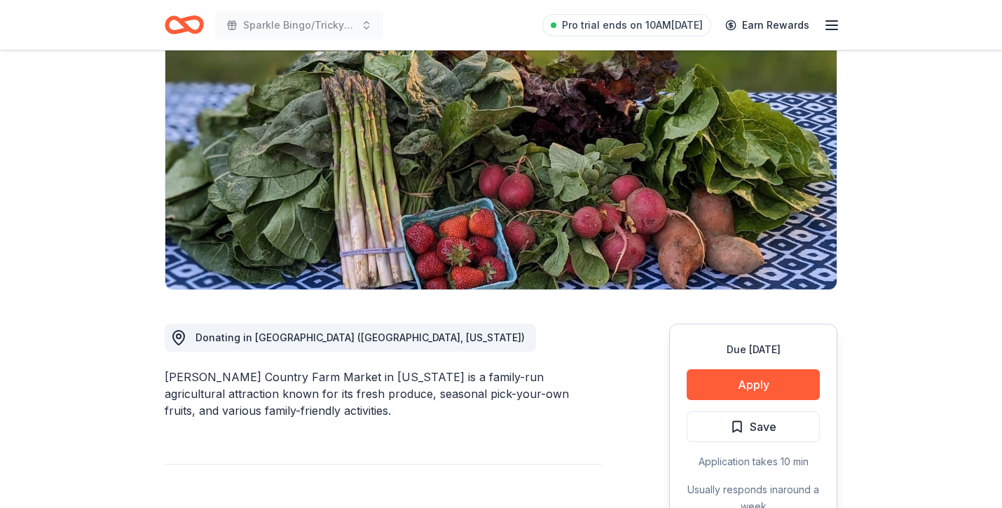
scroll to position [144, 0]
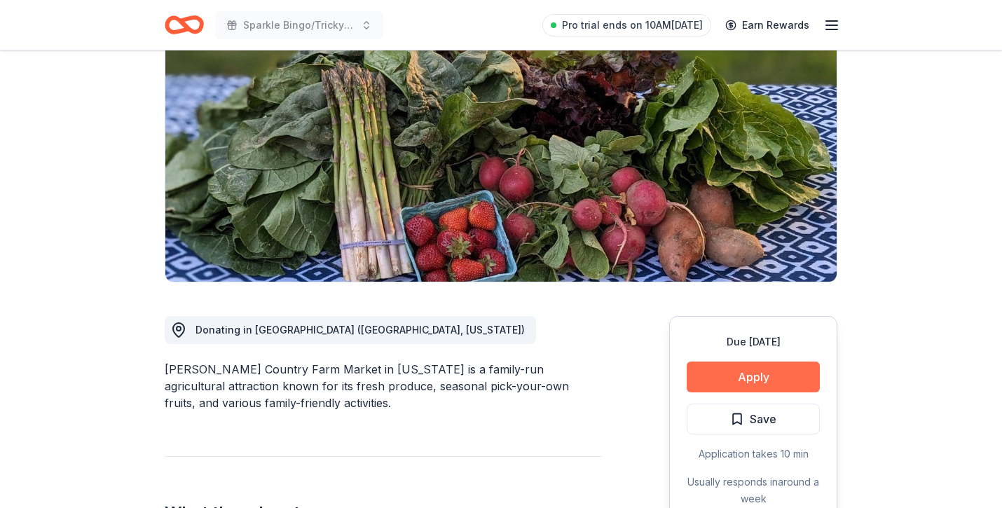
click at [748, 378] on button "Apply" at bounding box center [753, 377] width 133 height 31
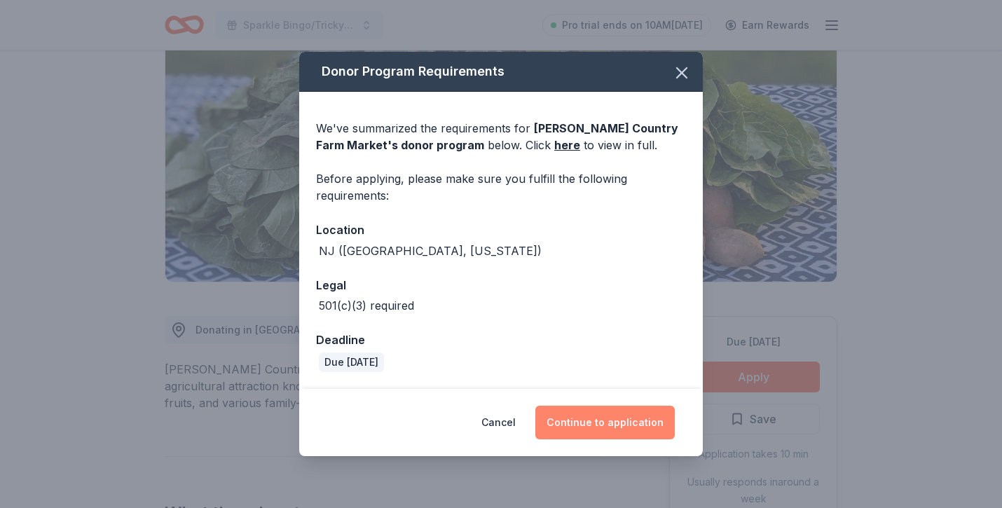
click at [606, 422] on button "Continue to application" at bounding box center [604, 423] width 139 height 34
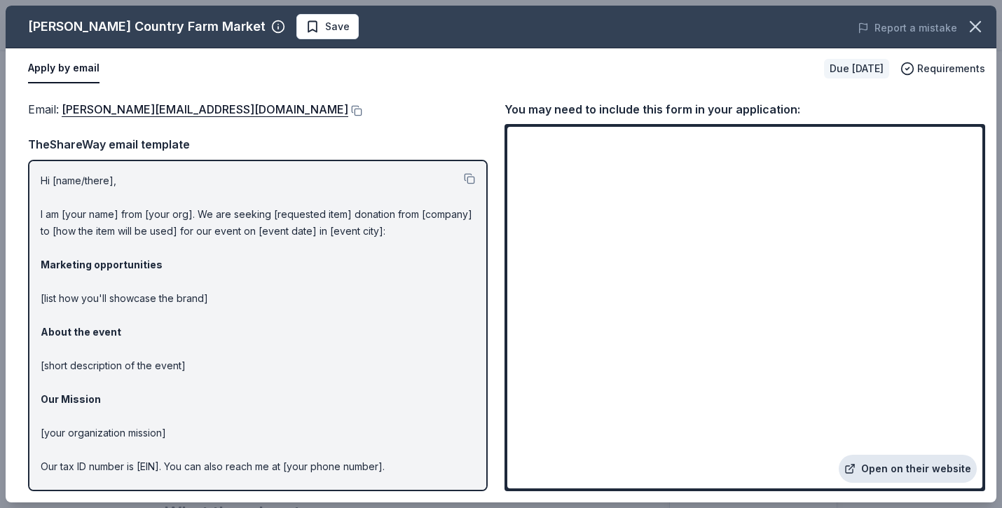
click at [888, 459] on link "Open on their website" at bounding box center [908, 469] width 138 height 28
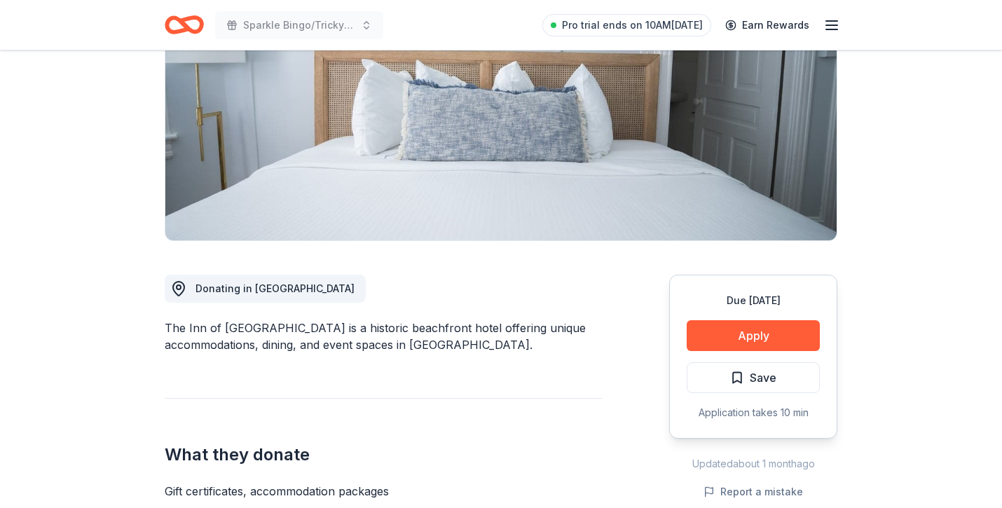
scroll to position [186, 0]
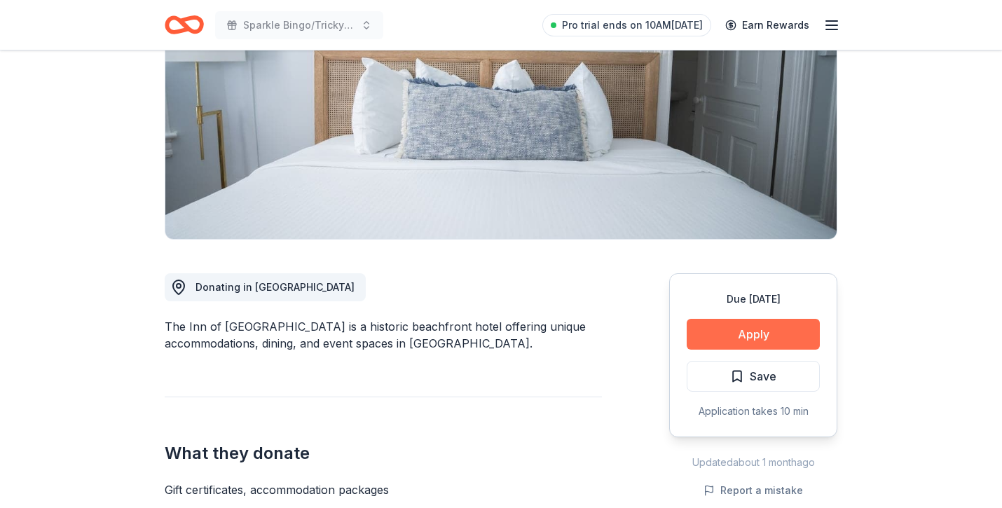
click at [732, 324] on button "Apply" at bounding box center [753, 334] width 133 height 31
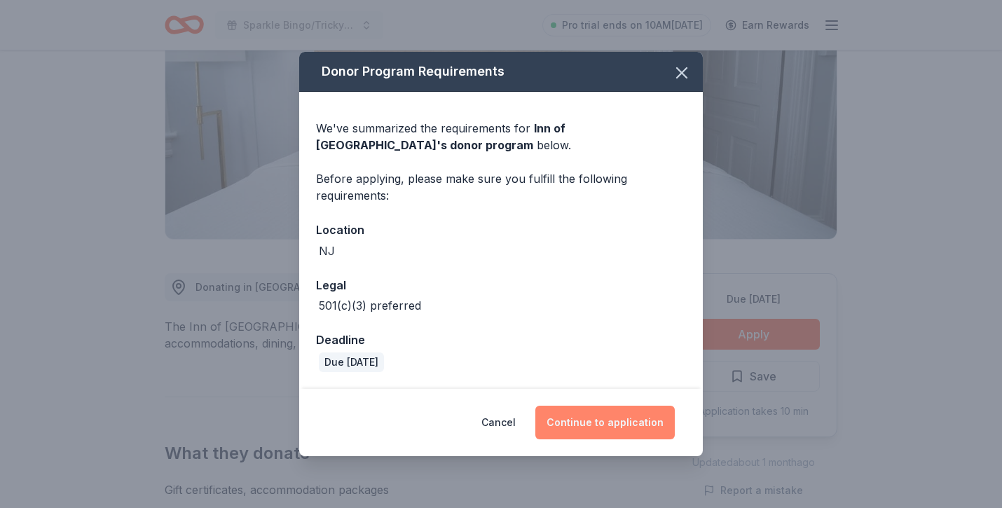
click at [569, 420] on button "Continue to application" at bounding box center [604, 423] width 139 height 34
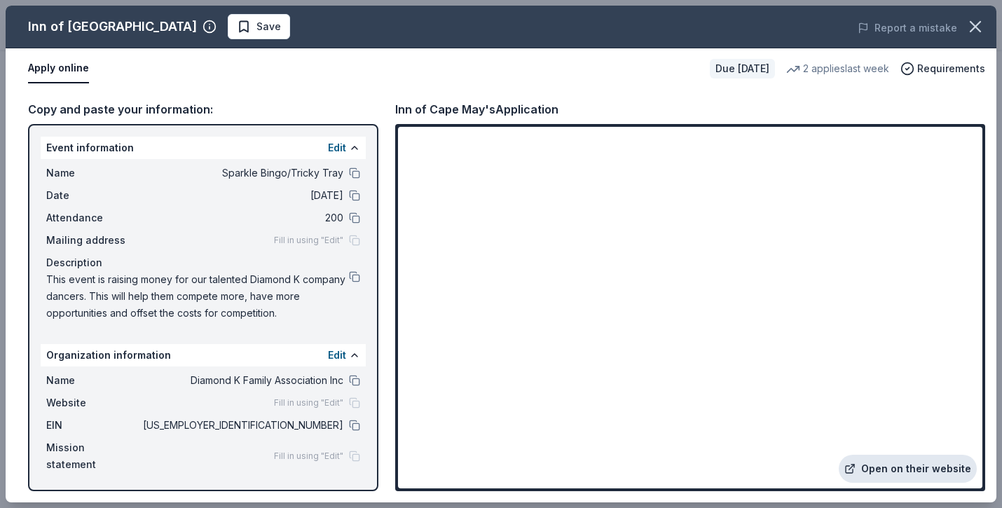
click at [896, 467] on link "Open on their website" at bounding box center [908, 469] width 138 height 28
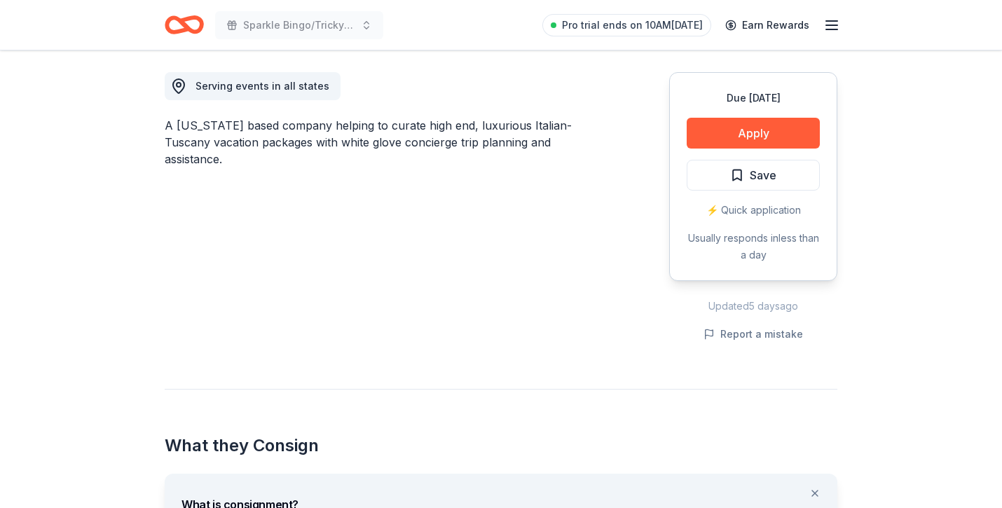
scroll to position [373, 0]
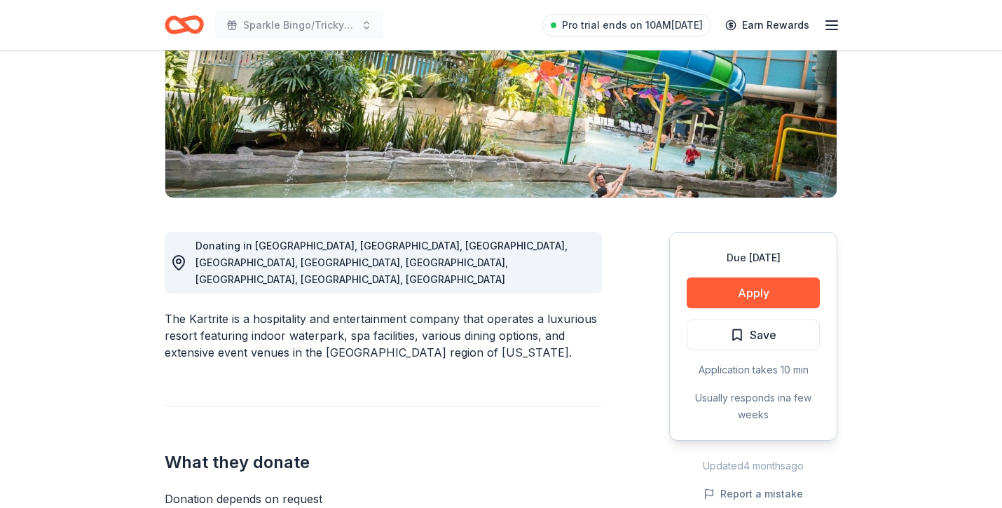
scroll to position [195, 0]
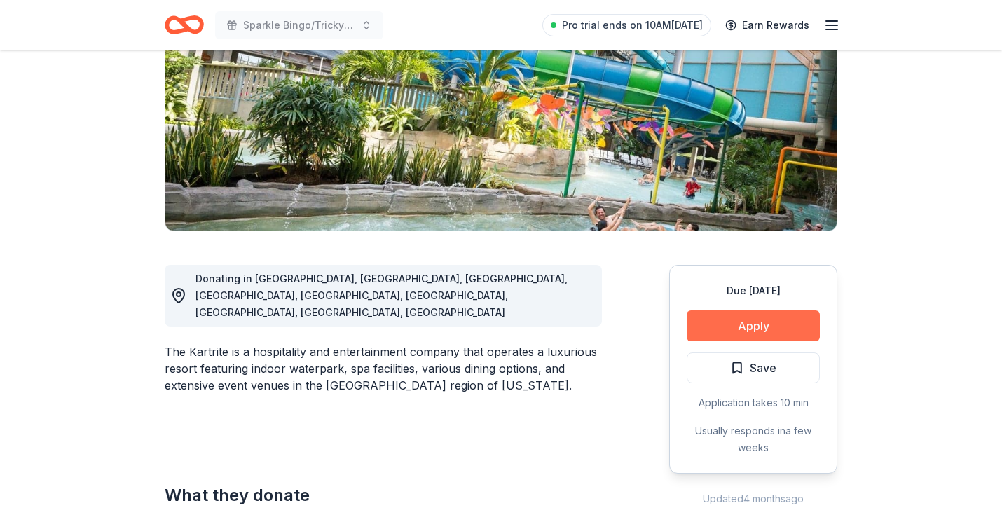
click at [740, 331] on button "Apply" at bounding box center [753, 325] width 133 height 31
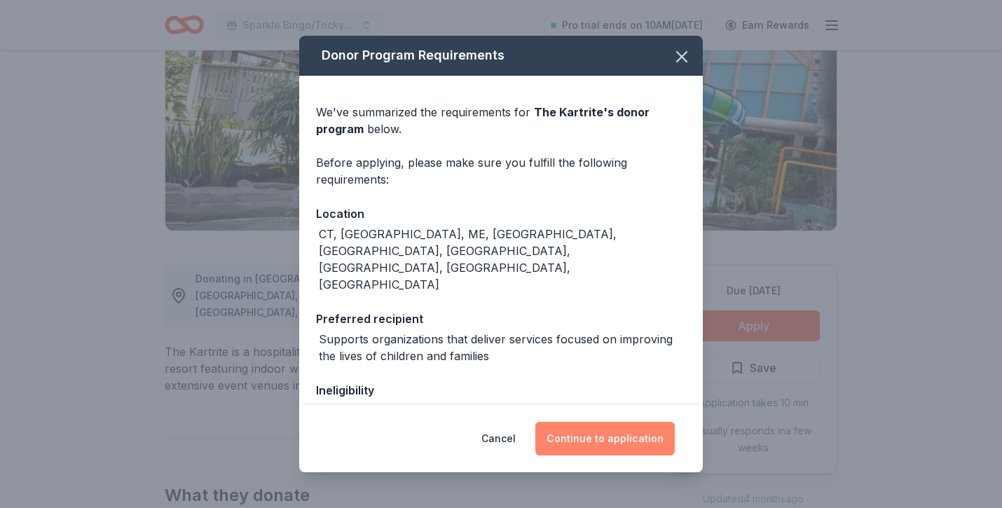
click at [583, 435] on button "Continue to application" at bounding box center [604, 439] width 139 height 34
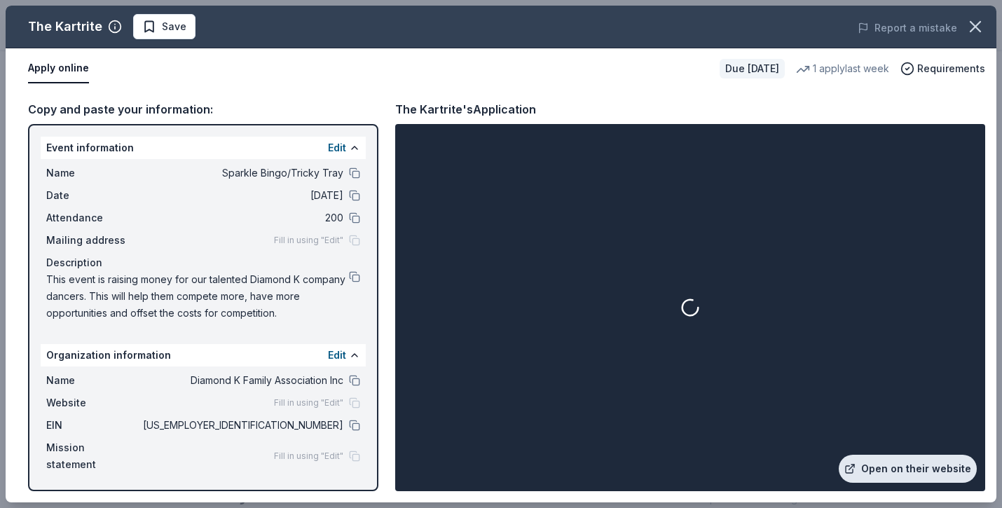
click at [903, 468] on link "Open on their website" at bounding box center [908, 469] width 138 height 28
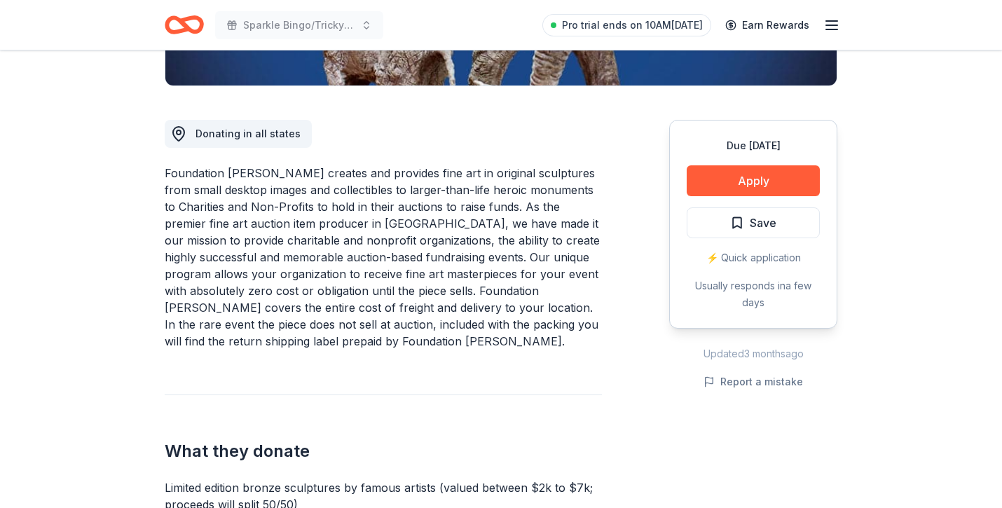
scroll to position [340, 0]
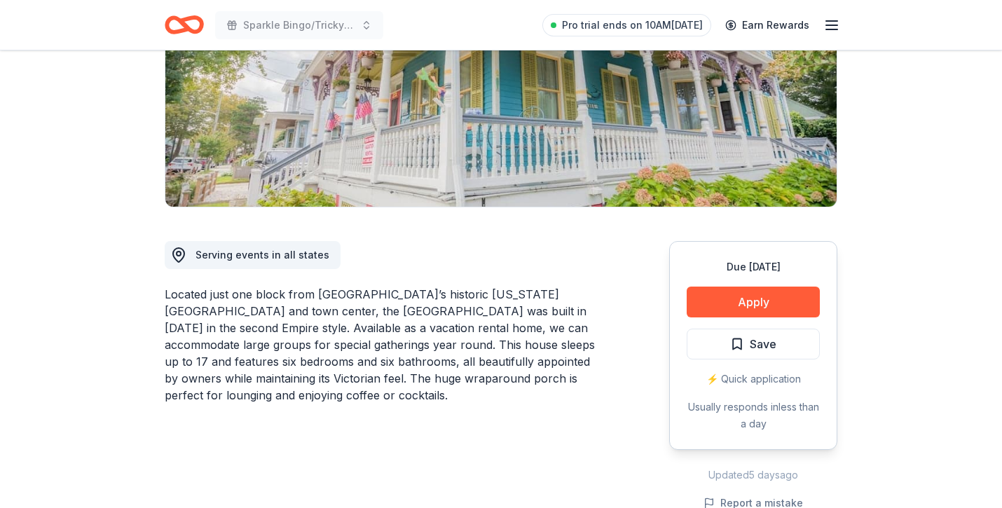
scroll to position [219, 0]
click at [747, 302] on button "Apply" at bounding box center [753, 301] width 133 height 31
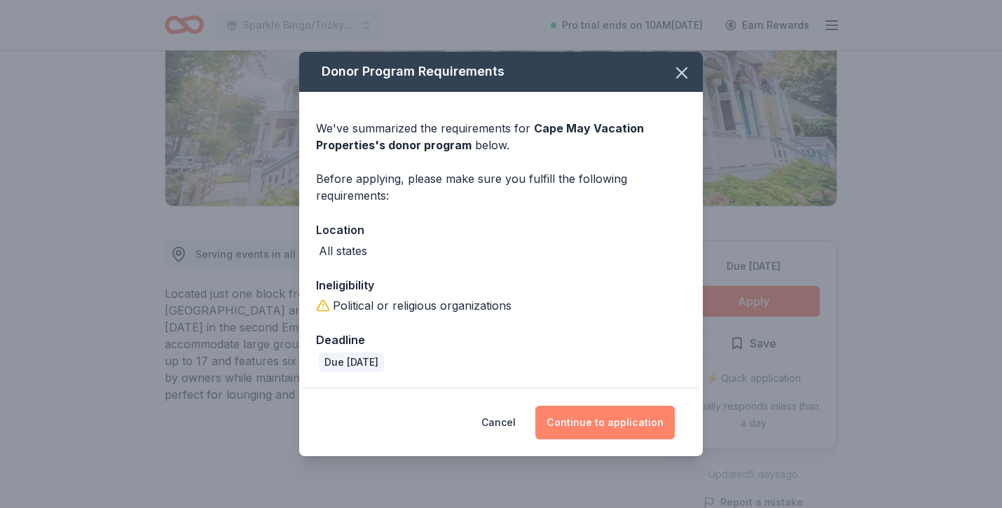
click at [598, 427] on button "Continue to application" at bounding box center [604, 423] width 139 height 34
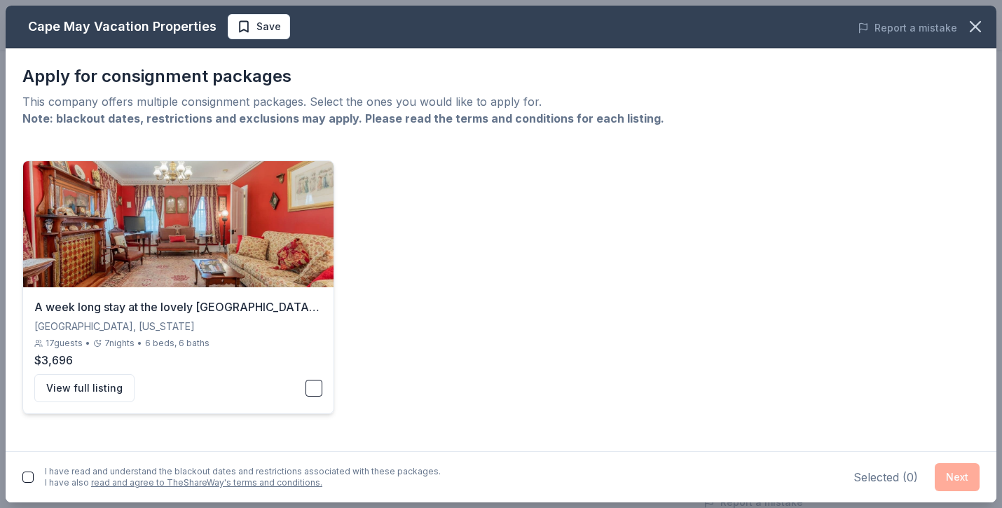
click at [316, 383] on button "button" at bounding box center [313, 388] width 17 height 17
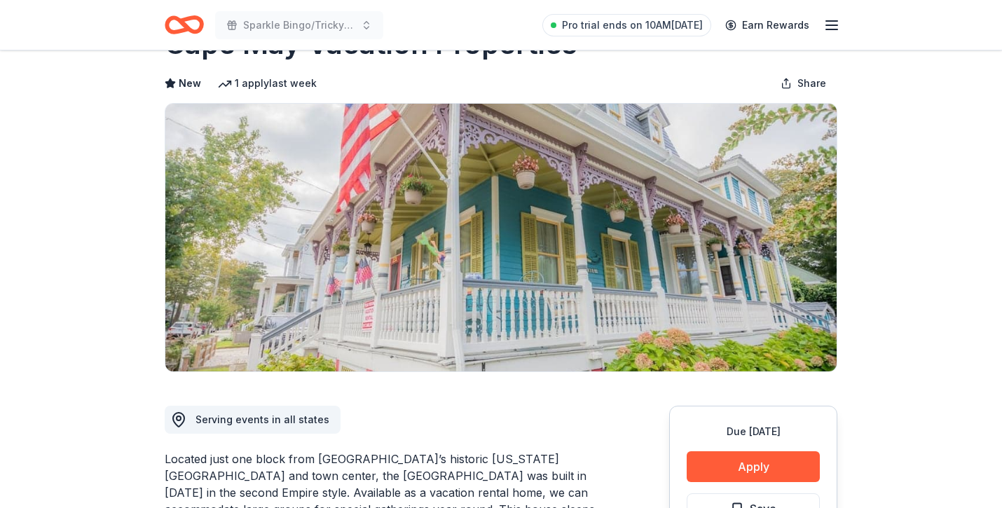
scroll to position [53, 0]
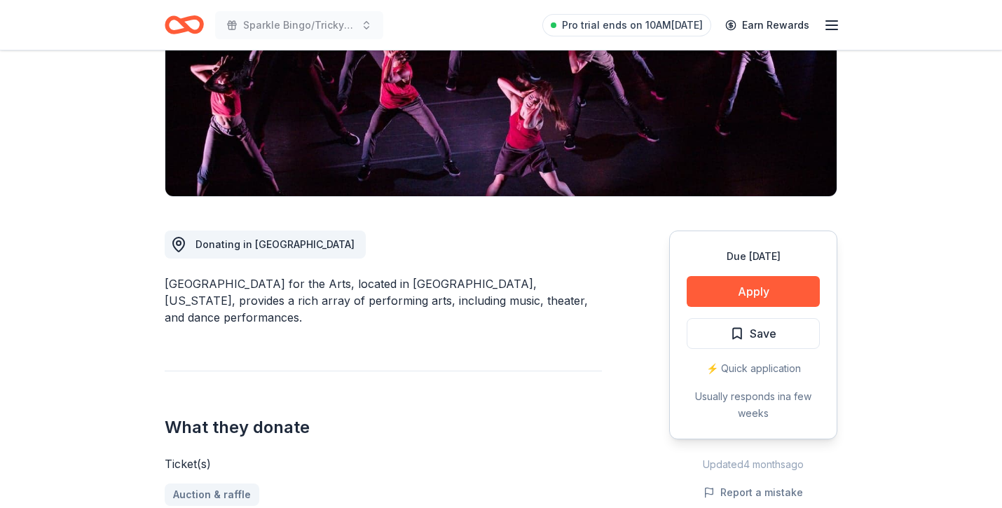
scroll to position [219, 0]
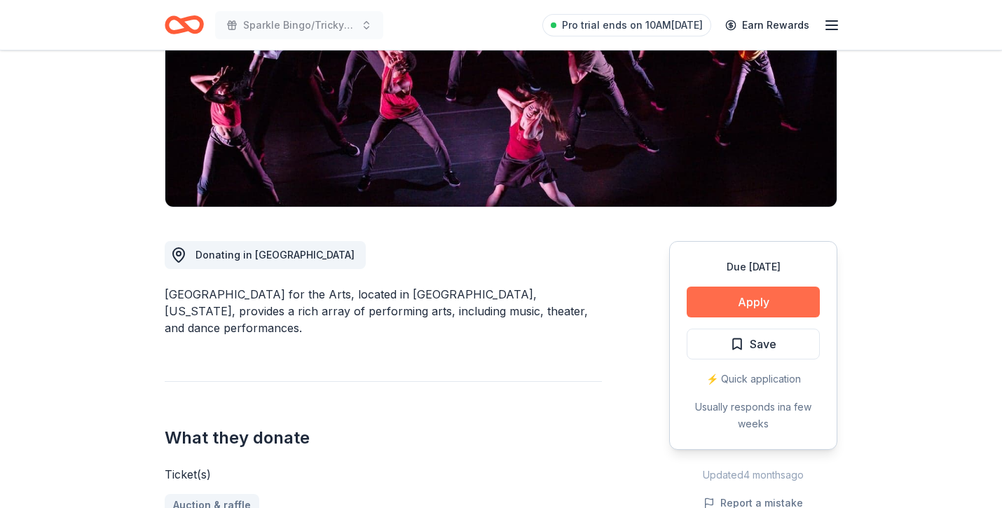
click at [721, 306] on button "Apply" at bounding box center [753, 302] width 133 height 31
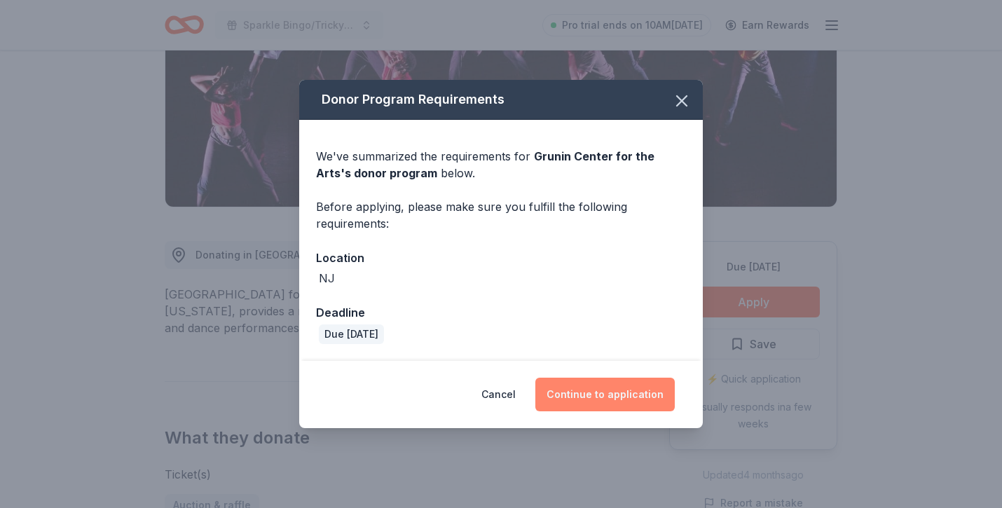
click at [608, 387] on button "Continue to application" at bounding box center [604, 395] width 139 height 34
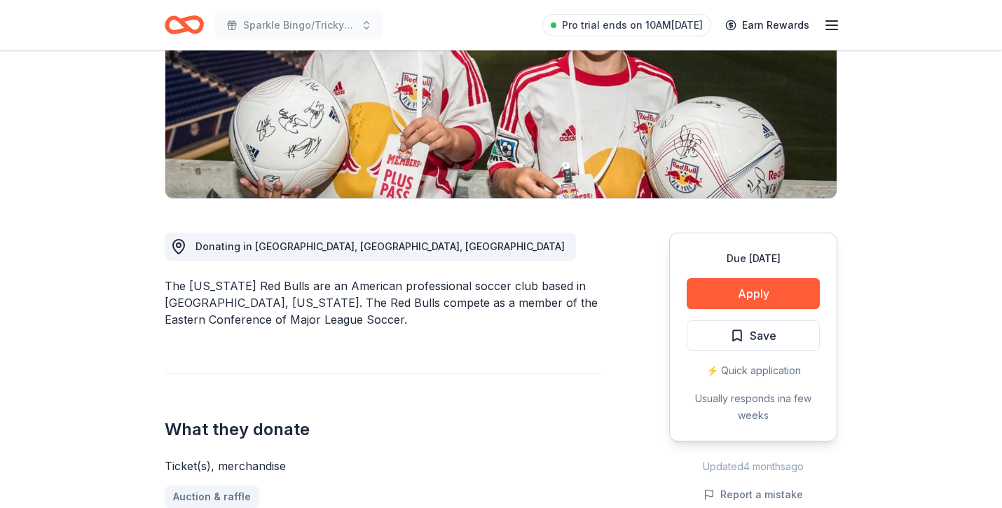
scroll to position [234, 0]
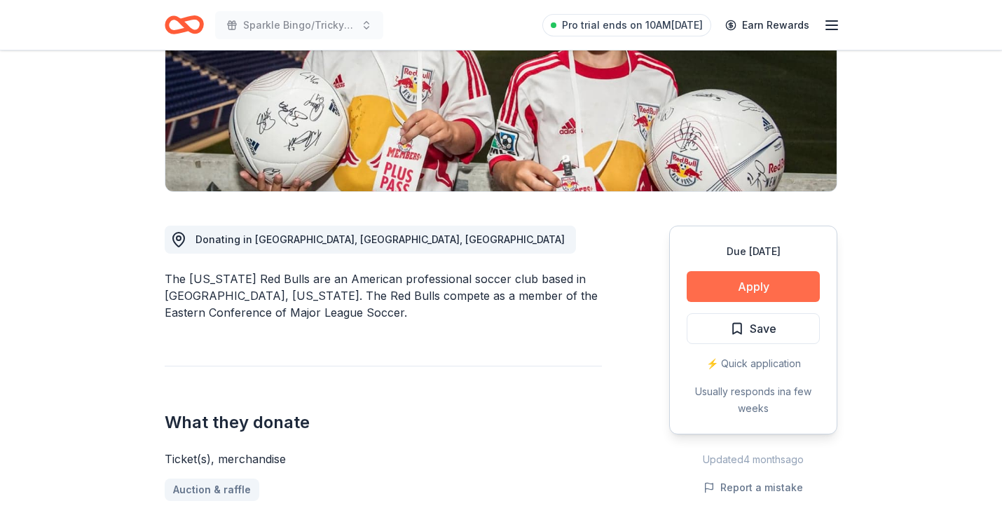
click at [715, 279] on button "Apply" at bounding box center [753, 286] width 133 height 31
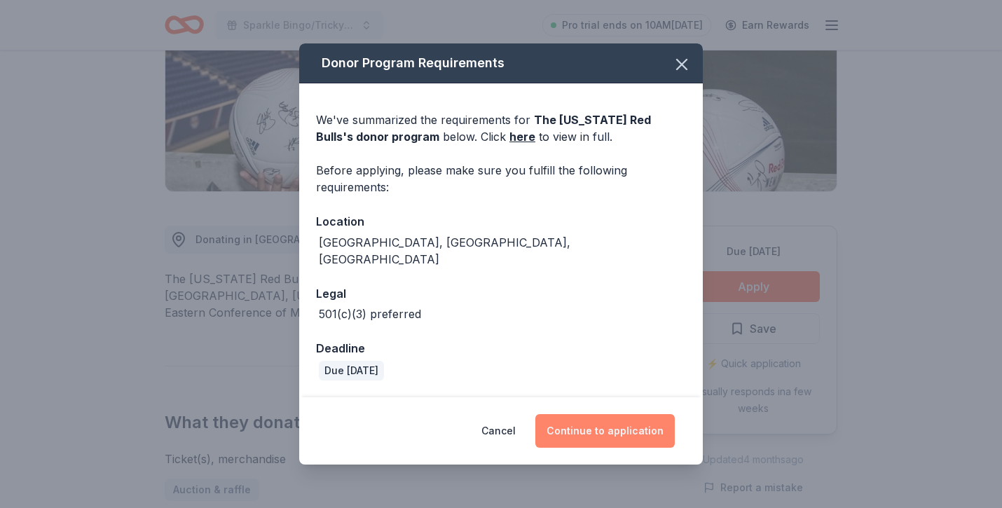
click at [600, 419] on button "Continue to application" at bounding box center [604, 431] width 139 height 34
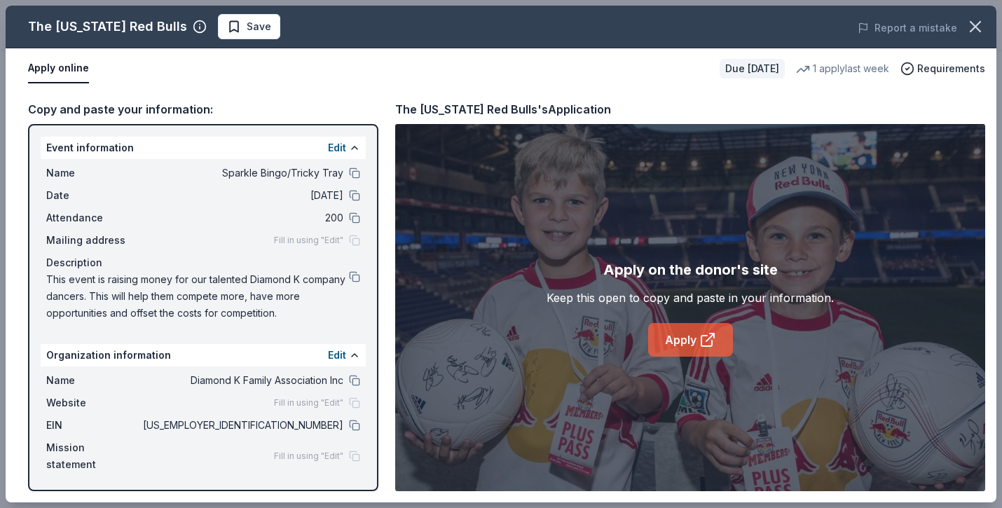
click at [676, 329] on link "Apply" at bounding box center [690, 340] width 85 height 34
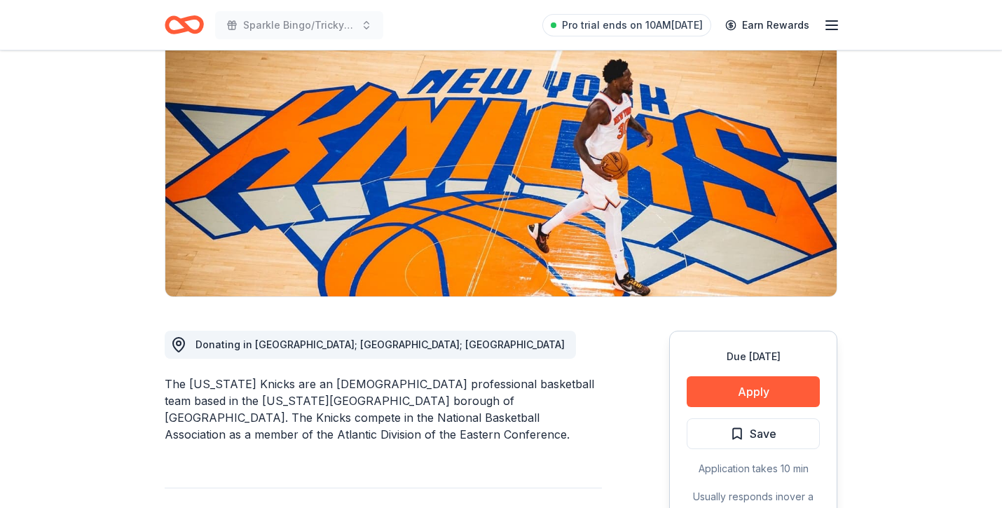
scroll to position [161, 0]
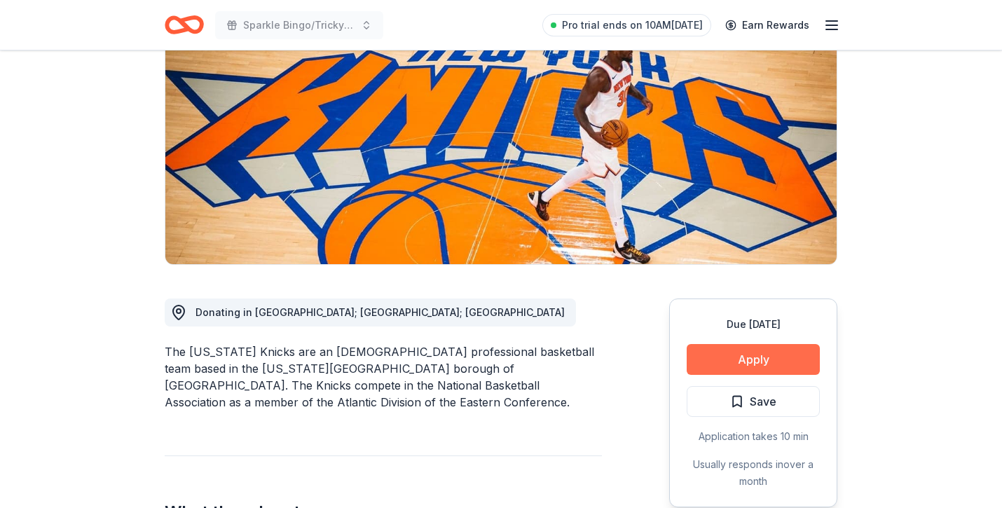
click at [727, 357] on button "Apply" at bounding box center [753, 359] width 133 height 31
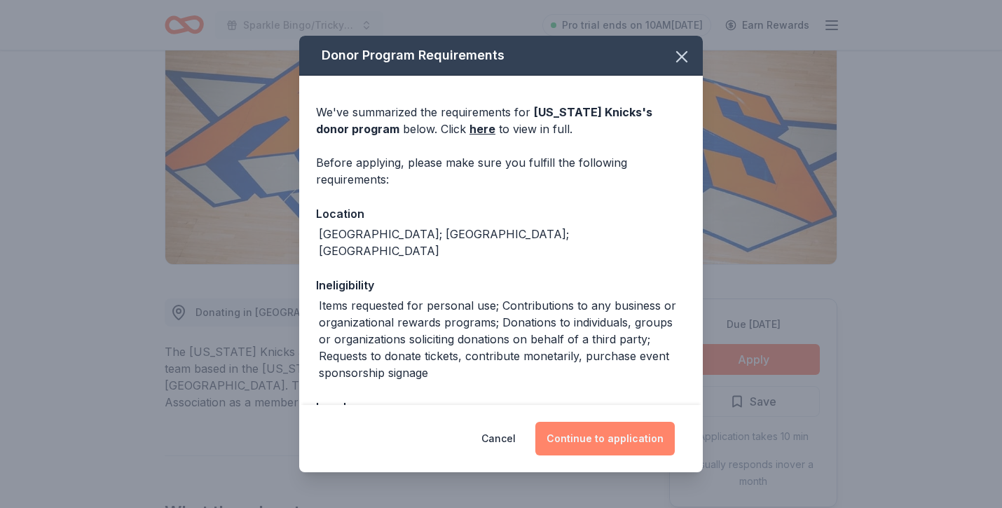
click at [627, 446] on button "Continue to application" at bounding box center [604, 439] width 139 height 34
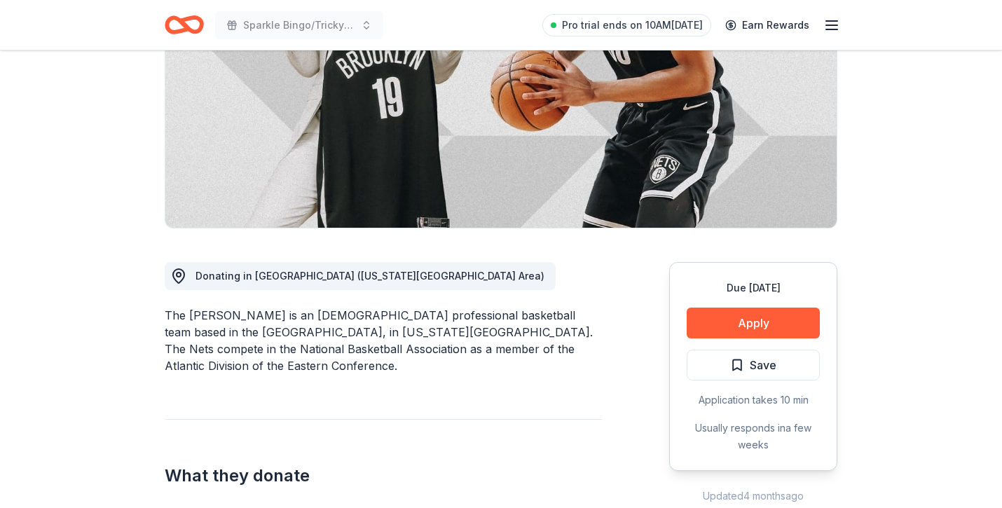
scroll to position [204, 0]
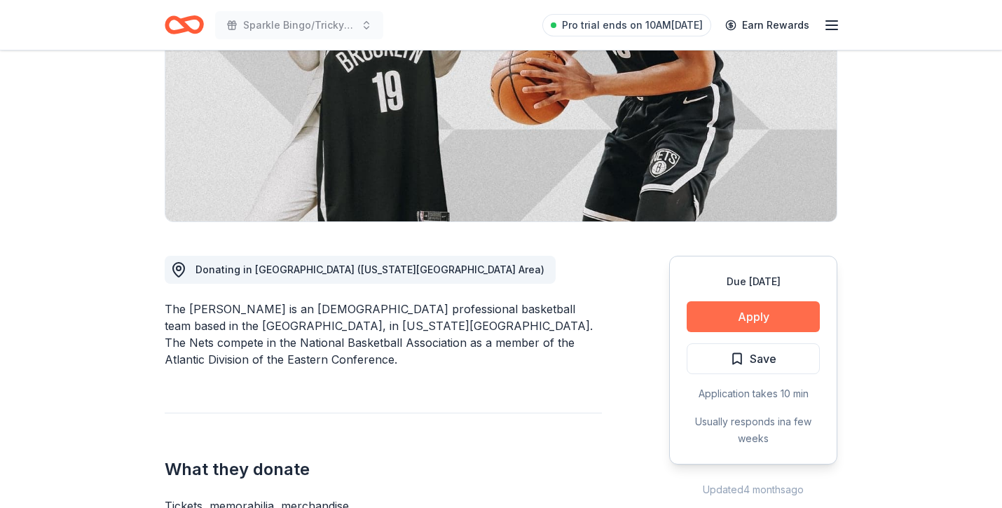
click at [730, 321] on button "Apply" at bounding box center [753, 316] width 133 height 31
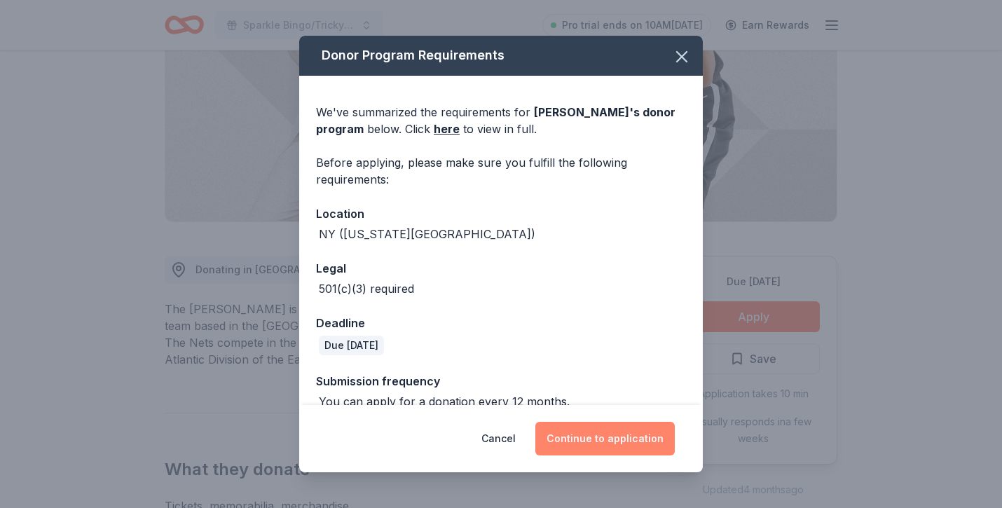
click at [581, 429] on button "Continue to application" at bounding box center [604, 439] width 139 height 34
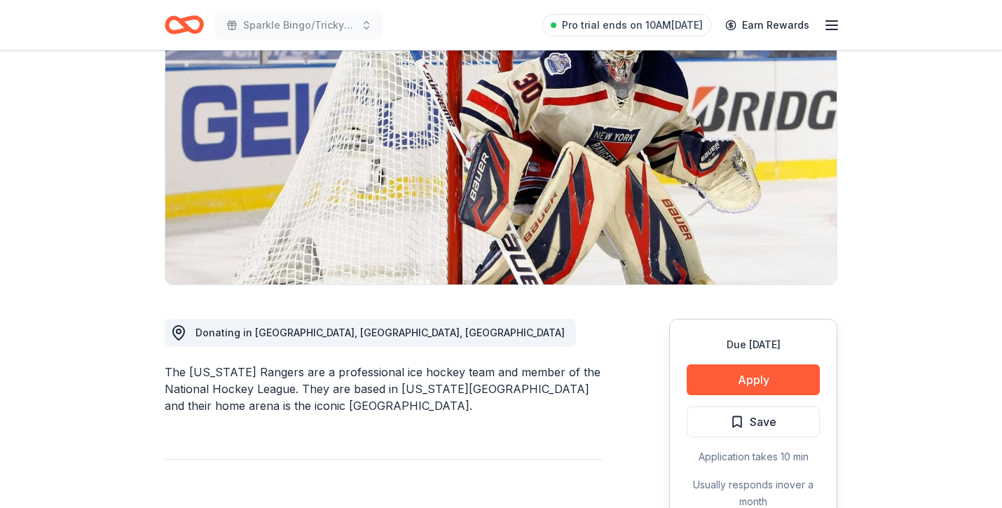
scroll to position [146, 0]
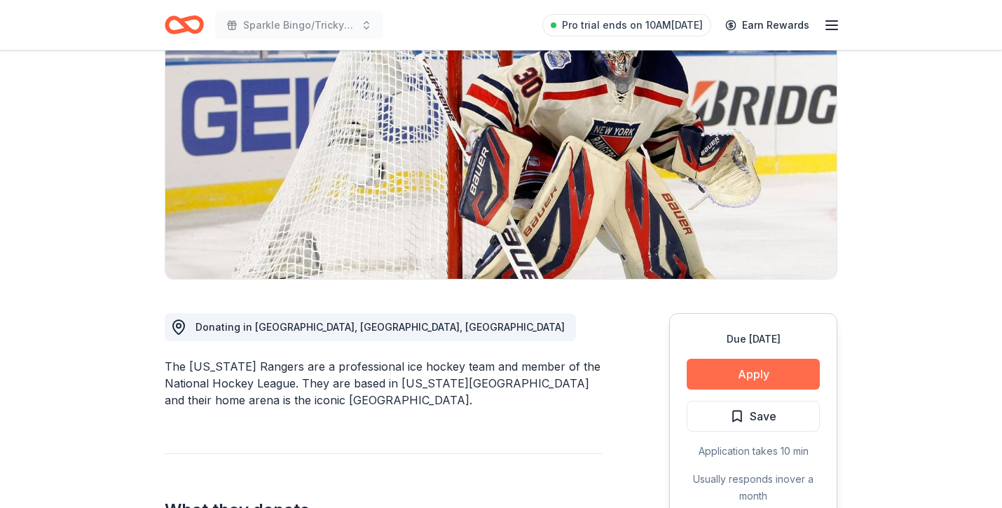
click at [695, 370] on button "Apply" at bounding box center [753, 374] width 133 height 31
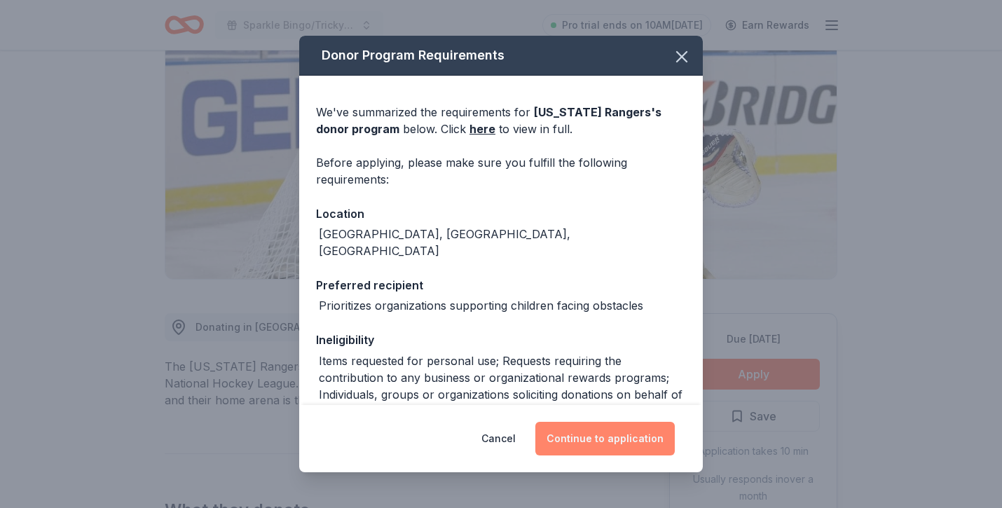
click at [607, 427] on button "Continue to application" at bounding box center [604, 439] width 139 height 34
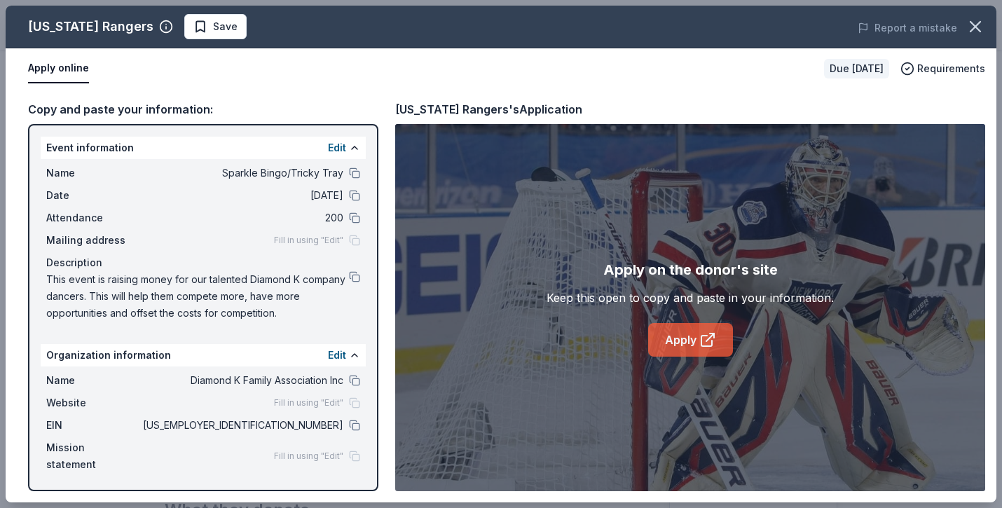
click at [675, 342] on link "Apply" at bounding box center [690, 340] width 85 height 34
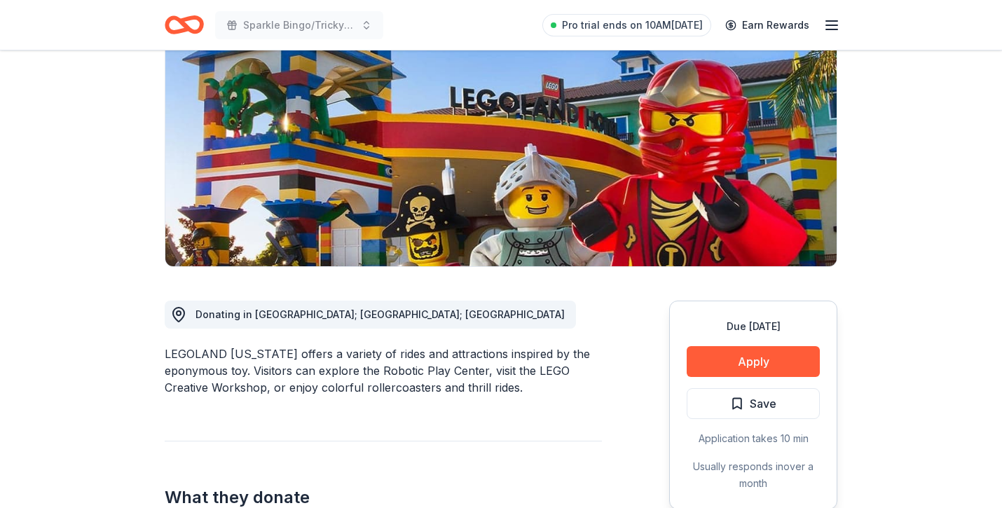
scroll to position [160, 0]
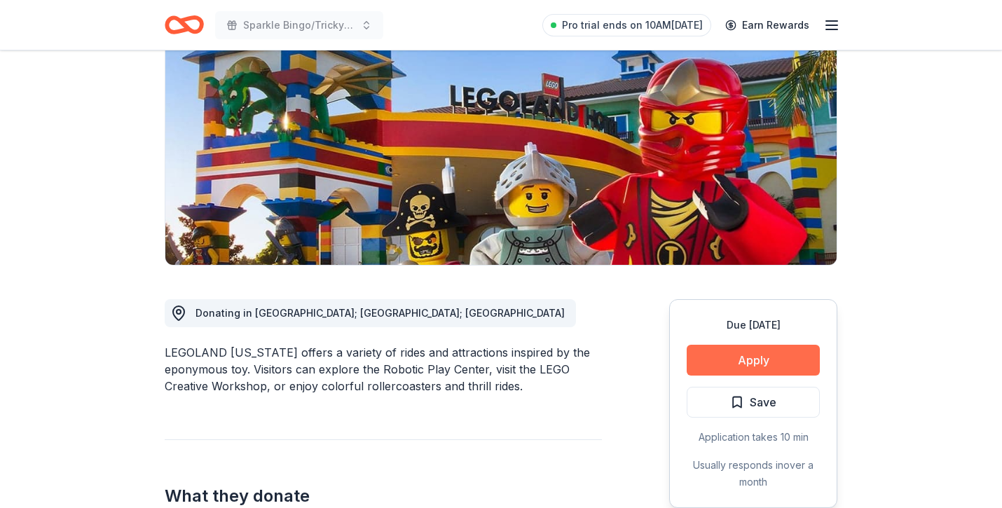
click at [755, 374] on button "Apply" at bounding box center [753, 360] width 133 height 31
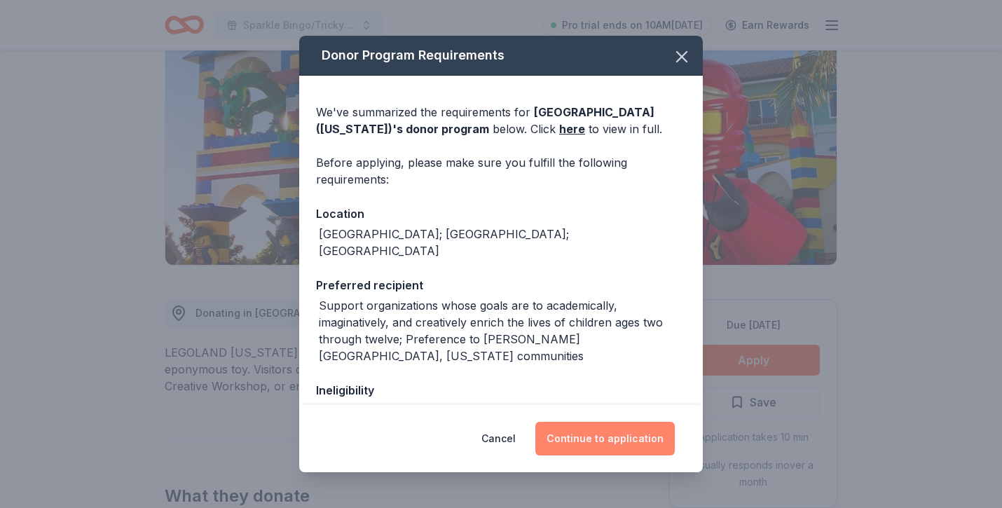
click at [562, 441] on button "Continue to application" at bounding box center [604, 439] width 139 height 34
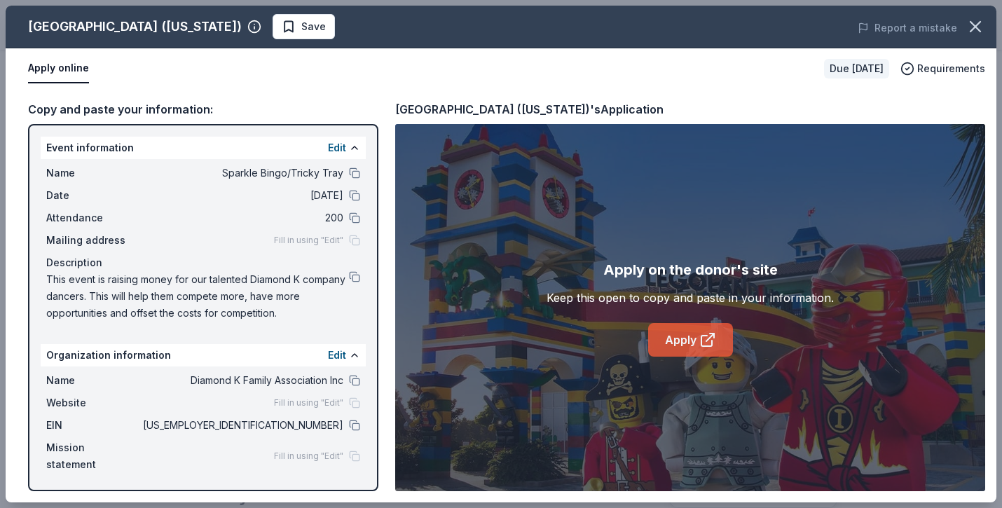
click at [675, 331] on link "Apply" at bounding box center [690, 340] width 85 height 34
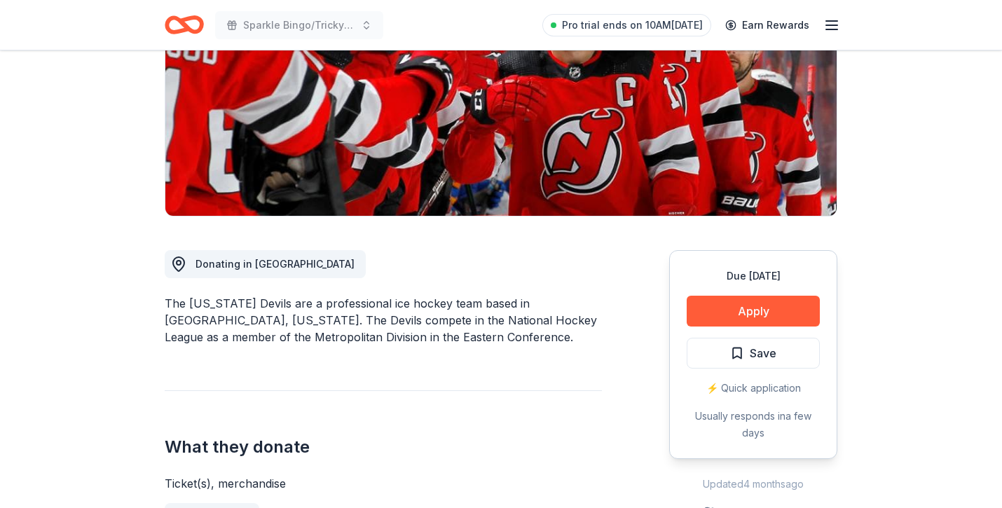
scroll to position [221, 0]
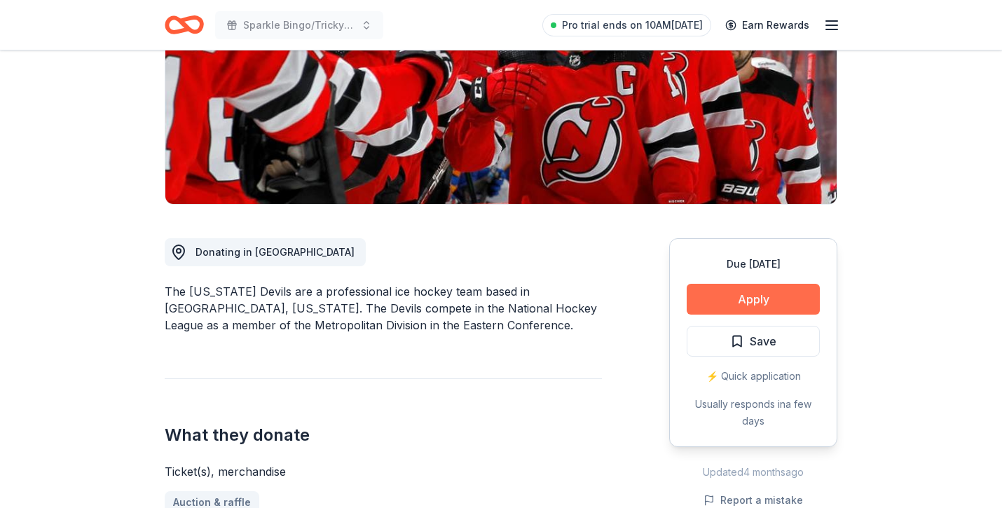
click at [737, 289] on button "Apply" at bounding box center [753, 299] width 133 height 31
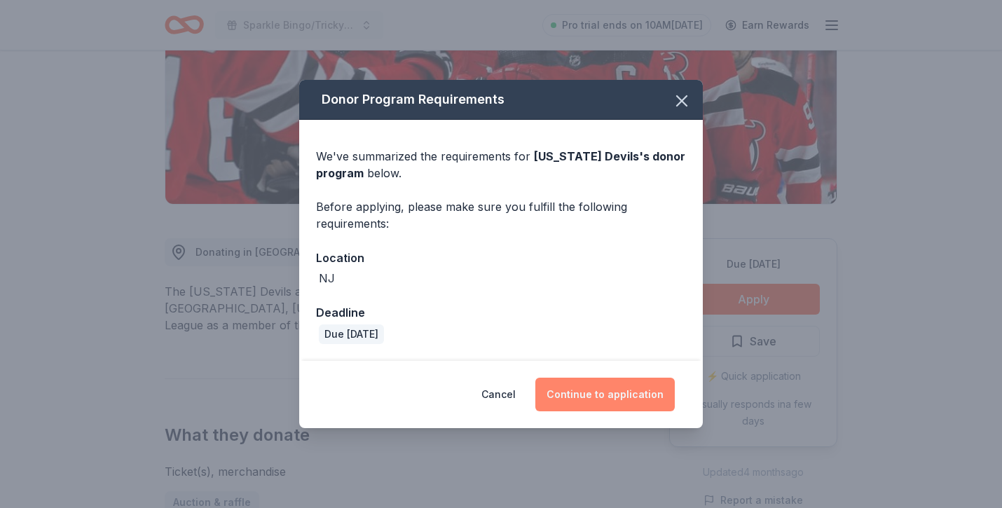
click at [586, 391] on button "Continue to application" at bounding box center [604, 395] width 139 height 34
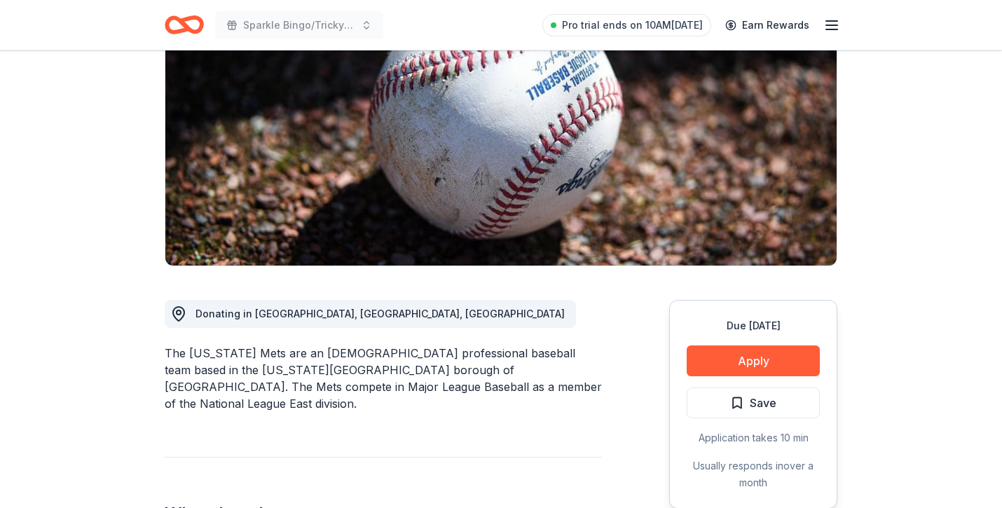
scroll to position [170, 0]
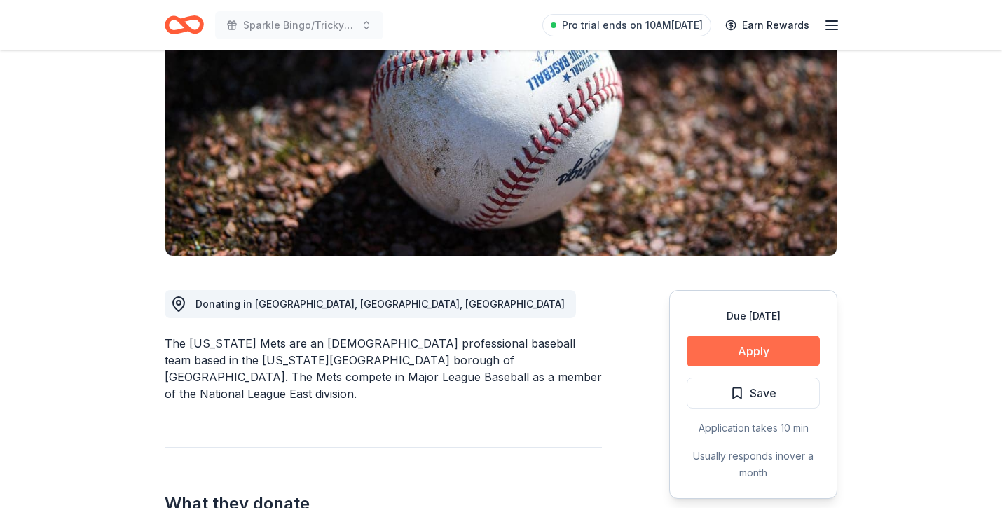
click at [713, 355] on button "Apply" at bounding box center [753, 351] width 133 height 31
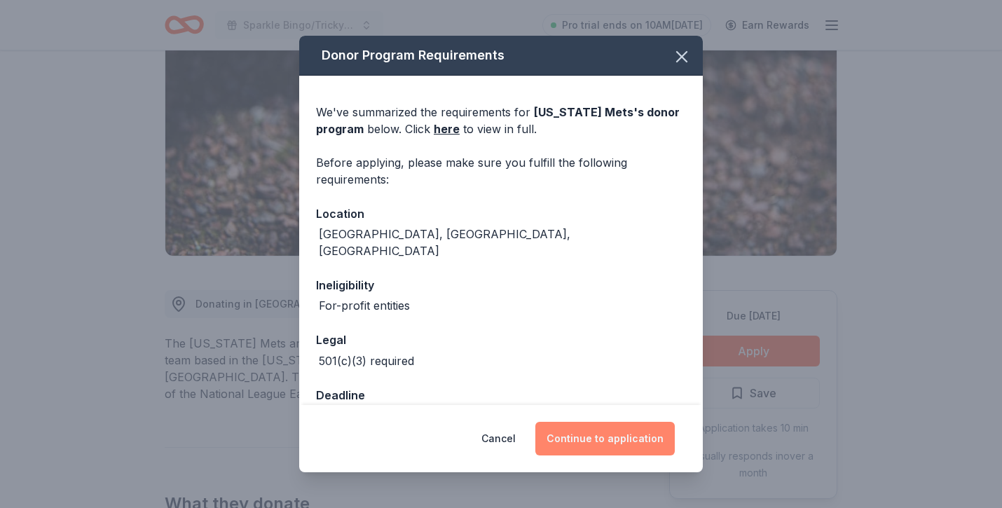
click at [584, 431] on button "Continue to application" at bounding box center [604, 439] width 139 height 34
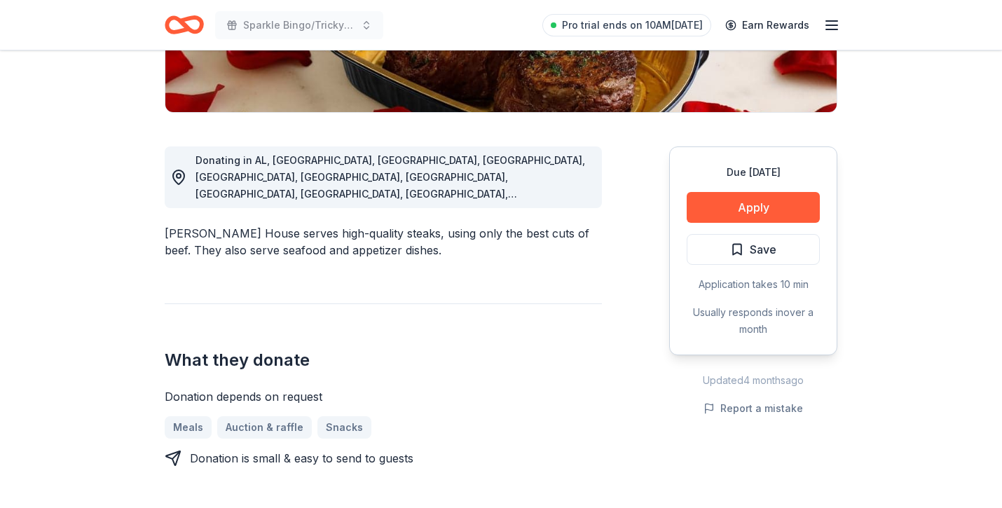
scroll to position [315, 0]
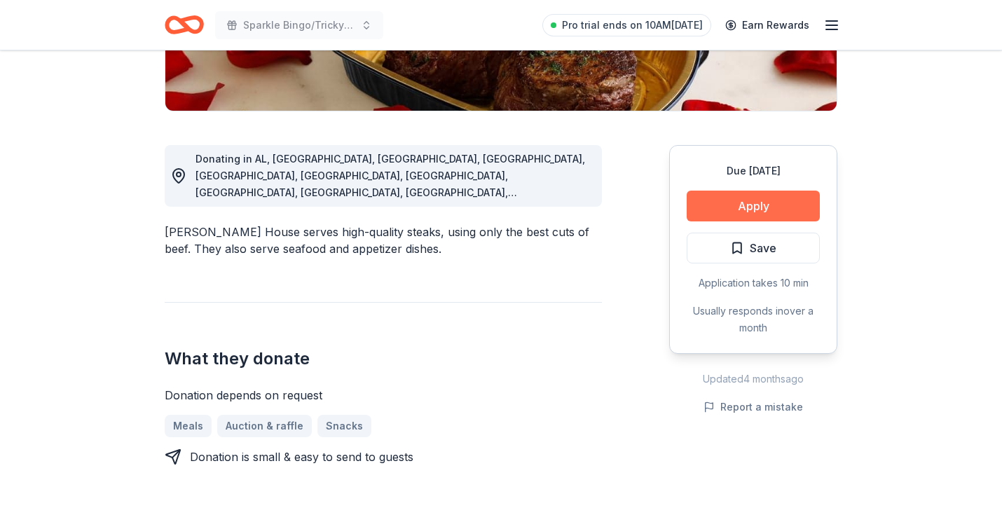
click at [774, 207] on button "Apply" at bounding box center [753, 206] width 133 height 31
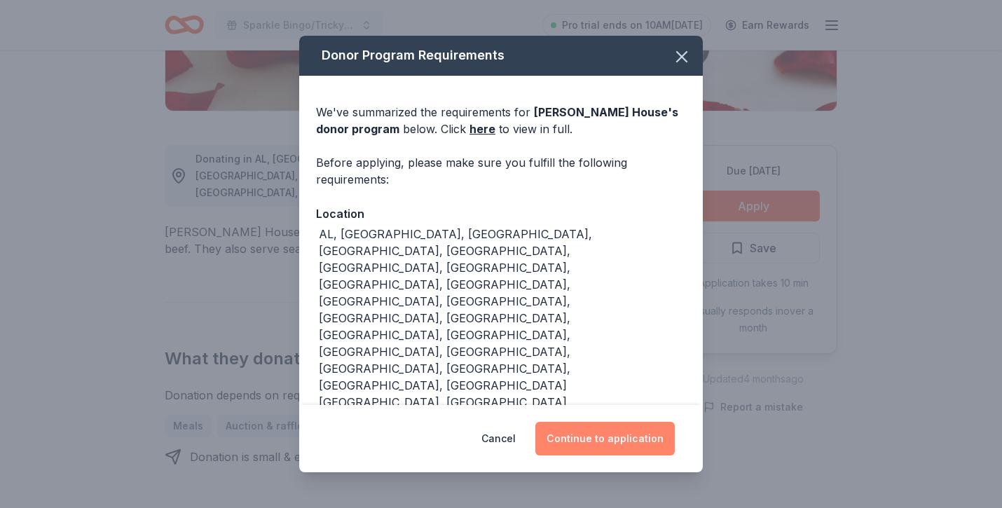
click at [614, 427] on button "Continue to application" at bounding box center [604, 439] width 139 height 34
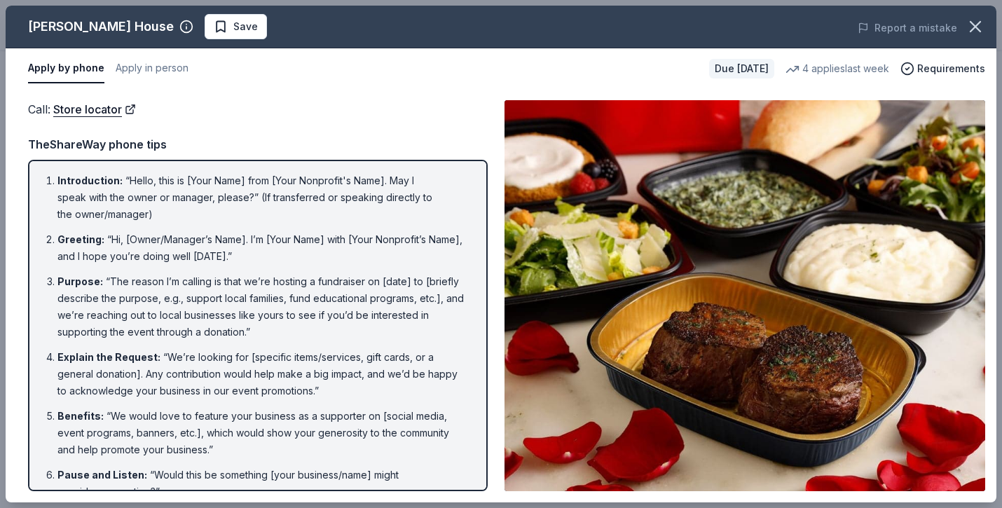
scroll to position [0, 0]
click at [977, 22] on icon "button" at bounding box center [975, 27] width 20 height 20
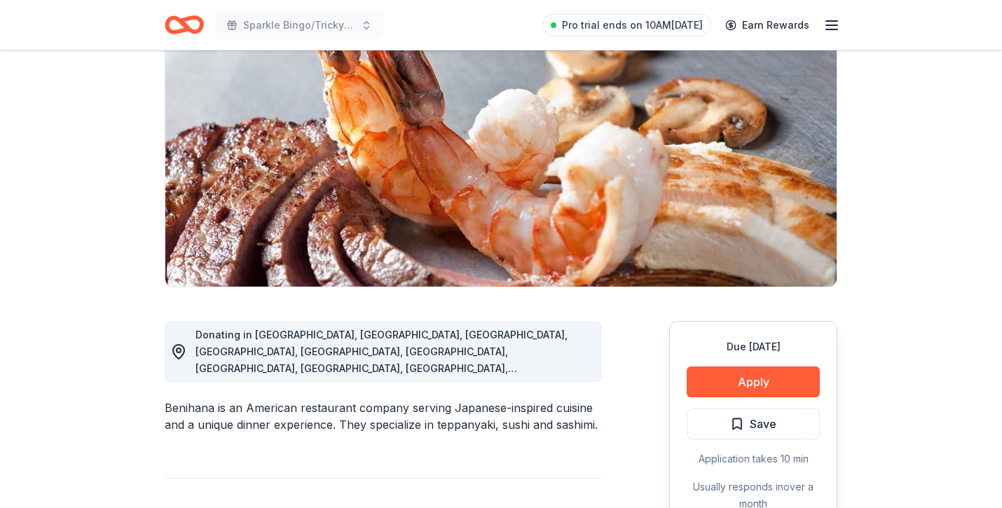
scroll to position [141, 0]
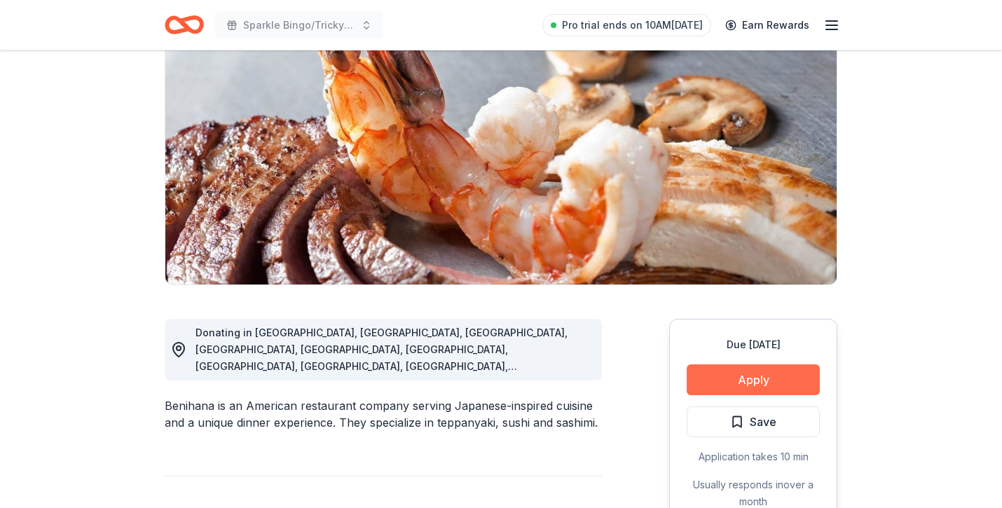
click at [750, 385] on button "Apply" at bounding box center [753, 379] width 133 height 31
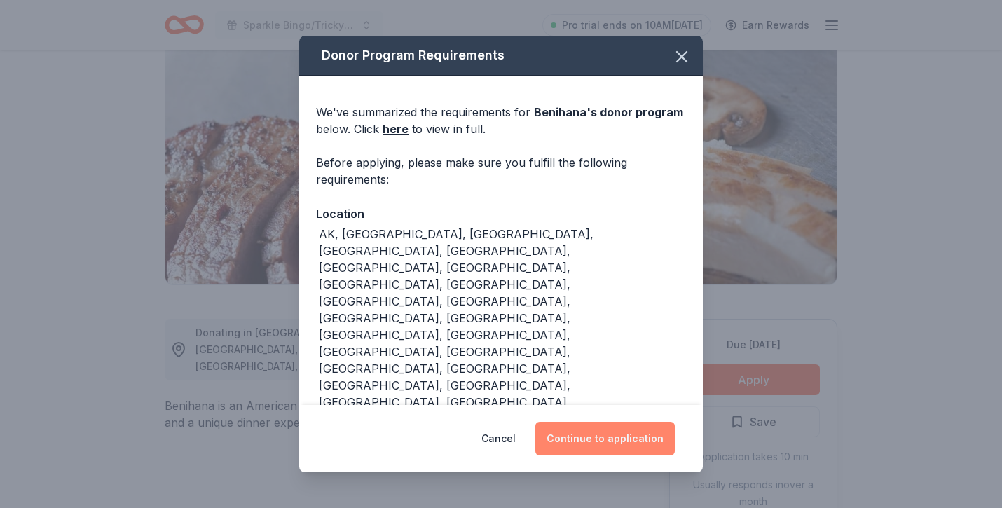
click at [576, 443] on button "Continue to application" at bounding box center [604, 439] width 139 height 34
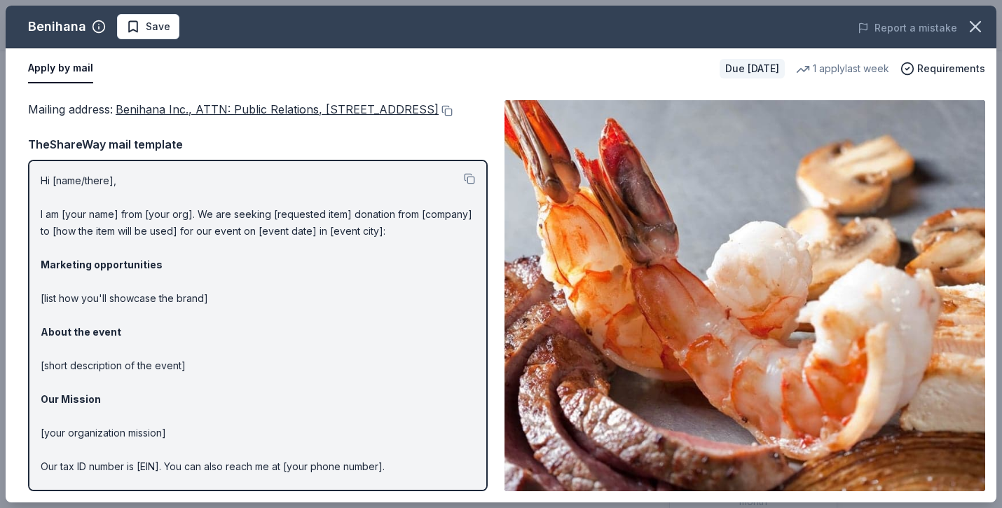
scroll to position [0, 0]
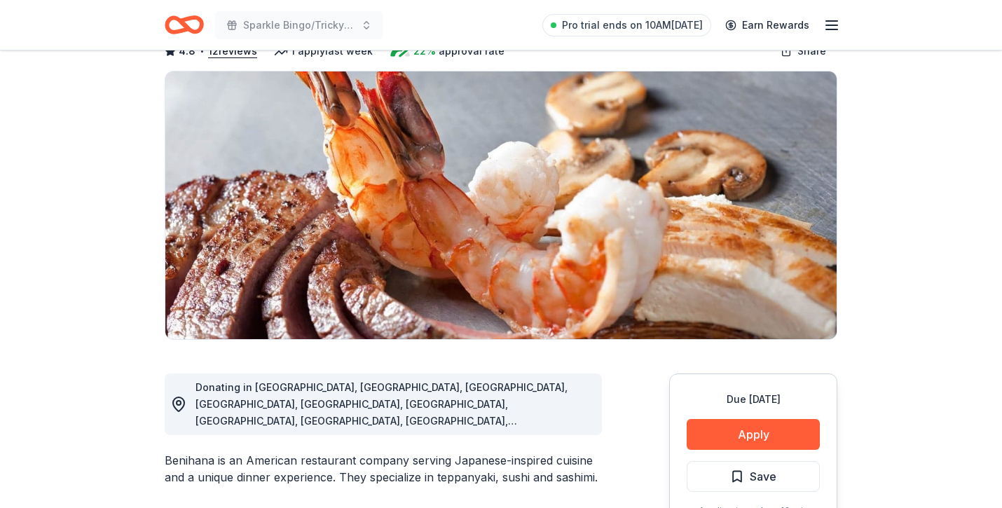
scroll to position [89, 0]
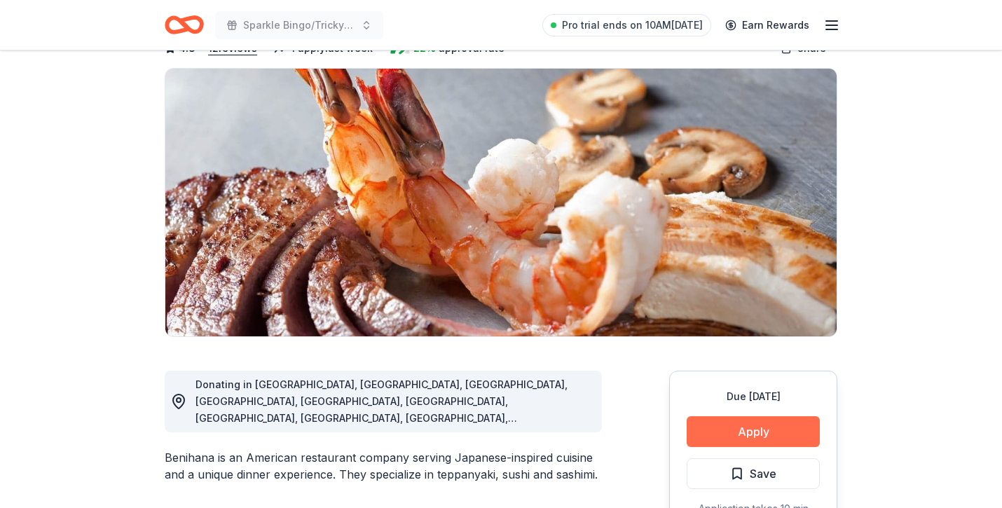
click at [727, 433] on button "Apply" at bounding box center [753, 431] width 133 height 31
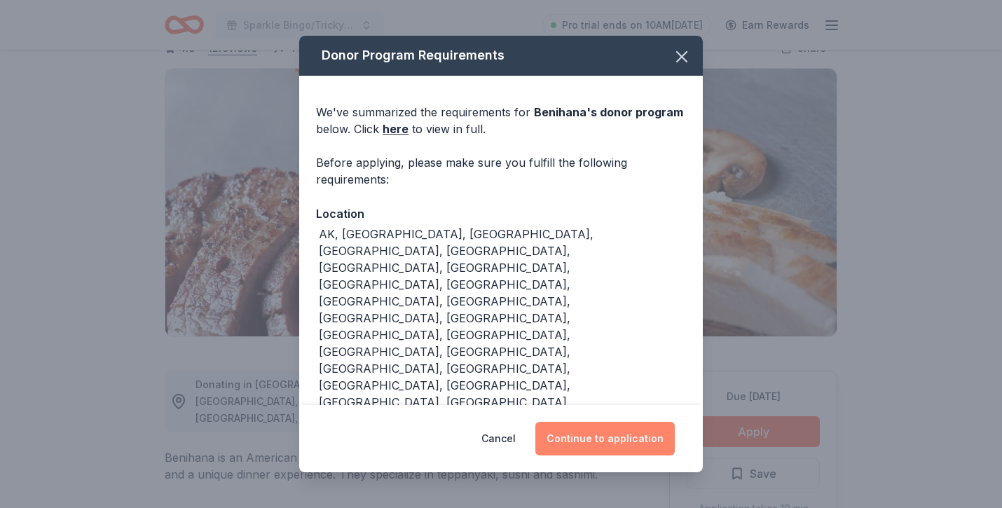
click at [563, 430] on button "Continue to application" at bounding box center [604, 439] width 139 height 34
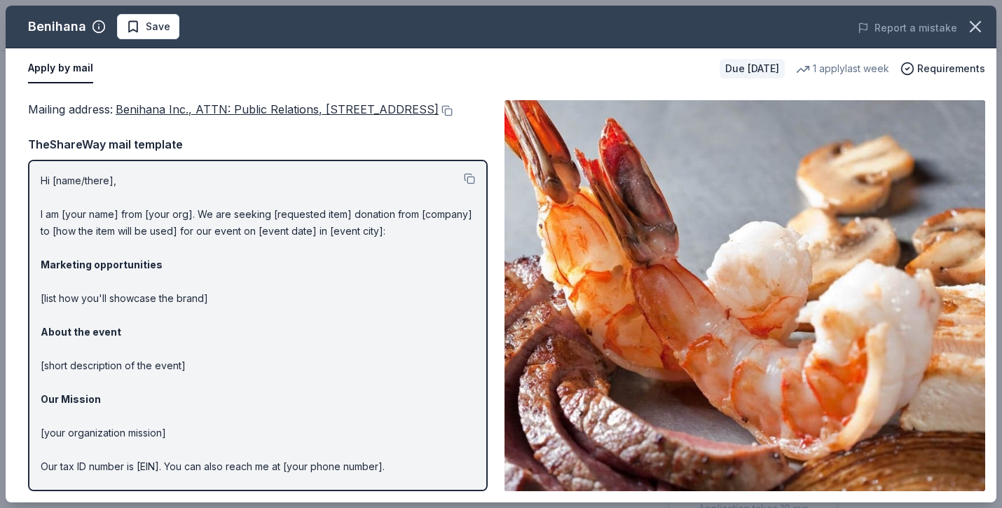
drag, startPoint x: 29, startPoint y: 111, endPoint x: 169, endPoint y: 226, distance: 180.7
click at [170, 228] on div "Mailing address : Benihana Inc., ATTN: Public Relations, 21500 Biscayne Blvd., …" at bounding box center [258, 295] width 460 height 391
drag, startPoint x: 118, startPoint y: 105, endPoint x: 202, endPoint y: 162, distance: 102.0
click at [203, 163] on div "Mailing address : Benihana Inc., ATTN: Public Relations, 21500 Biscayne Blvd., …" at bounding box center [258, 295] width 460 height 391
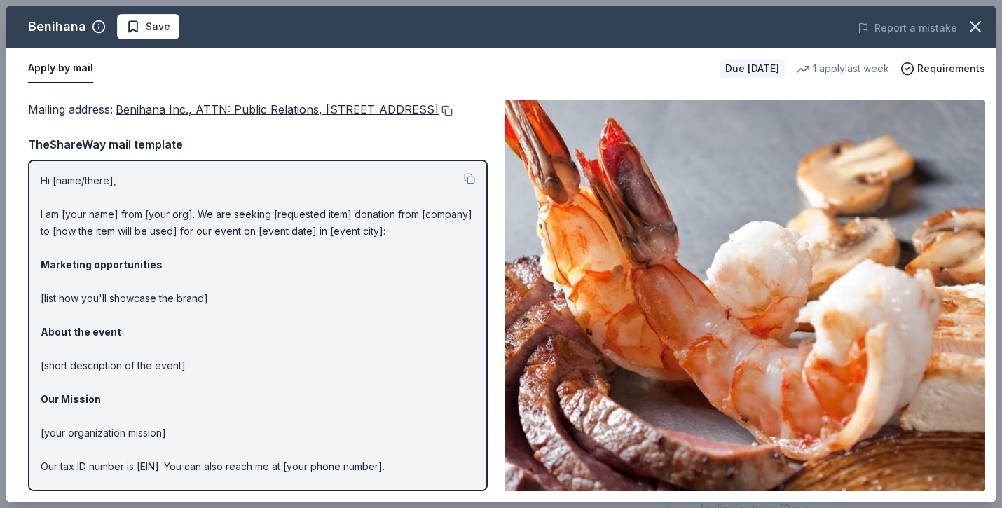
click at [439, 116] on button at bounding box center [446, 110] width 14 height 11
click at [464, 184] on button at bounding box center [469, 178] width 11 height 11
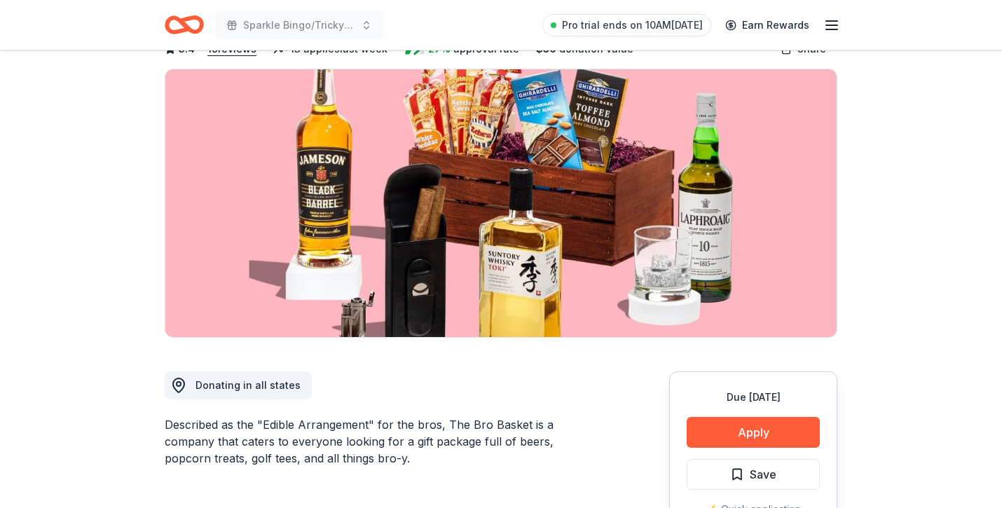
scroll to position [83, 0]
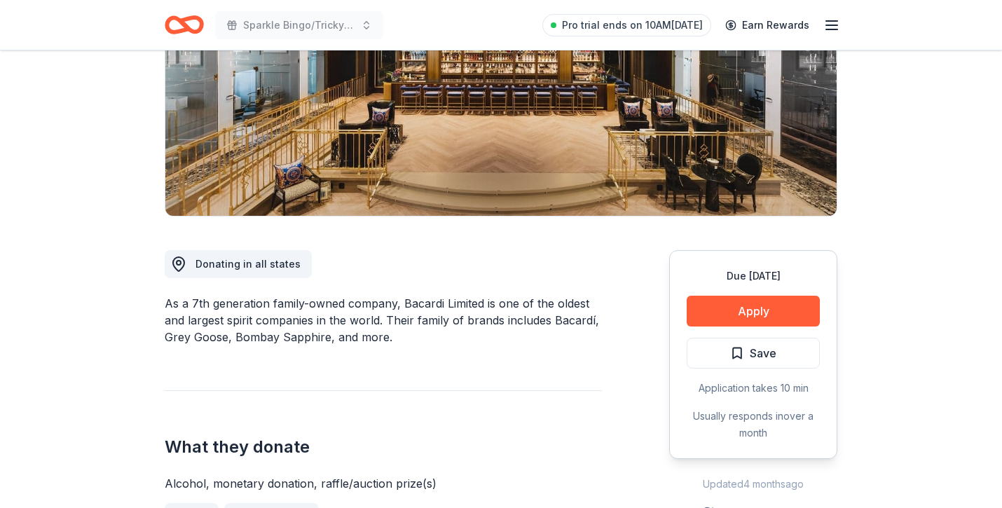
scroll to position [199, 0]
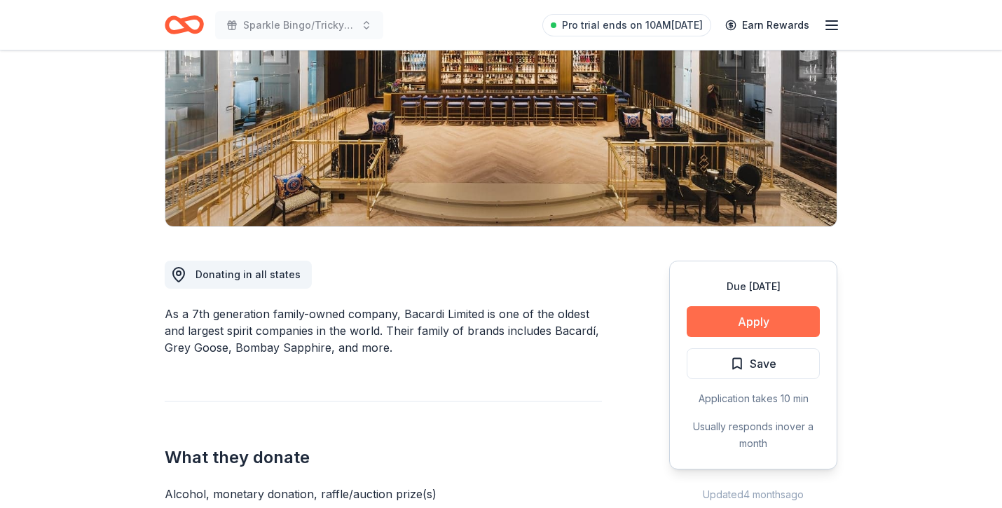
click at [764, 321] on button "Apply" at bounding box center [753, 321] width 133 height 31
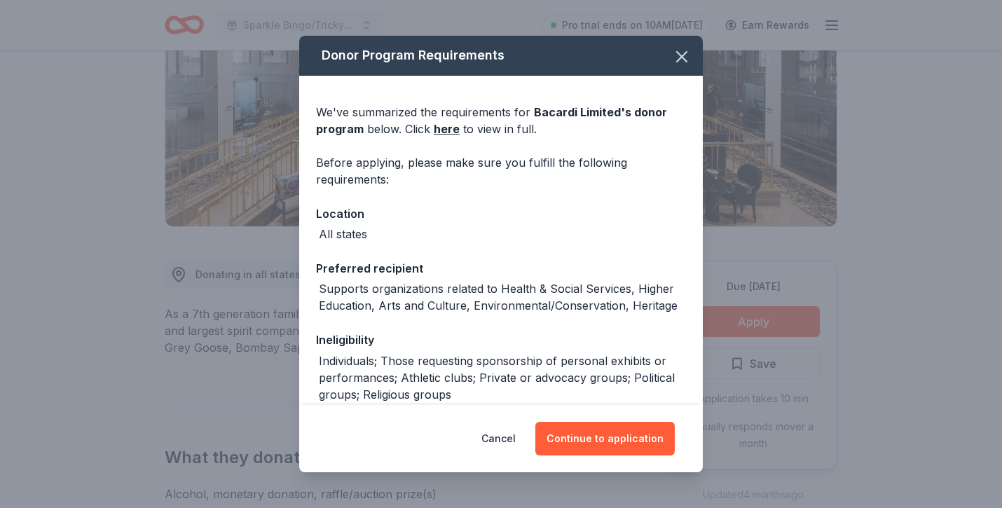
click at [574, 457] on div "Cancel Continue to application" at bounding box center [501, 438] width 404 height 67
click at [582, 443] on button "Continue to application" at bounding box center [604, 439] width 139 height 34
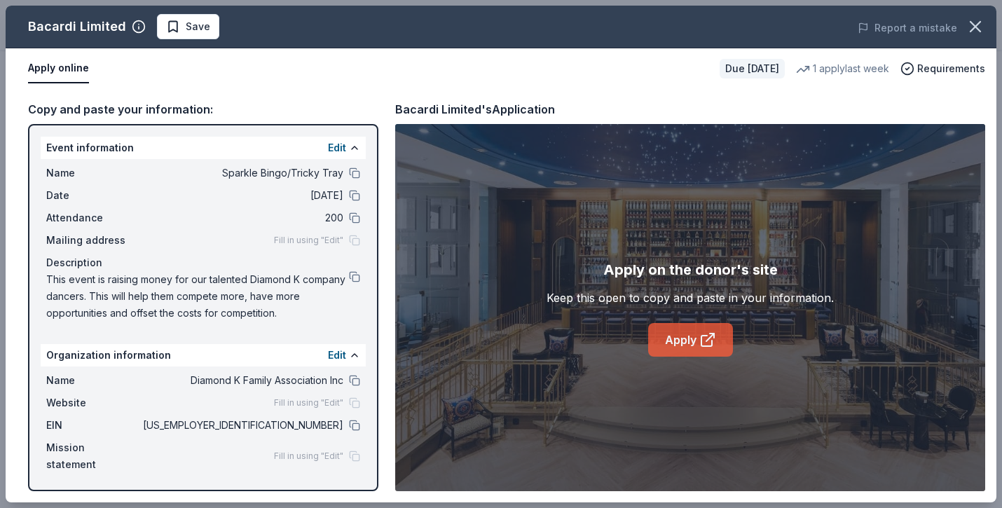
click at [702, 336] on icon at bounding box center [706, 341] width 11 height 11
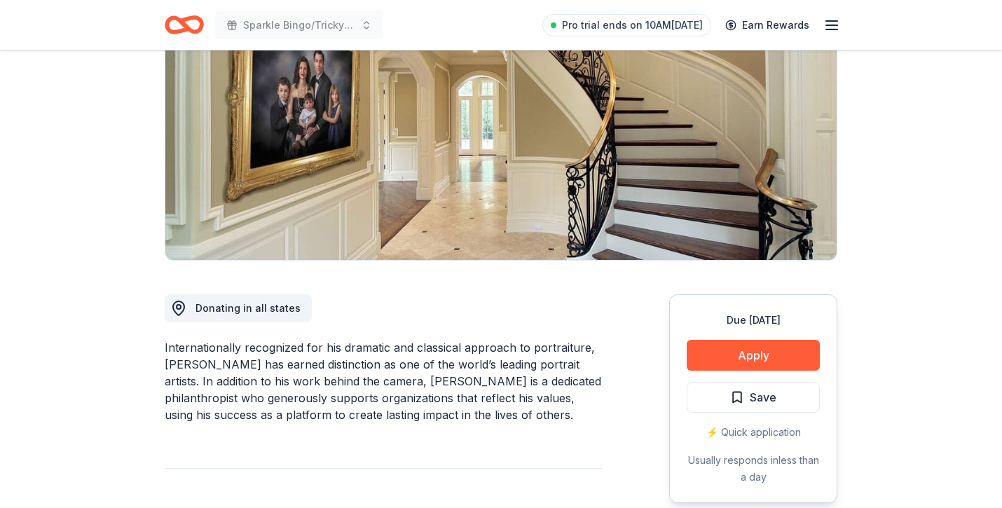
scroll to position [148, 0]
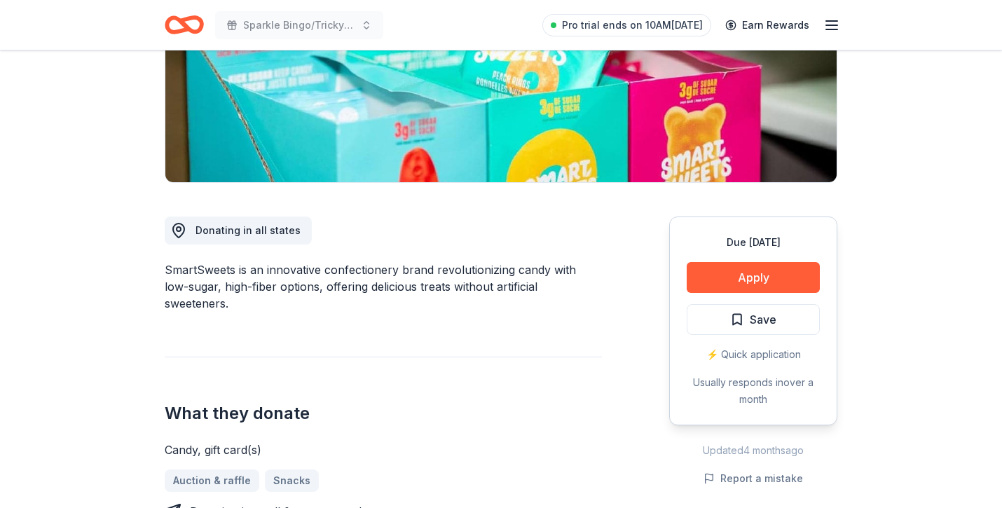
scroll to position [237, 0]
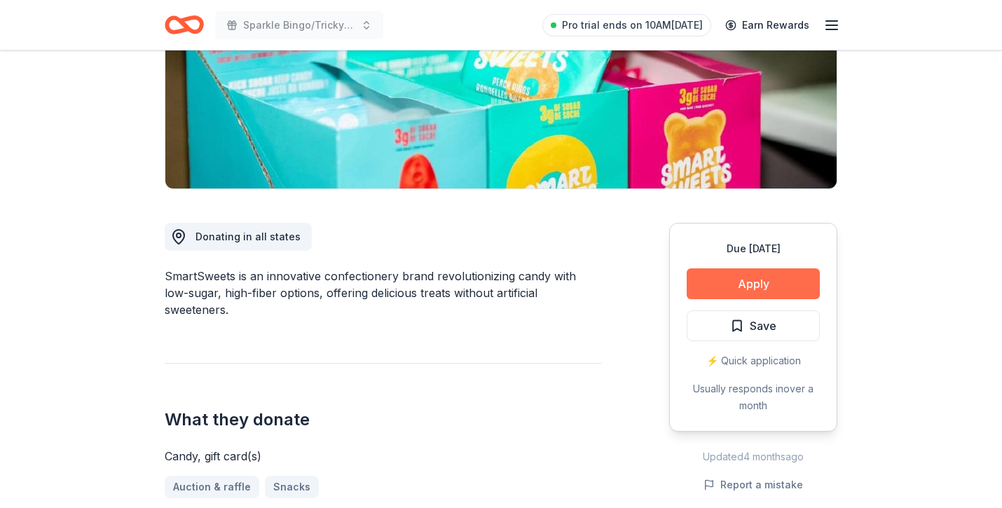
click at [738, 295] on button "Apply" at bounding box center [753, 283] width 133 height 31
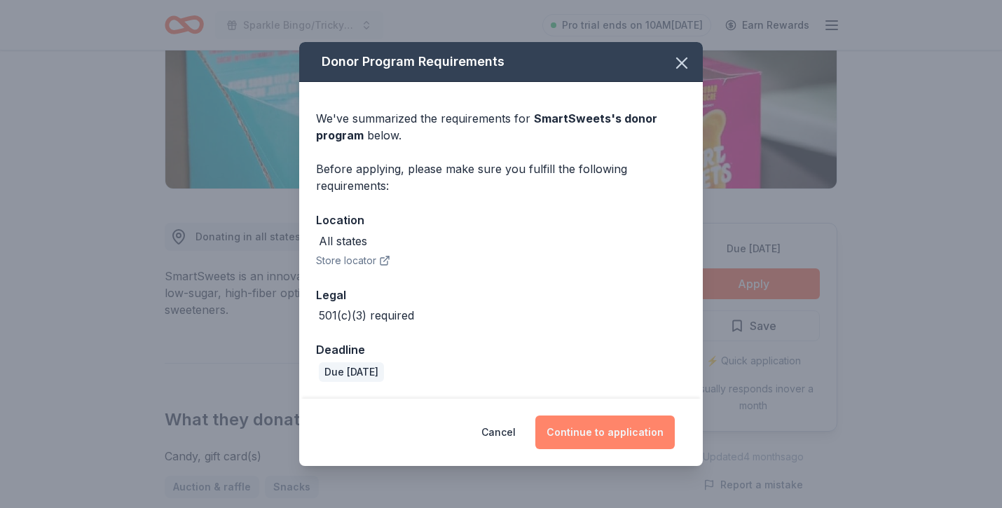
click at [608, 420] on button "Continue to application" at bounding box center [604, 432] width 139 height 34
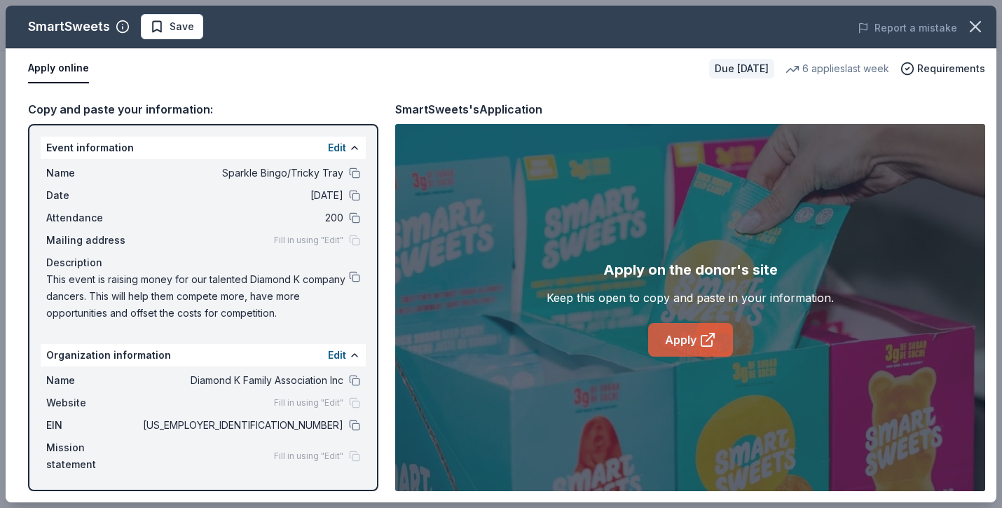
click at [679, 338] on link "Apply" at bounding box center [690, 340] width 85 height 34
